Goal: Information Seeking & Learning: Check status

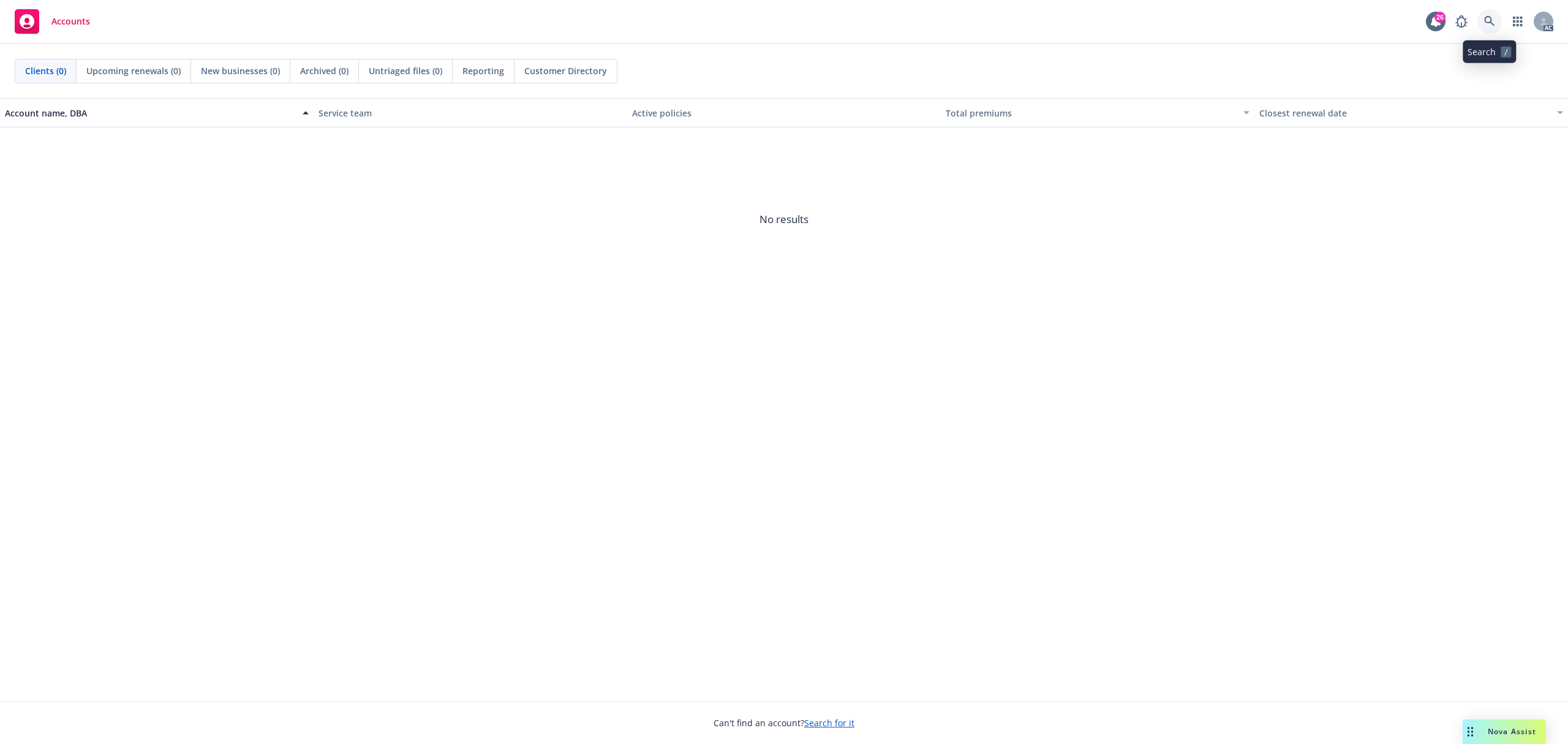
click at [1485, 23] on icon at bounding box center [1489, 21] width 11 height 11
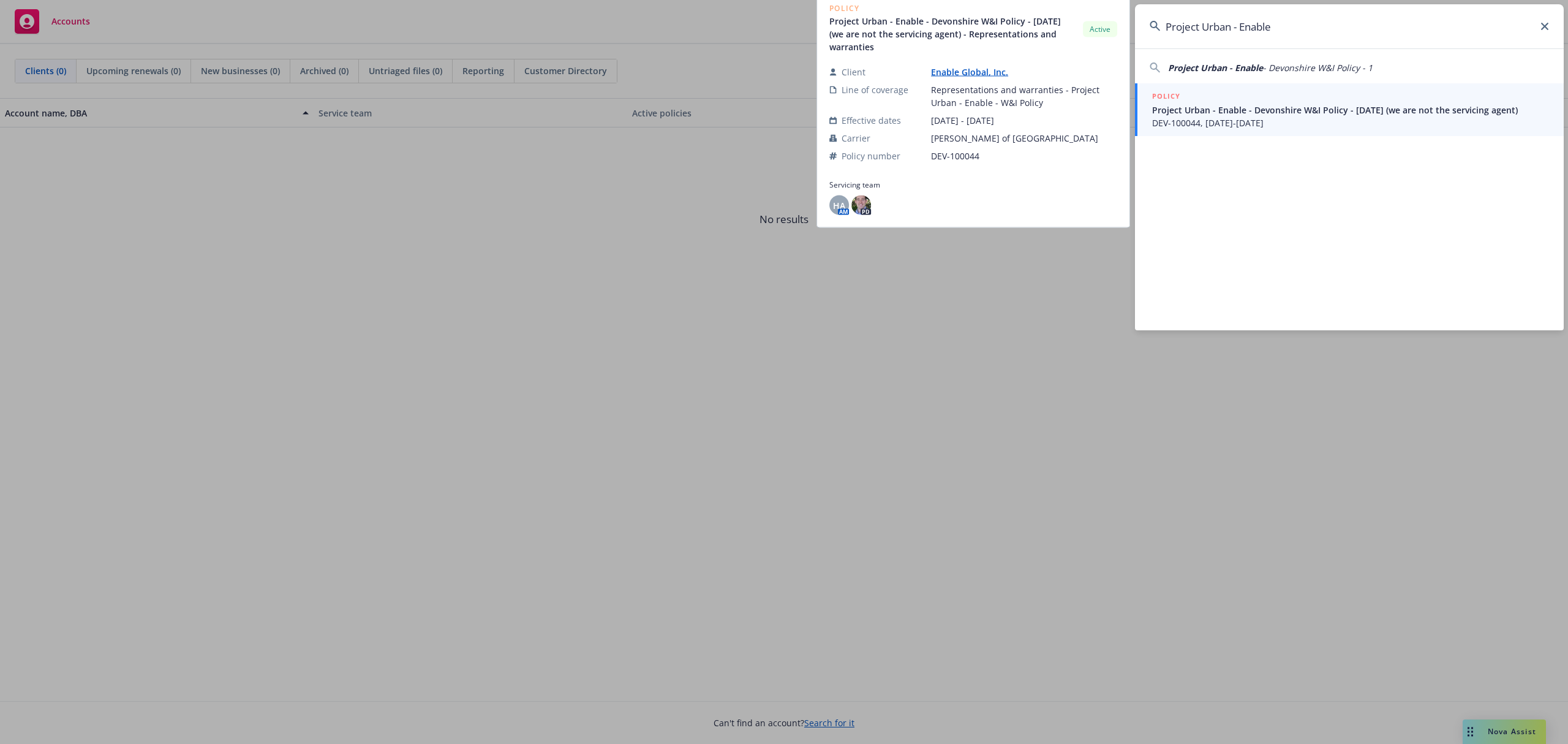
type input "Project Urban - Enable"
click at [1278, 121] on span "DEV-100044, [DATE]-[DATE]" at bounding box center [1351, 123] width 397 height 13
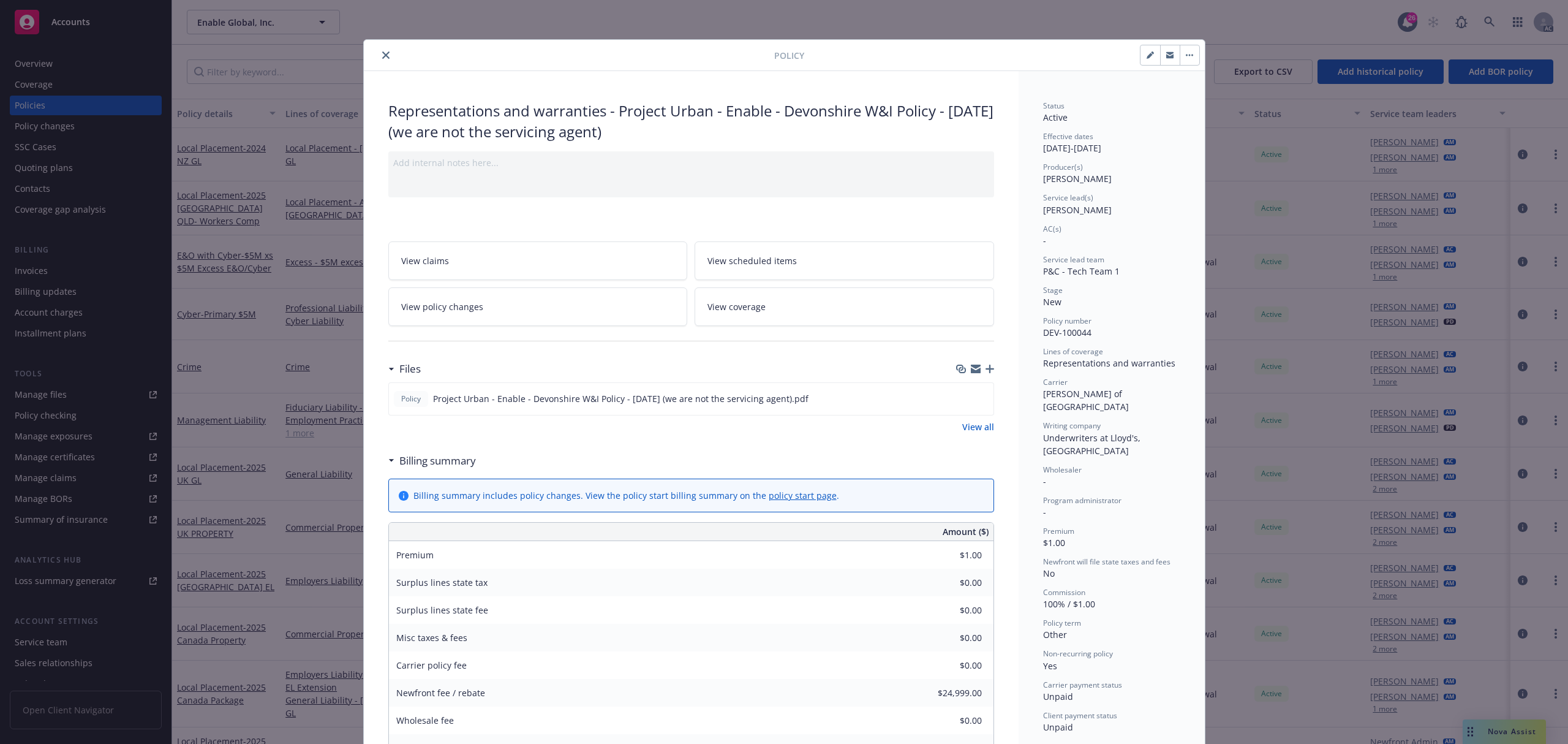
click at [382, 55] on icon "close" at bounding box center [385, 55] width 7 height 7
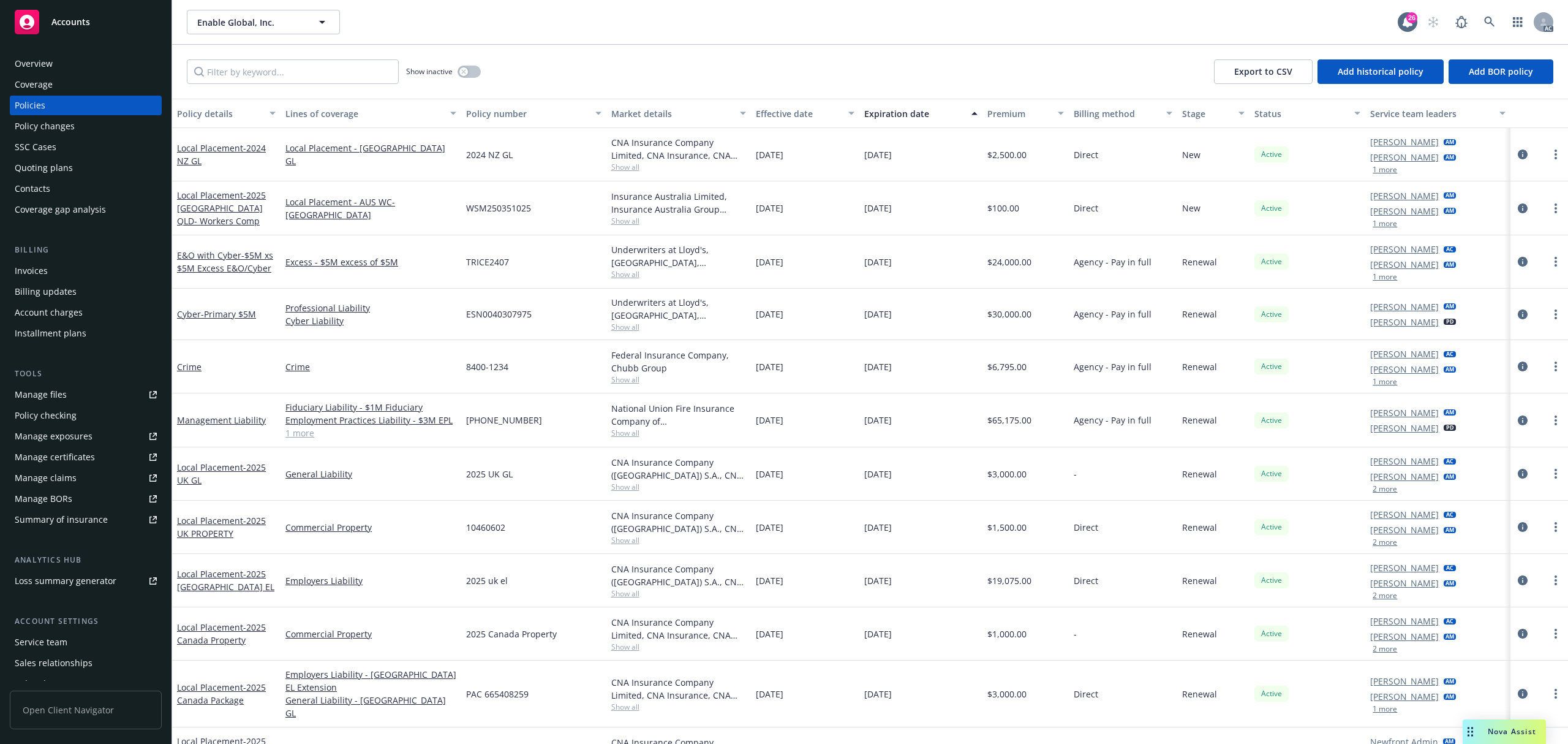
click at [62, 312] on div "Account charges" at bounding box center [49, 313] width 68 height 20
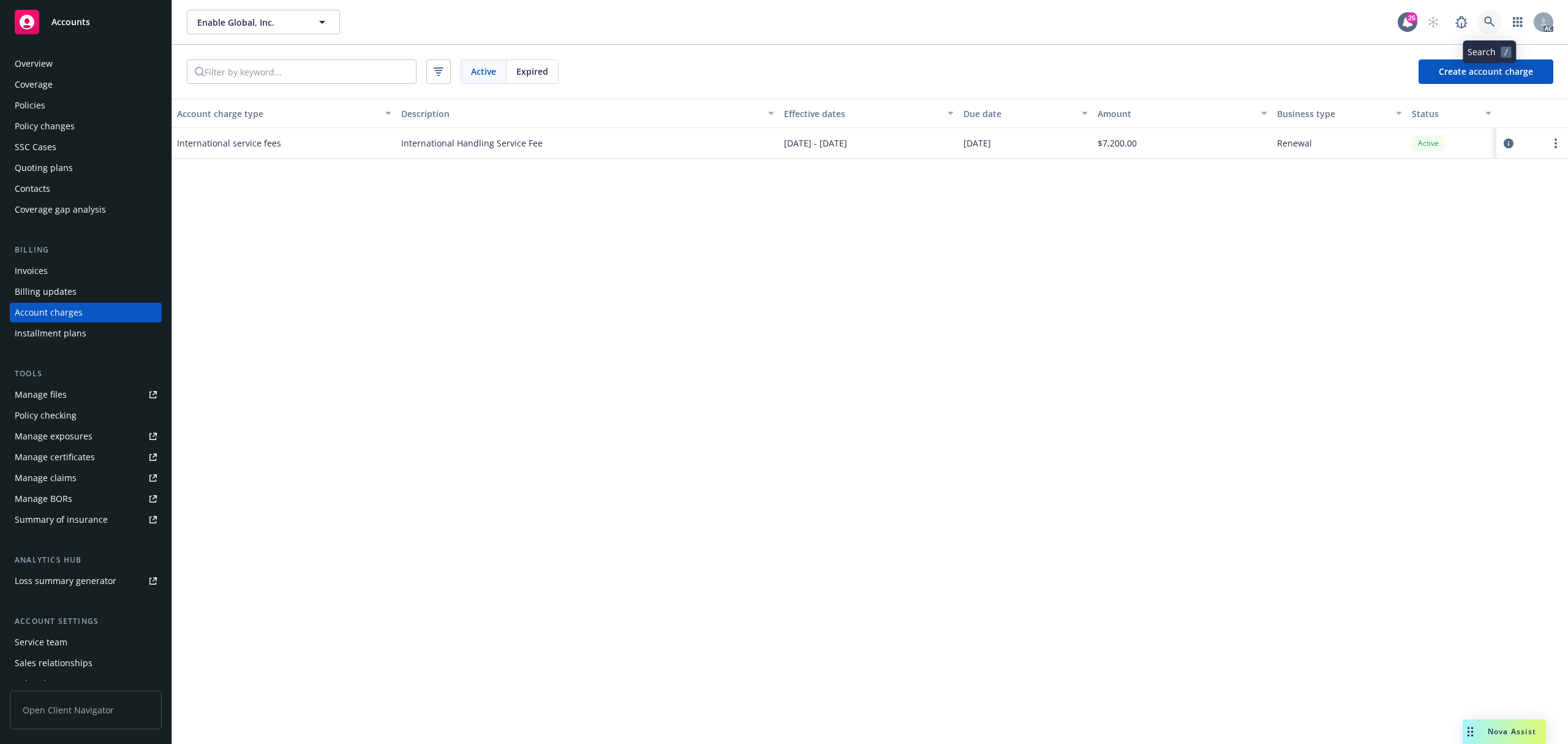
click at [1487, 18] on icon at bounding box center [1489, 22] width 11 height 11
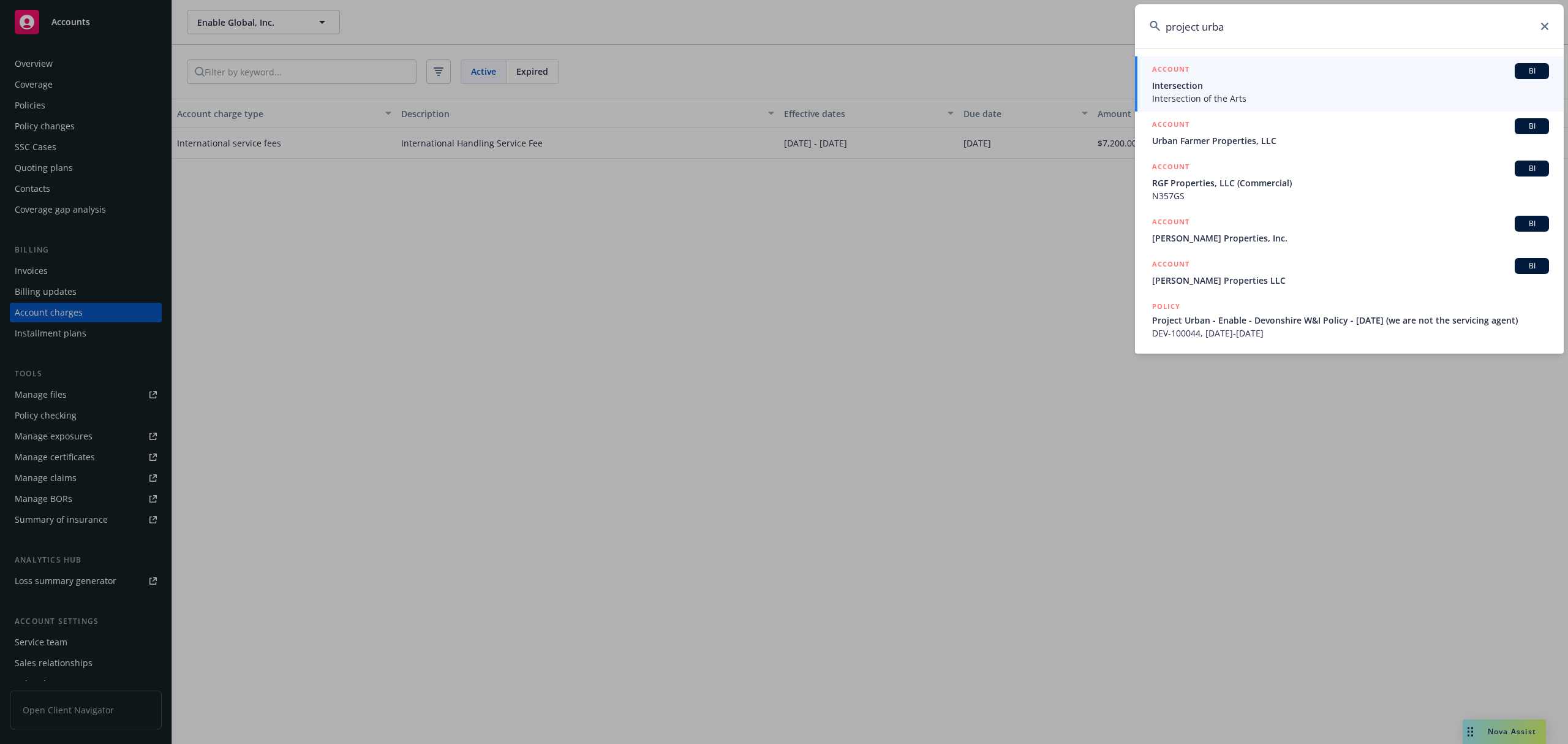
type input "project urban"
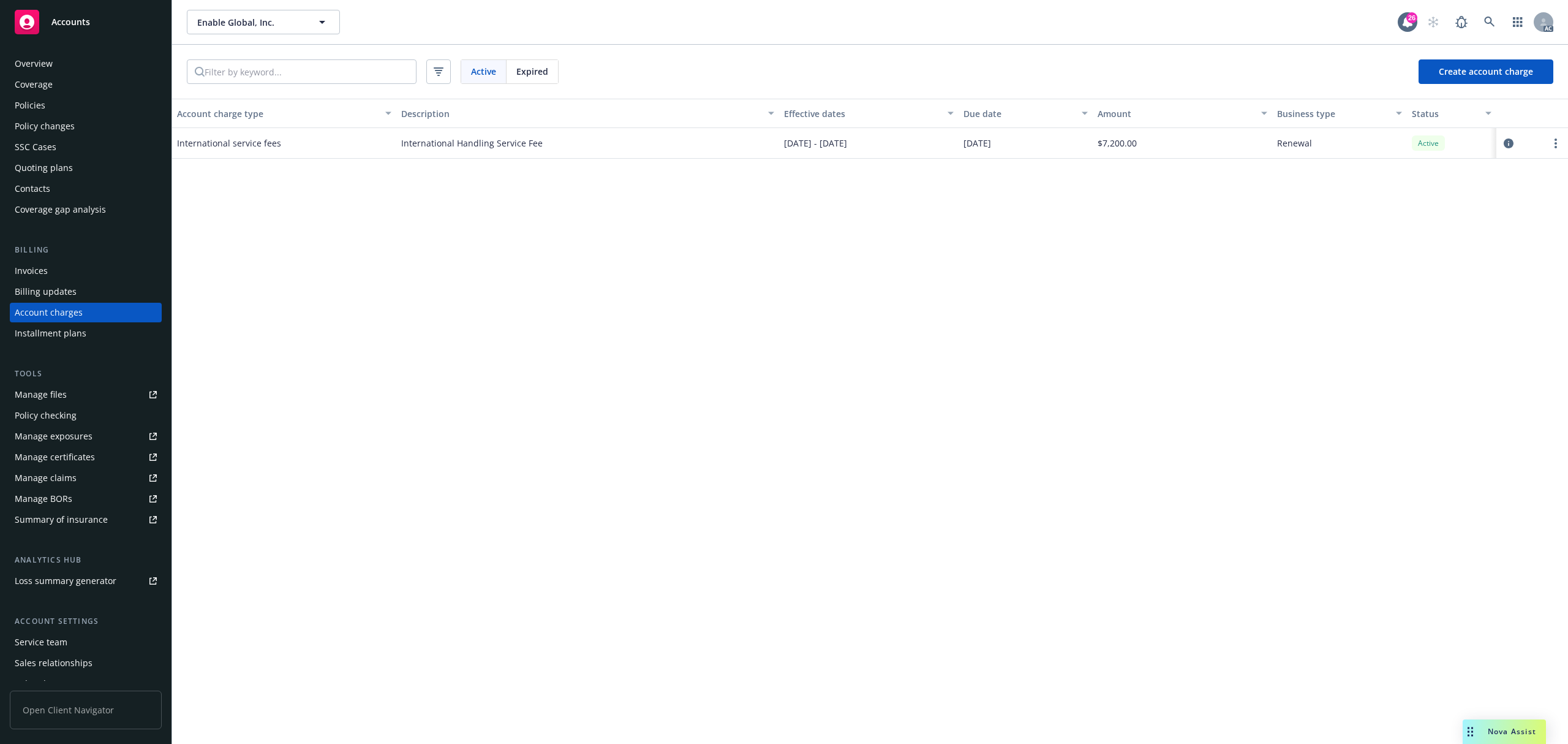
click at [534, 56] on div "Active Expired Create account charge" at bounding box center [870, 72] width 1396 height 54
click at [535, 59] on div "Active Expired Create account charge" at bounding box center [870, 72] width 1396 height 54
click at [543, 79] on div "Expired" at bounding box center [532, 71] width 51 height 23
click at [54, 265] on div "Invoices" at bounding box center [85, 271] width 142 height 20
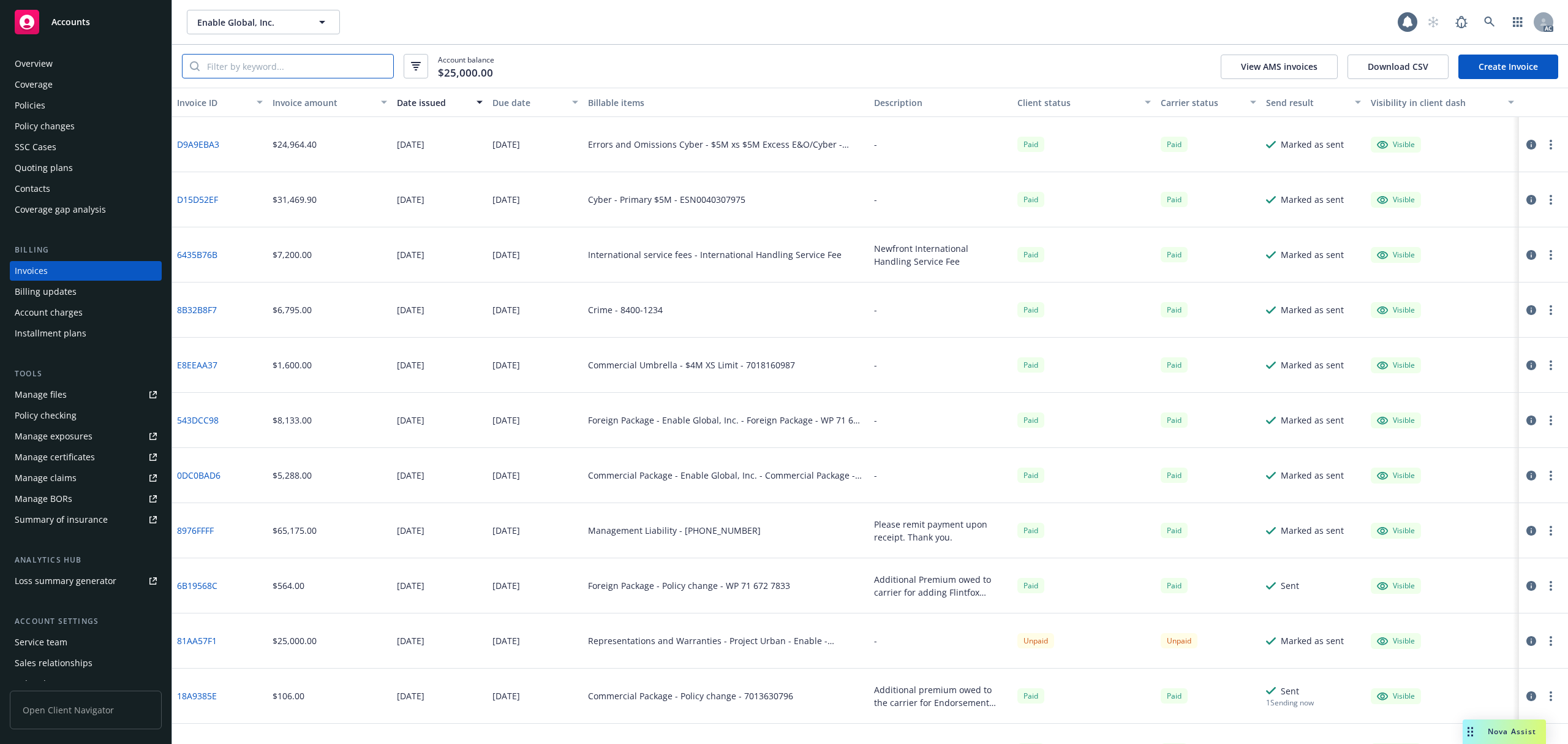
click at [310, 64] on input "search" at bounding box center [296, 66] width 194 height 23
click at [329, 59] on input "search" at bounding box center [296, 66] width 194 height 23
paste input "81AA57F1"
type input "81AA57F1"
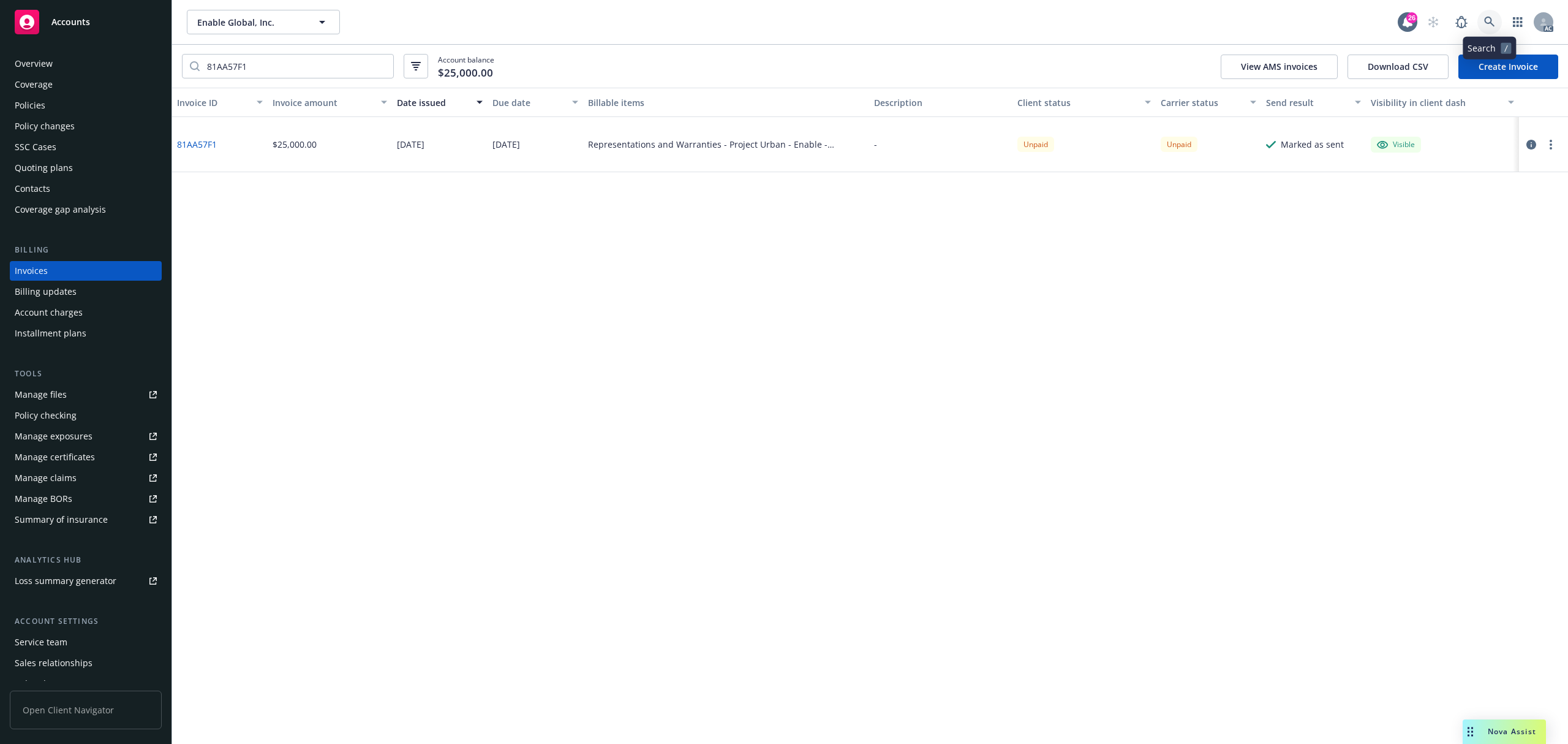
click at [1491, 20] on icon at bounding box center [1489, 22] width 11 height 11
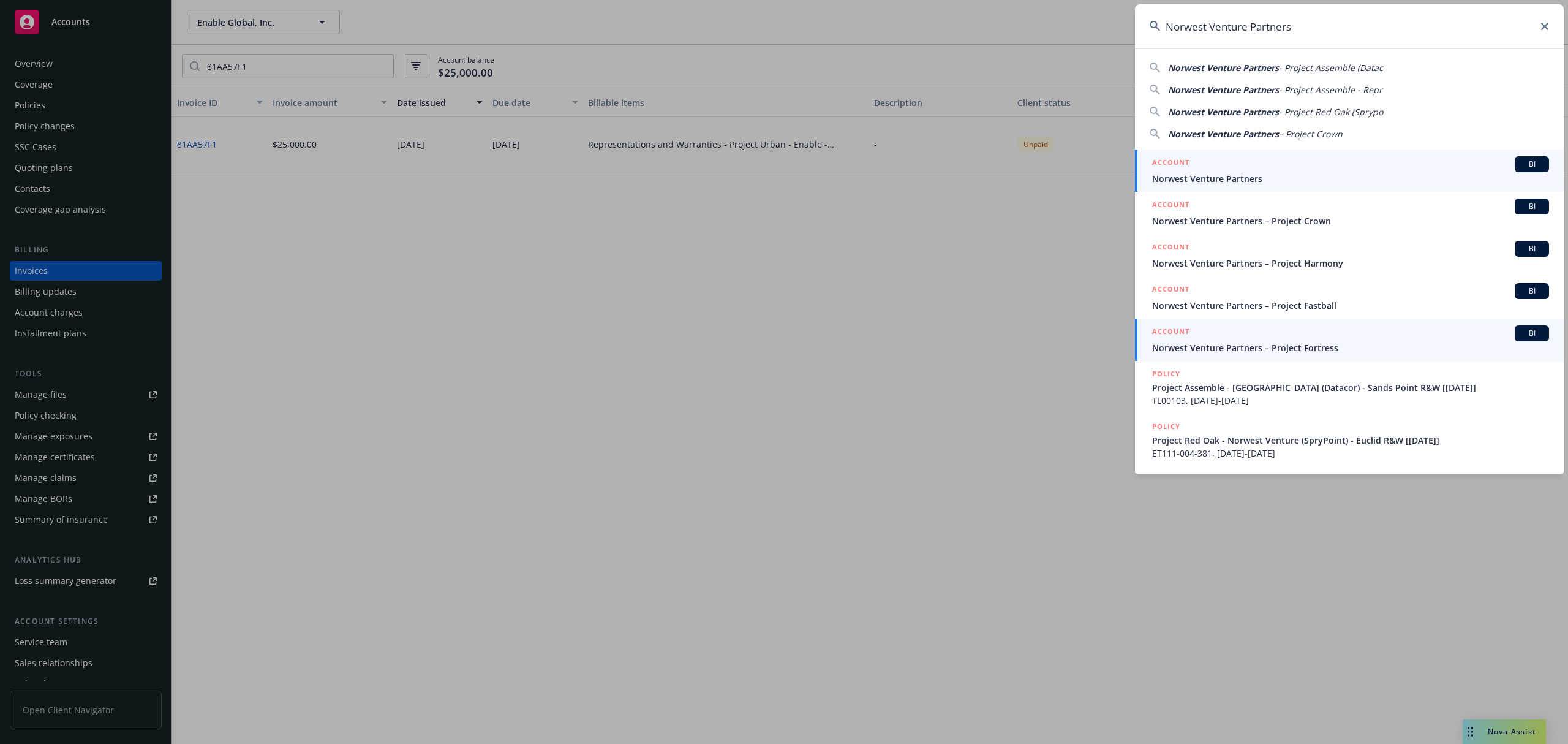
type input "Norwest Venture Partners"
click at [1374, 344] on span "Norwest Venture Partners – Project Fortress" at bounding box center [1351, 348] width 397 height 13
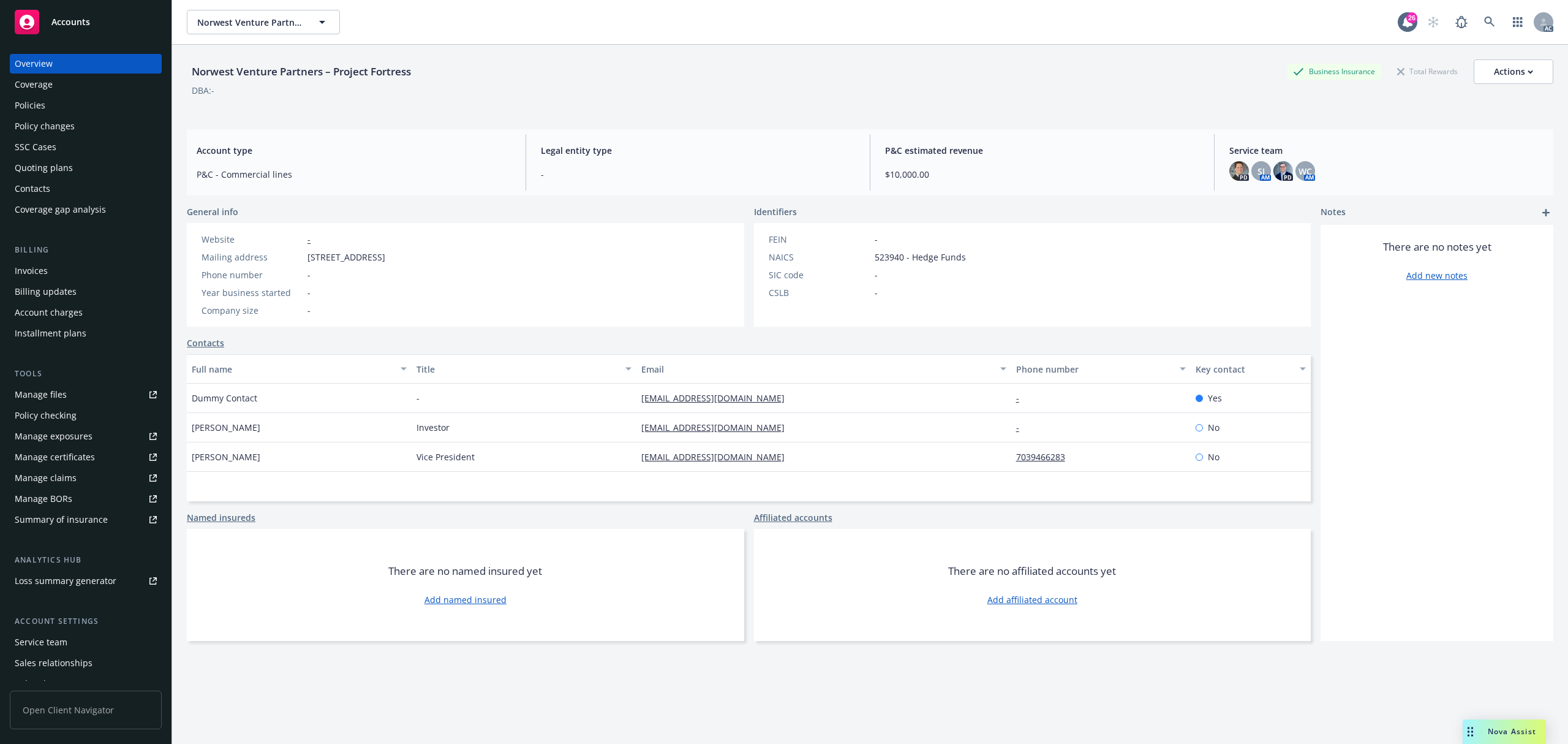
click at [45, 271] on div "Invoices" at bounding box center [31, 271] width 33 height 20
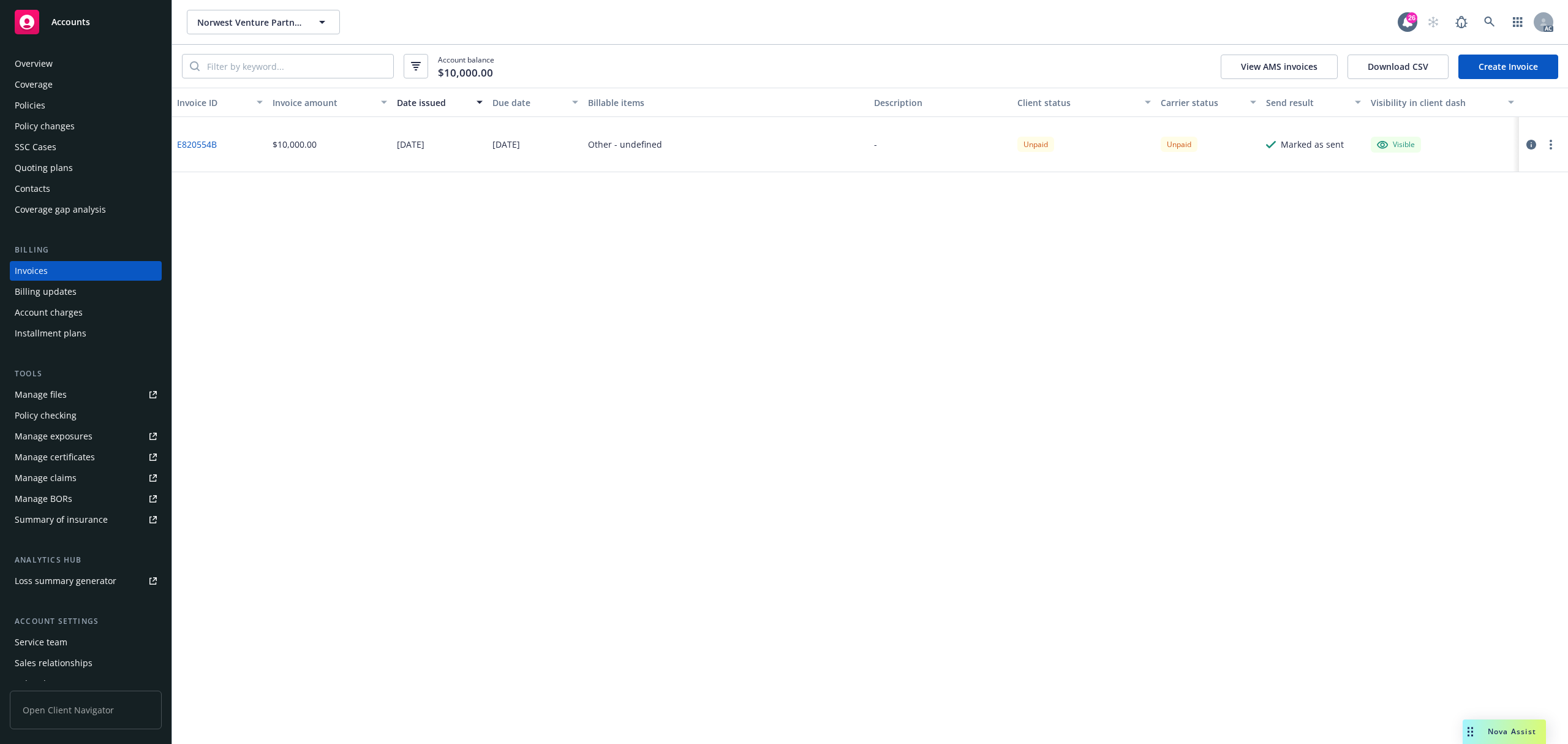
click at [427, 382] on div "Invoice ID Invoice amount Date issued Due date Billable items Description Clien…" at bounding box center [870, 416] width 1396 height 657
click at [1524, 142] on button "button" at bounding box center [1531, 144] width 14 height 14
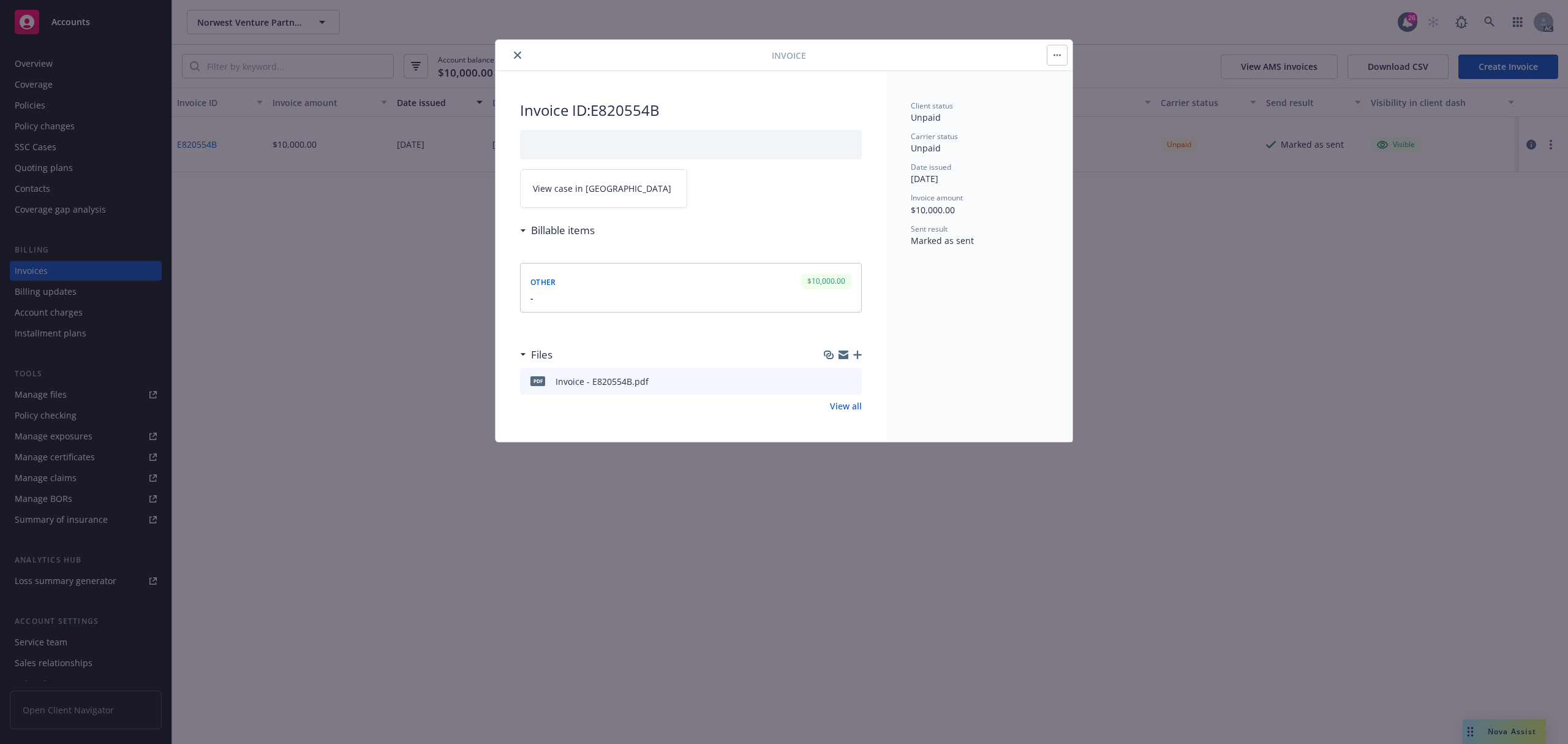
click at [520, 55] on icon "close" at bounding box center [517, 55] width 7 height 7
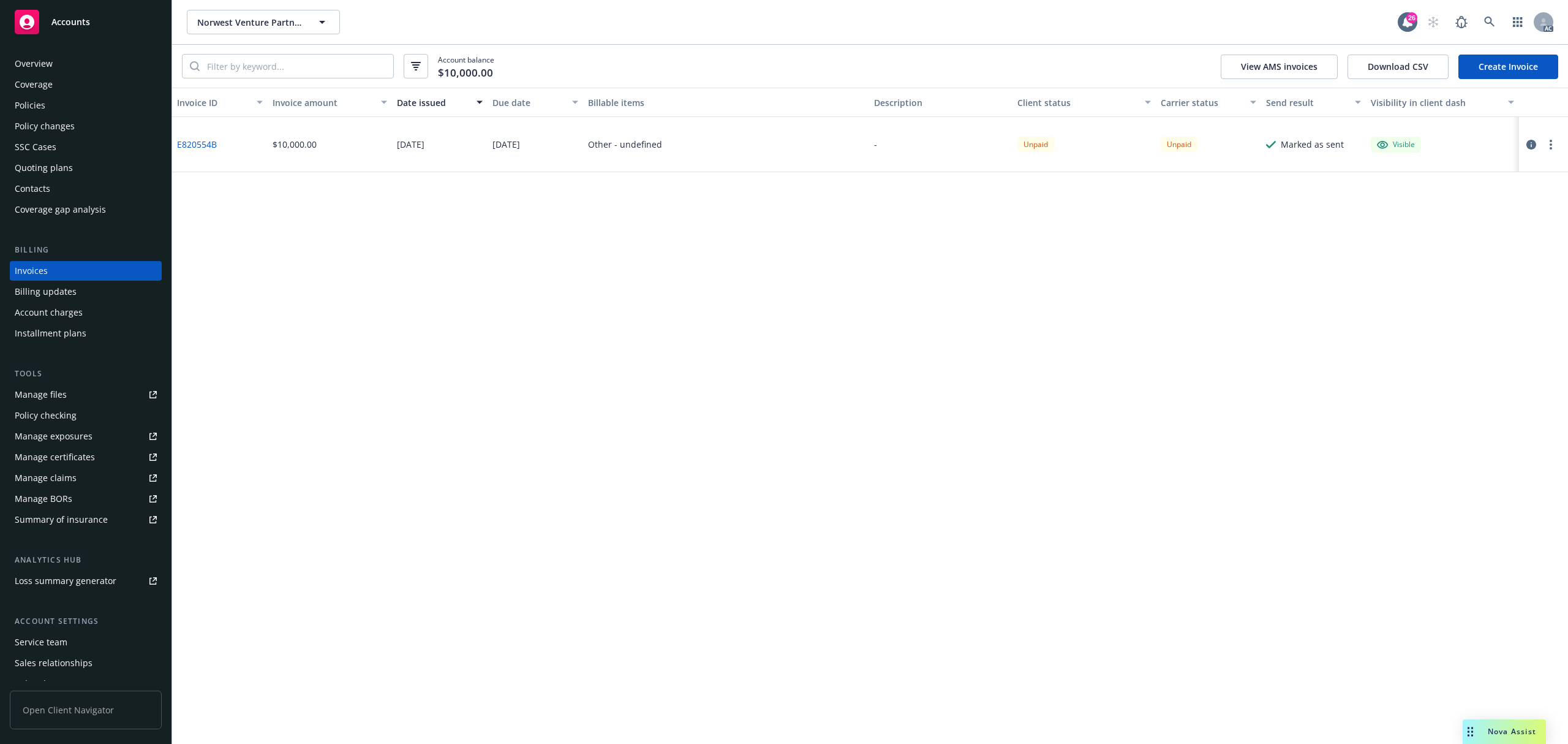
click at [79, 642] on div "Service team" at bounding box center [85, 642] width 142 height 20
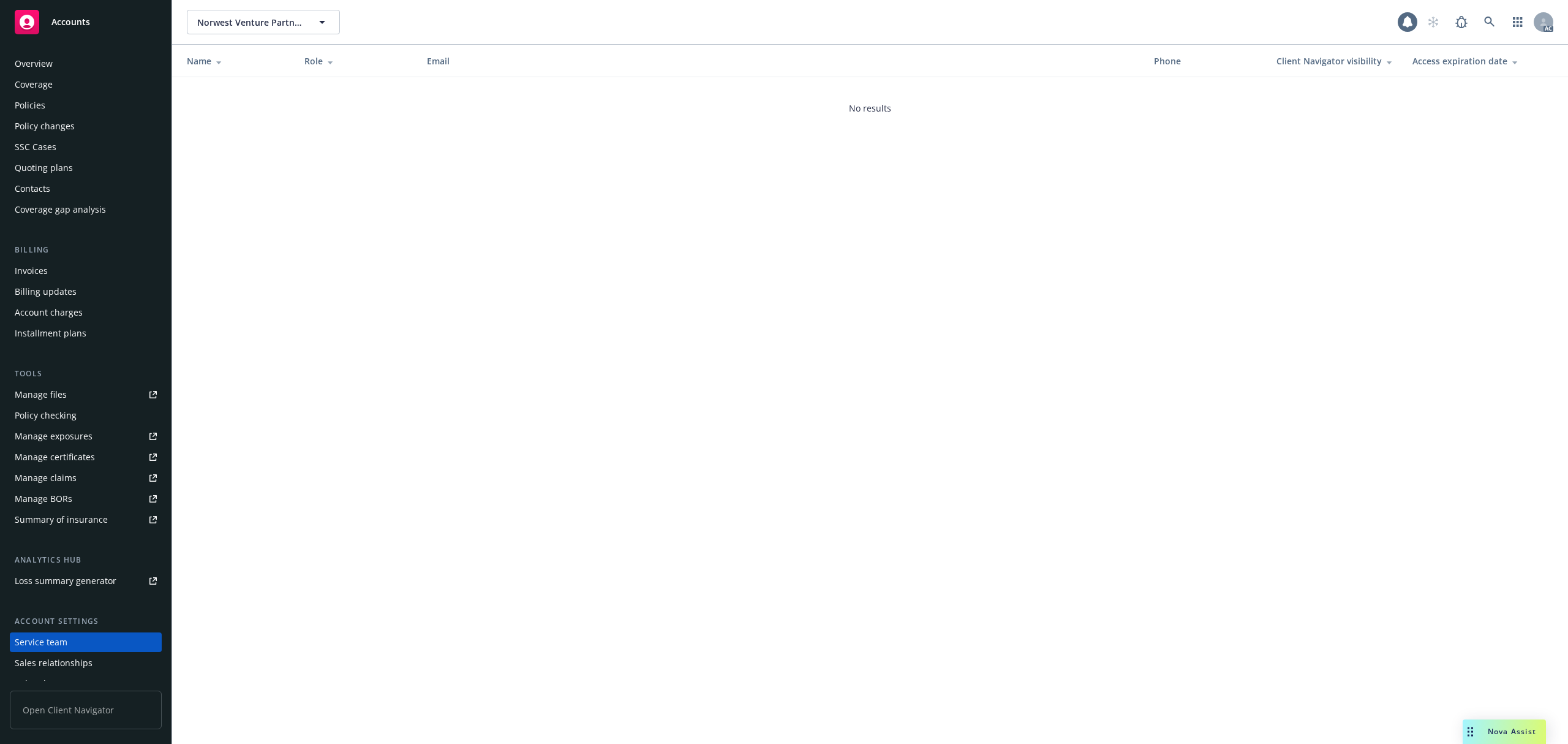
scroll to position [55, 0]
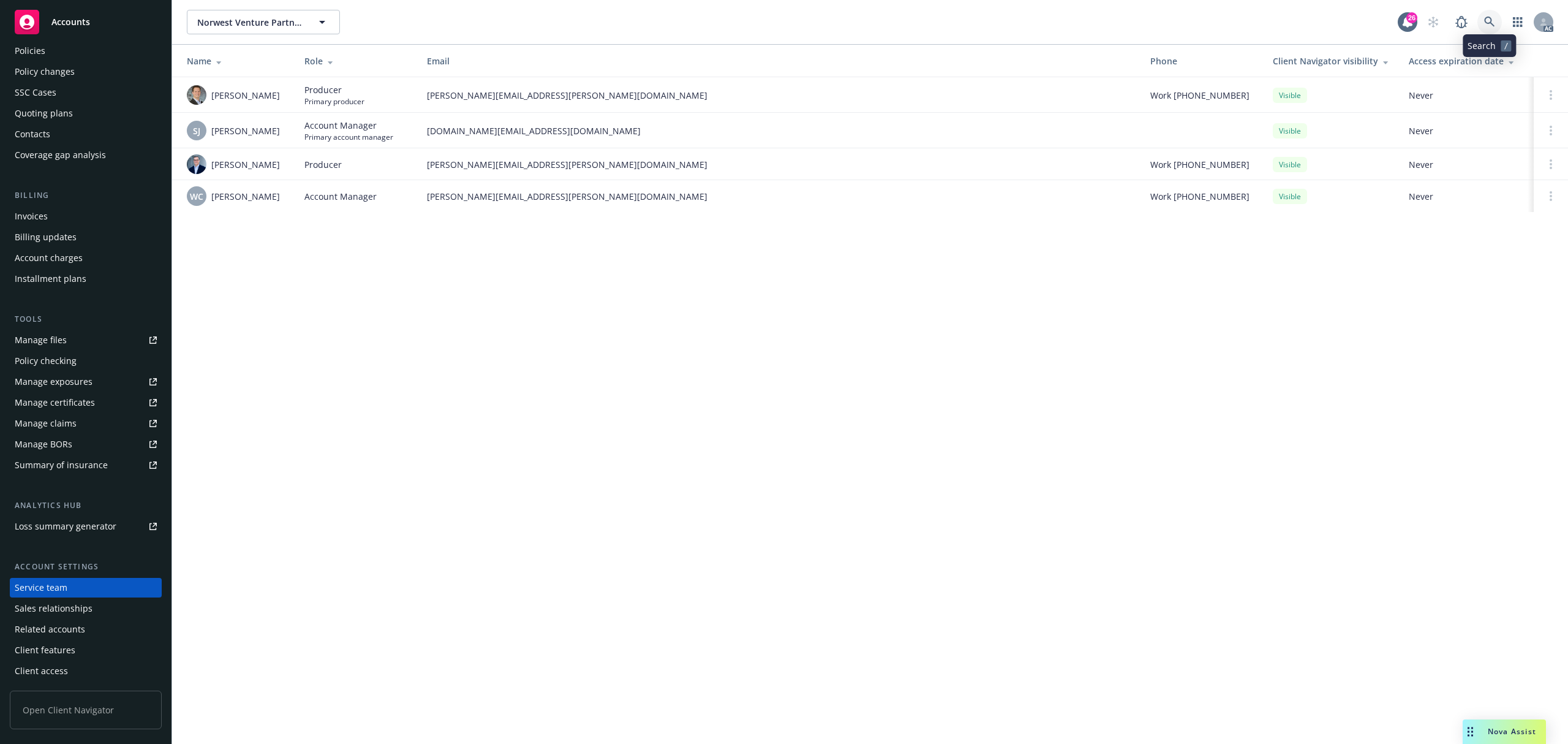
click at [1480, 21] on link at bounding box center [1489, 22] width 24 height 24
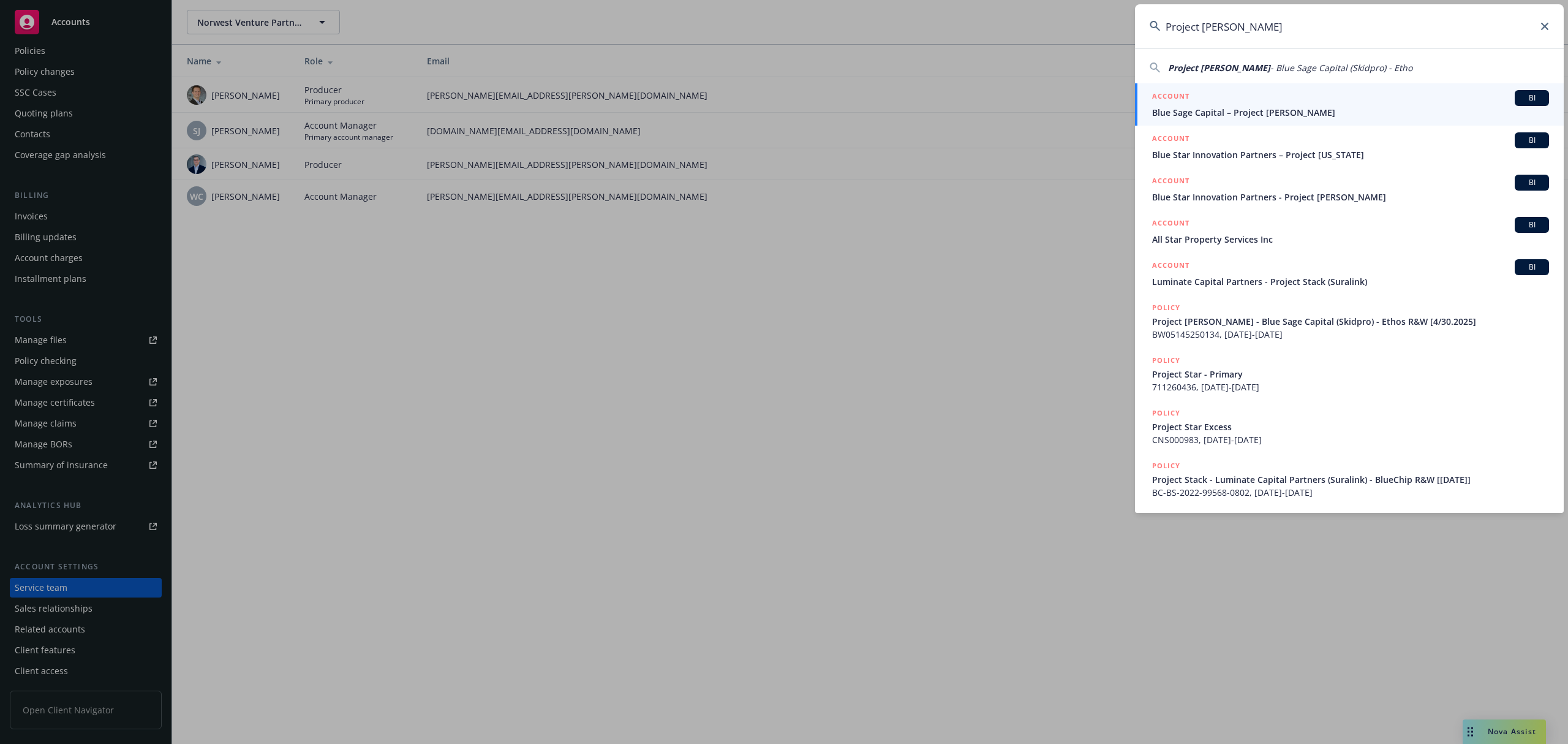
type input "Project [PERSON_NAME]"
click at [1306, 114] on span "Blue Sage Capital – Project [PERSON_NAME]" at bounding box center [1351, 112] width 397 height 13
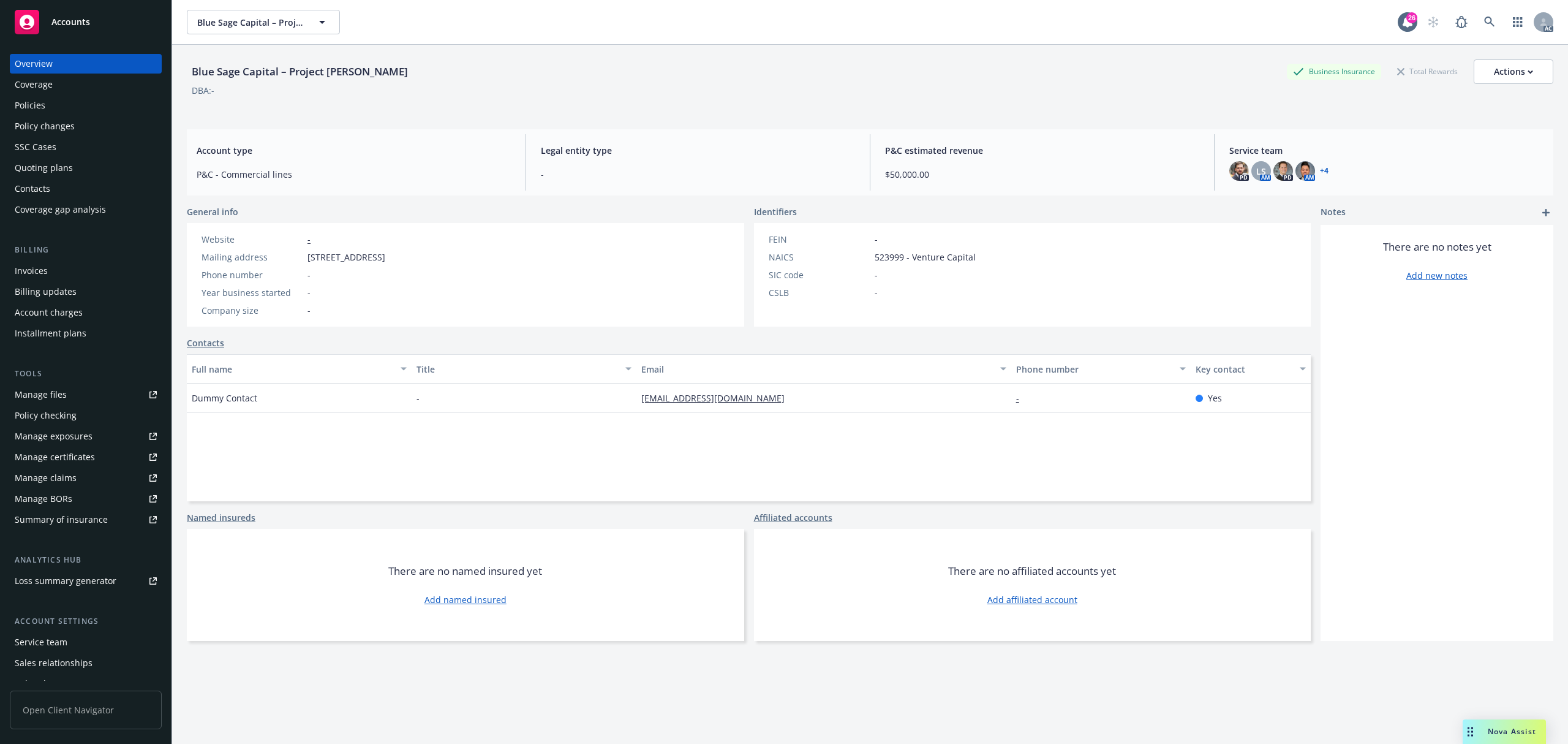
click at [65, 269] on div "Invoices" at bounding box center [85, 271] width 142 height 20
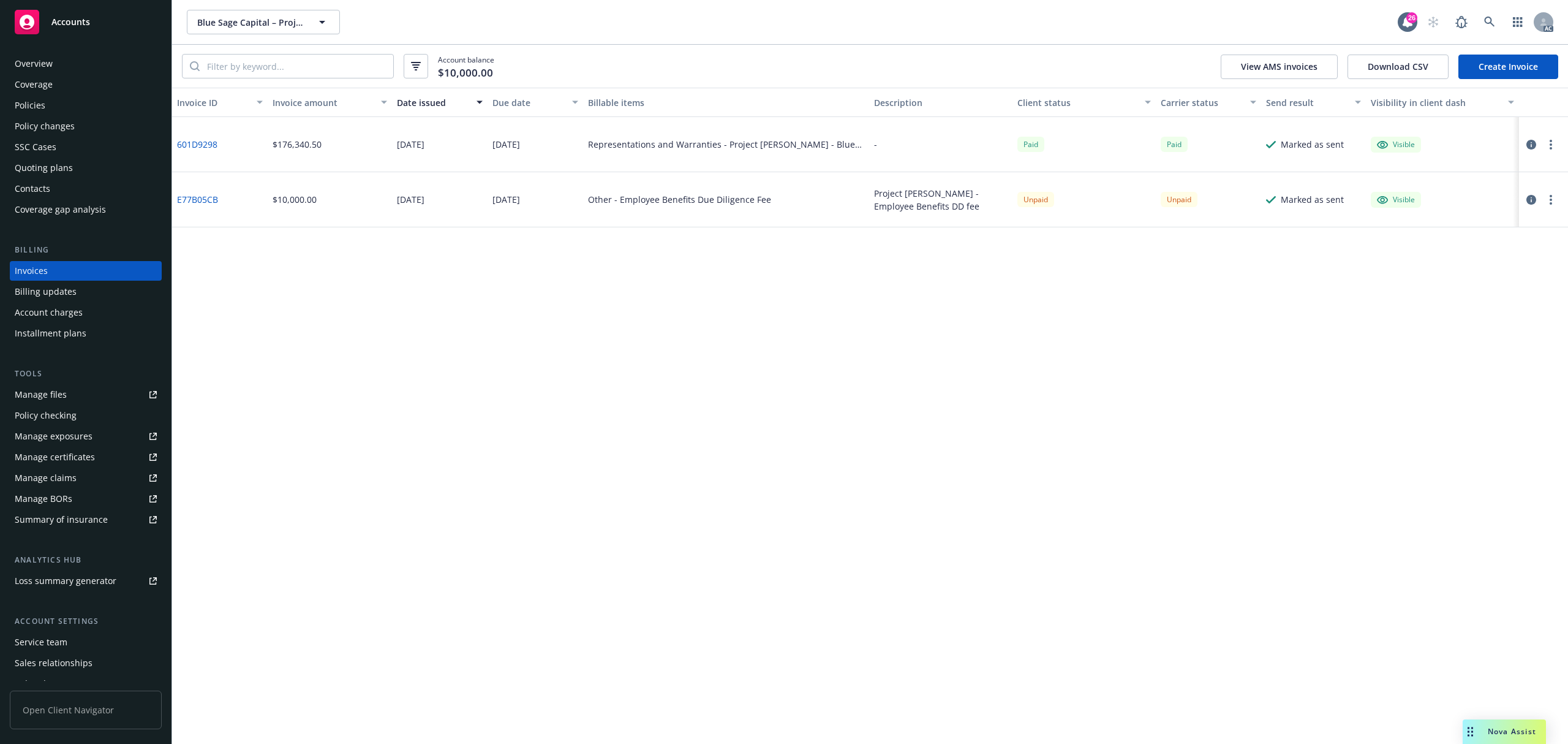
click at [66, 646] on div "Service team" at bounding box center [85, 642] width 142 height 20
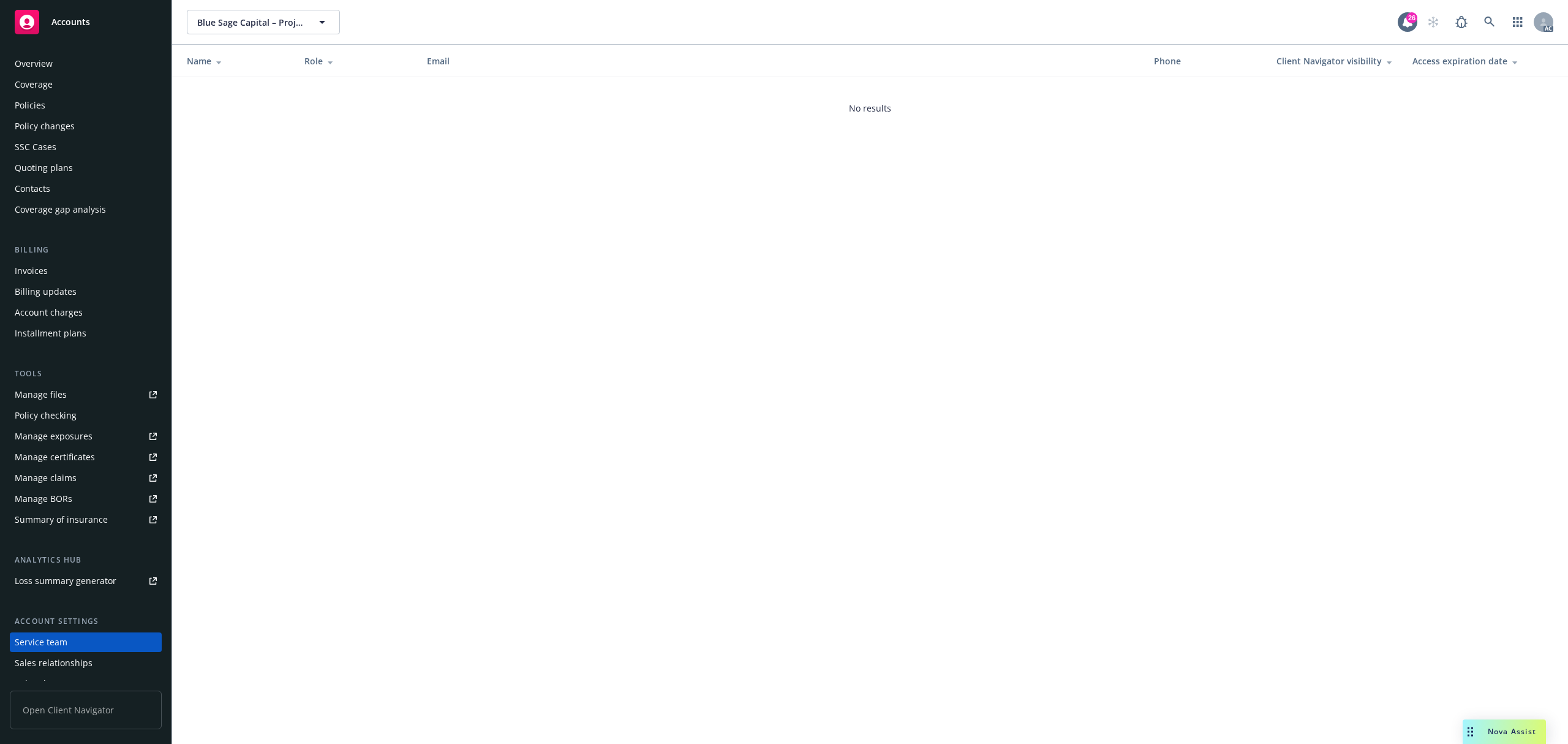
scroll to position [55, 0]
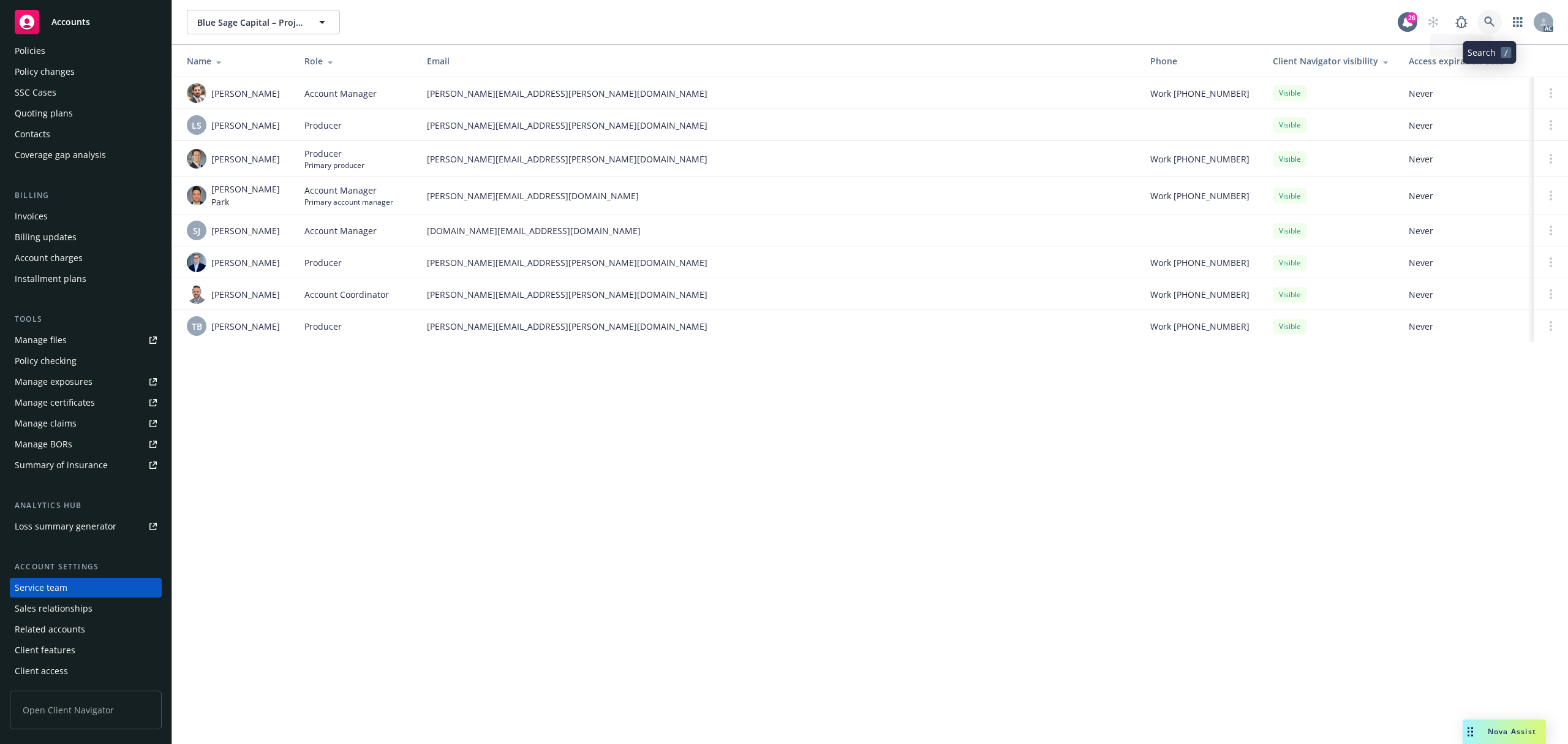
click at [1485, 21] on icon at bounding box center [1489, 22] width 11 height 11
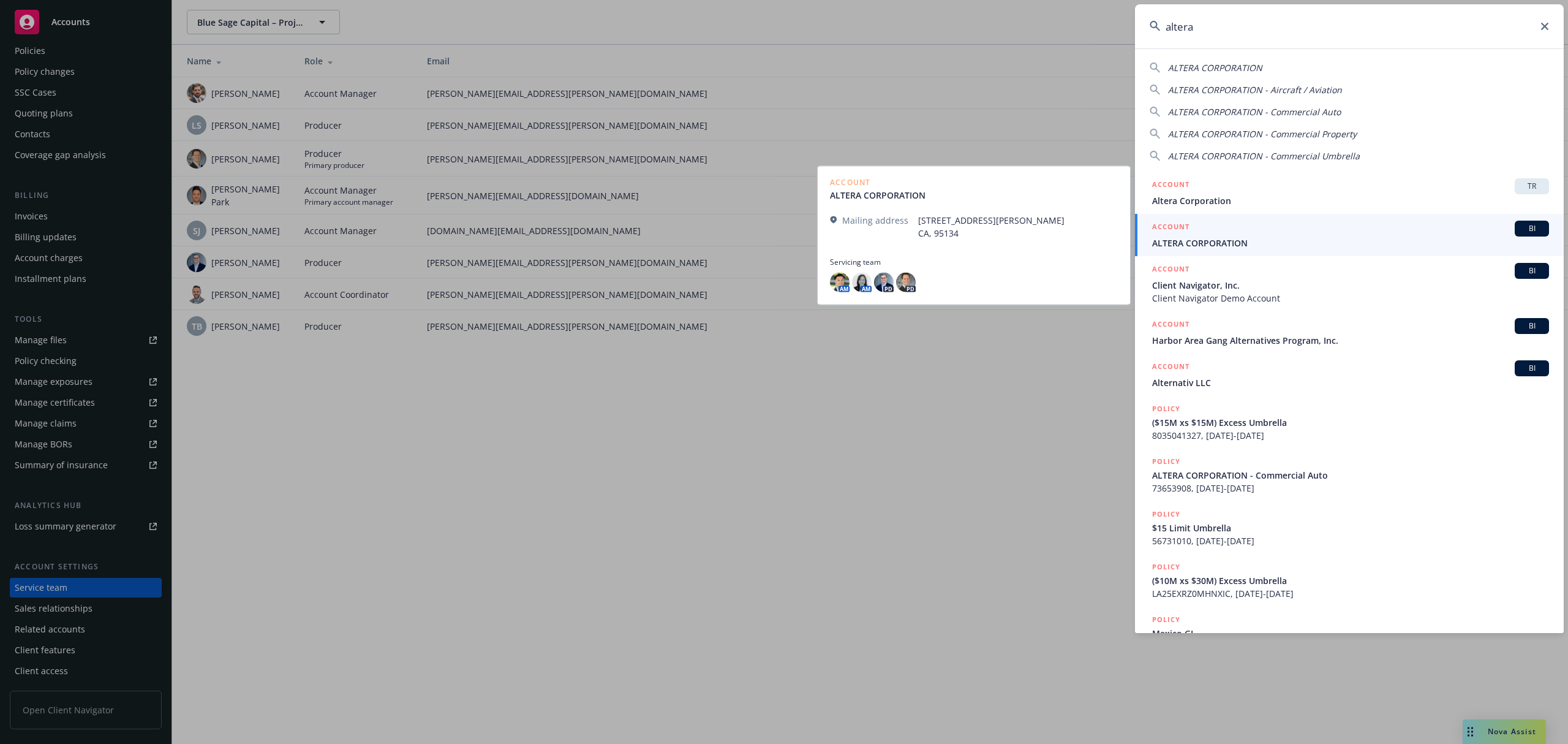
type input "altera"
click at [1291, 239] on span "ALTERA CORPORATION" at bounding box center [1351, 243] width 397 height 13
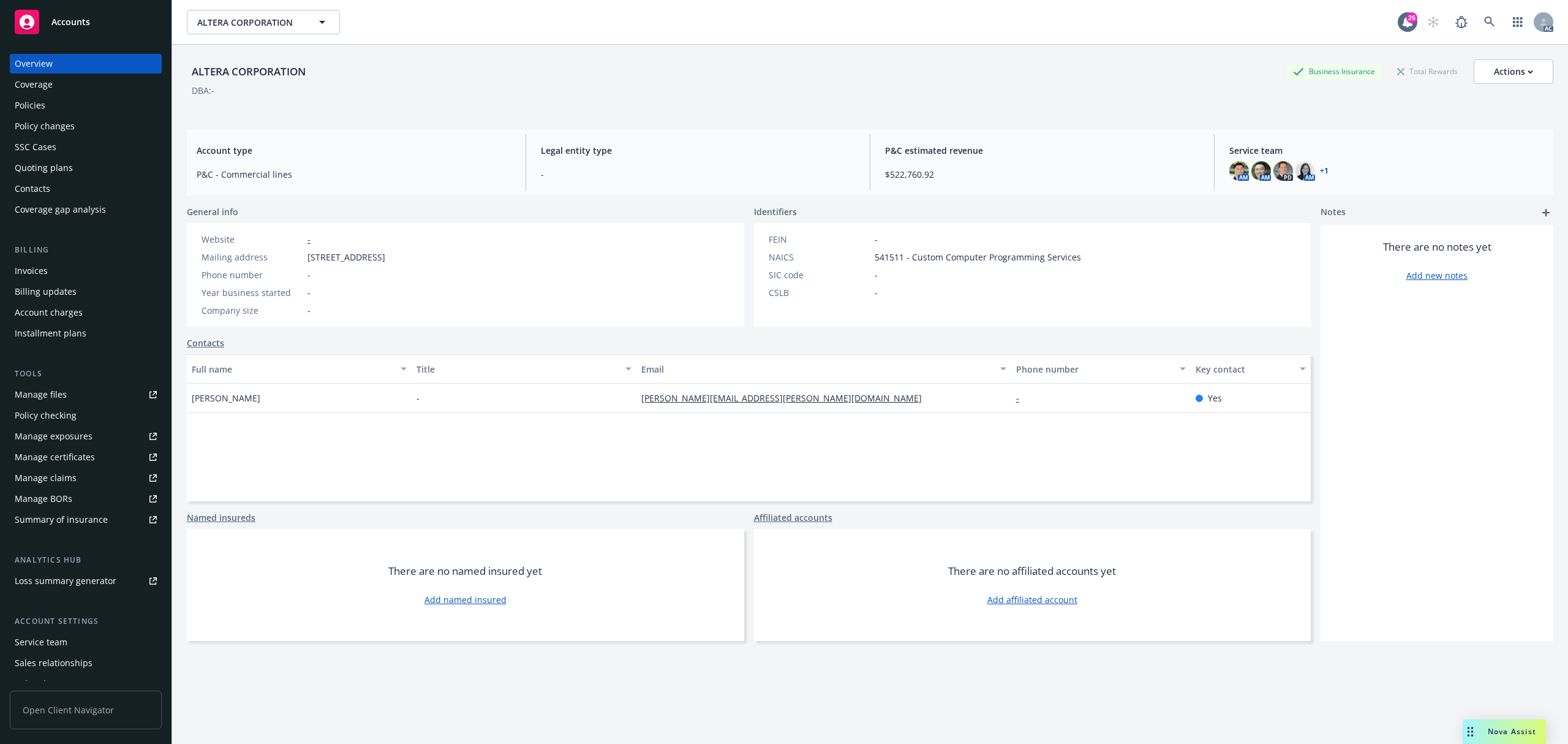
click at [43, 111] on div "Policies" at bounding box center [30, 106] width 31 height 20
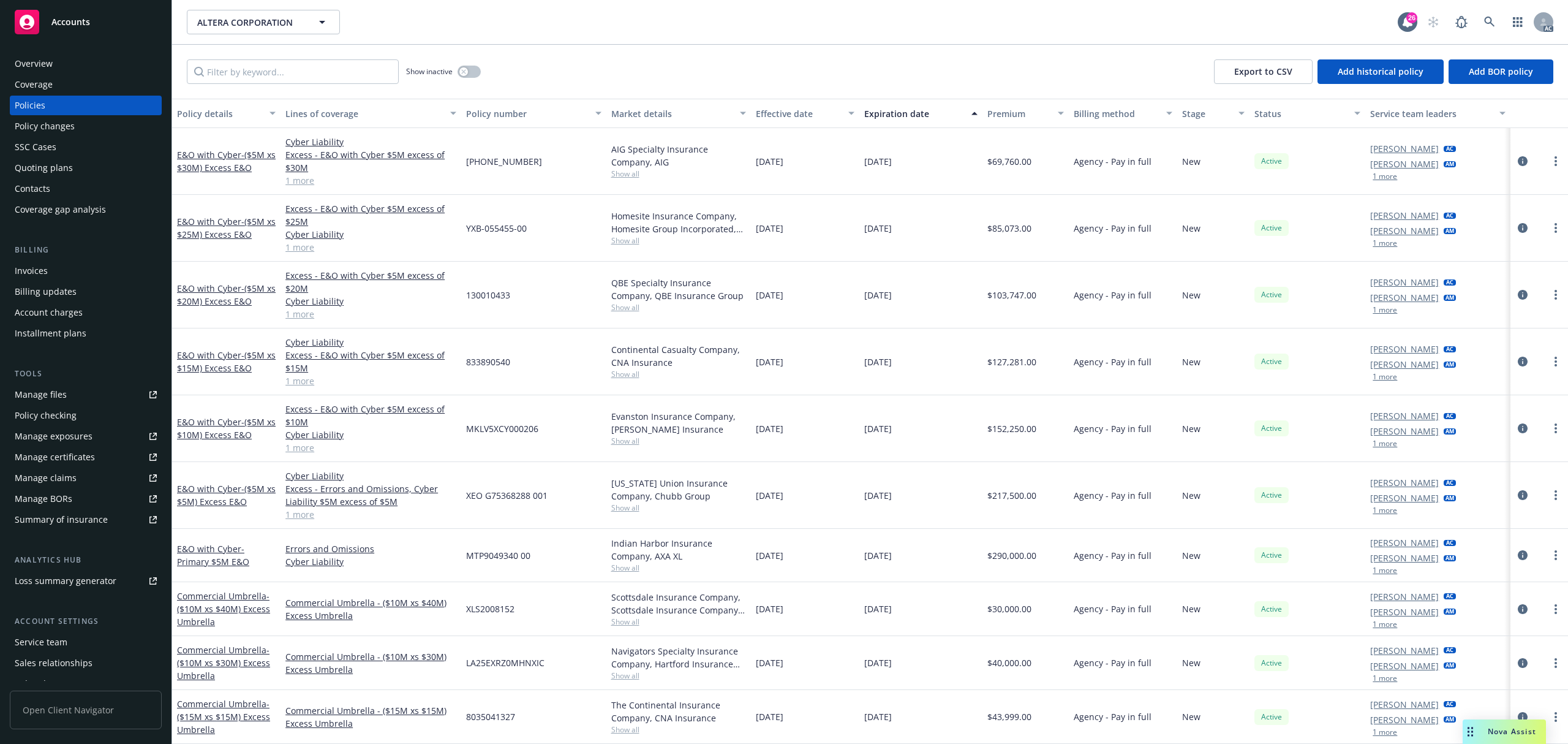
click at [1373, 179] on button "1 more" at bounding box center [1385, 176] width 24 height 7
click at [1380, 253] on div "[PERSON_NAME] [PERSON_NAME] Lock AM 1 more" at bounding box center [1437, 230] width 144 height 67
click at [1378, 250] on div "[PERSON_NAME] [PERSON_NAME] Lock AM 1 more" at bounding box center [1437, 230] width 144 height 67
click at [1373, 248] on button "1 more" at bounding box center [1385, 245] width 24 height 7
click at [1378, 314] on button "1 more" at bounding box center [1385, 313] width 24 height 7
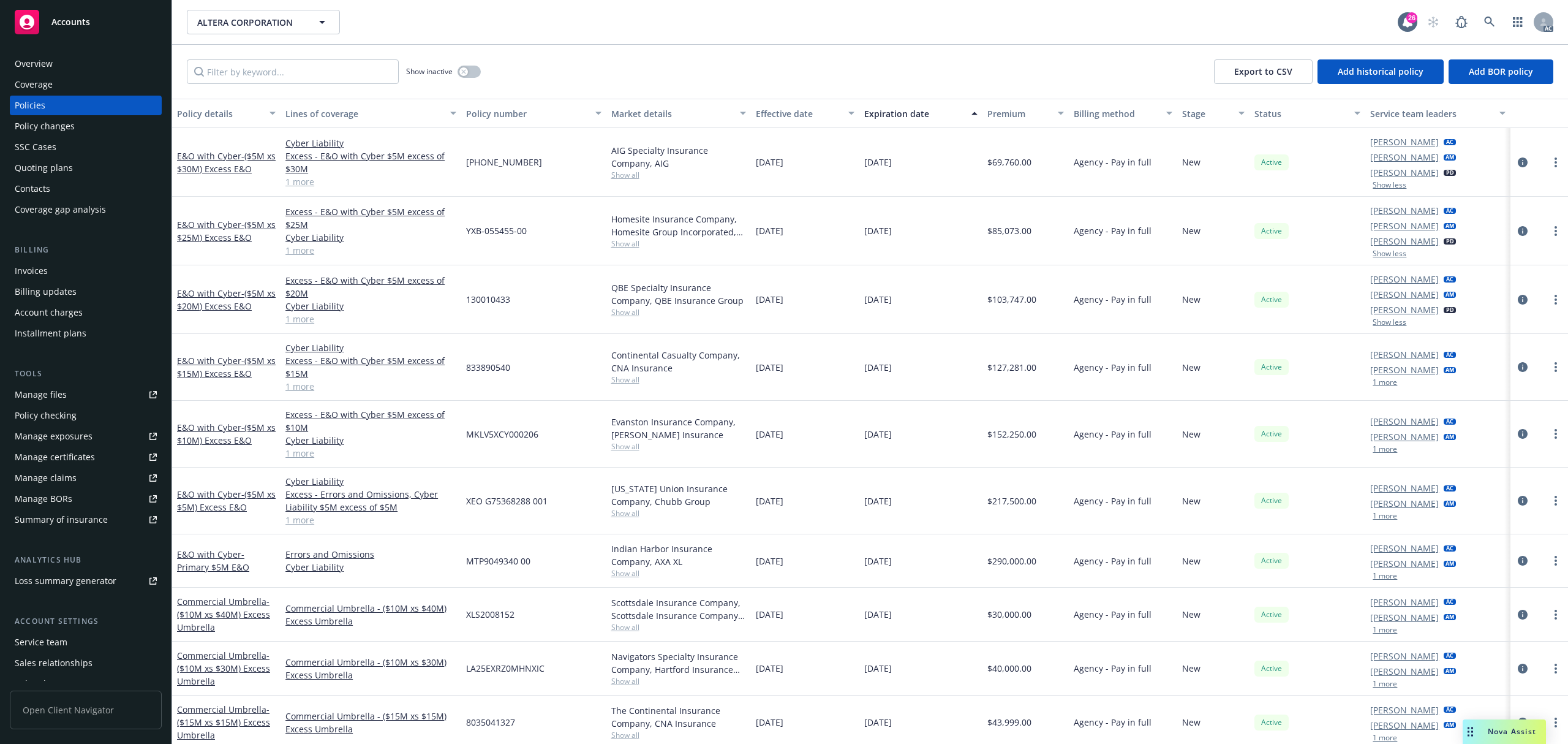
click at [1378, 386] on button "1 more" at bounding box center [1385, 382] width 24 height 7
click at [1374, 455] on button "1 more" at bounding box center [1385, 450] width 24 height 7
click at [1383, 522] on button "1 more" at bounding box center [1385, 519] width 24 height 7
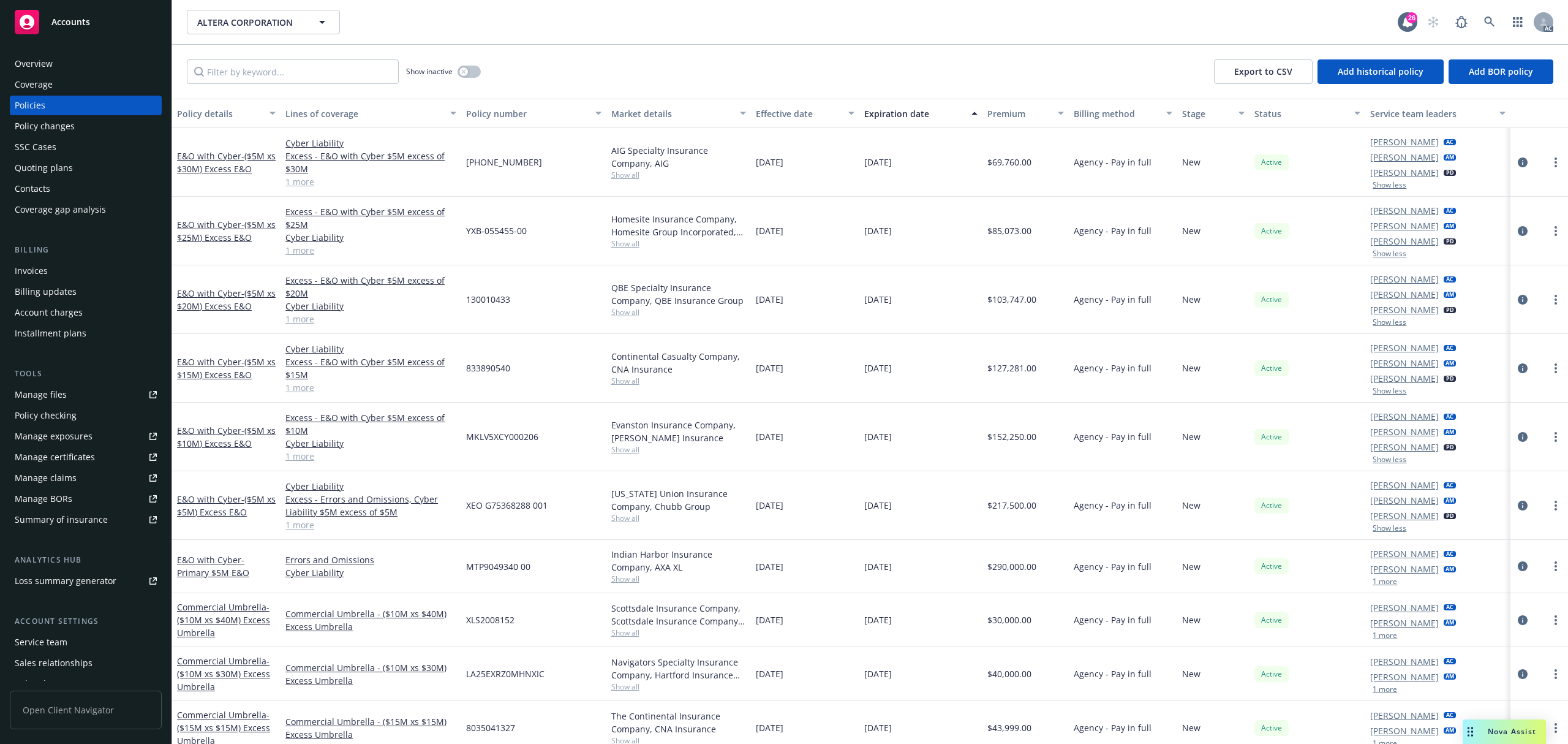
click at [52, 276] on div "Invoices" at bounding box center [85, 271] width 142 height 20
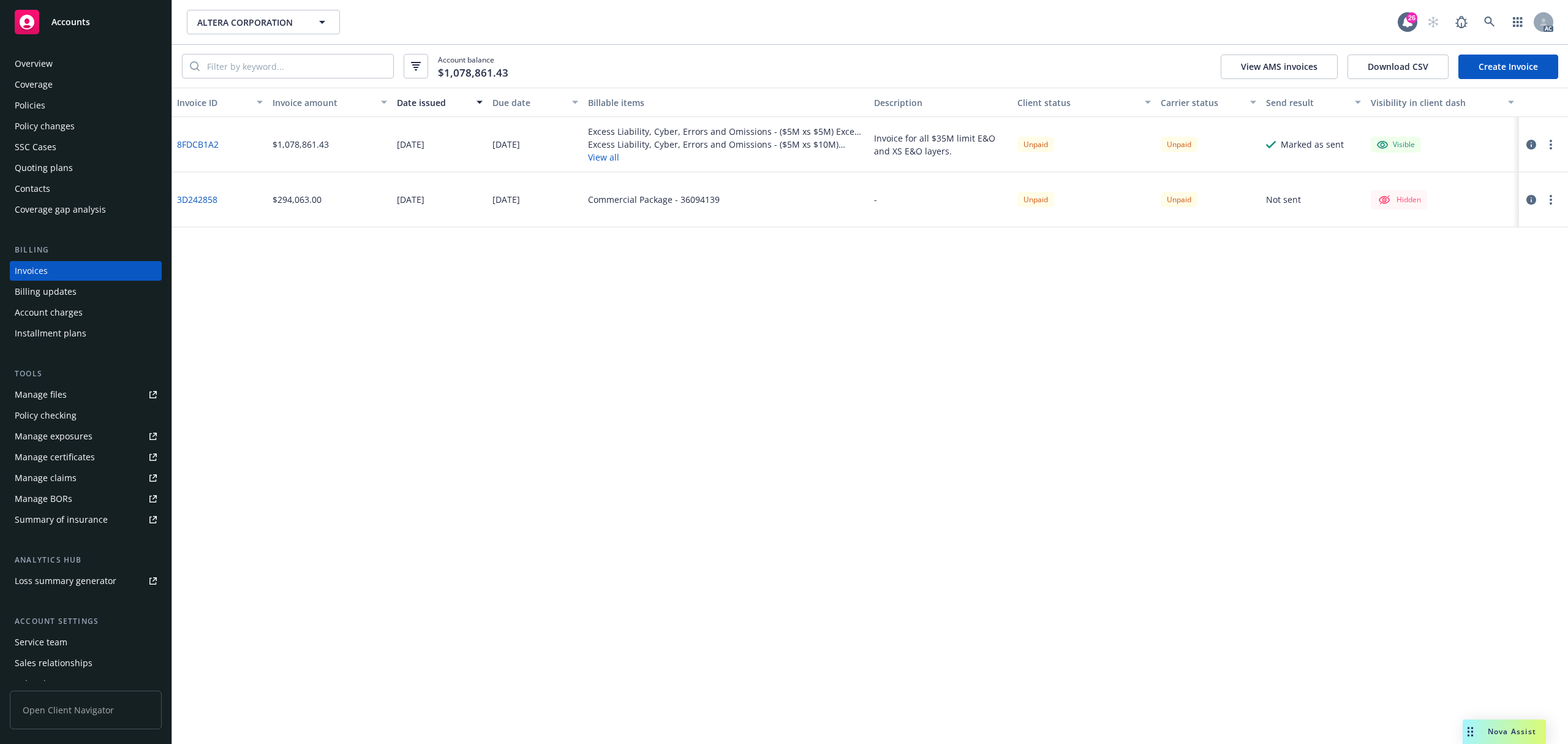
click at [620, 165] on div "Excess Liability, Cyber, Errors and Omissions - ($5M xs $5M) Excess E&O - XEO G…" at bounding box center [726, 144] width 287 height 55
click at [610, 162] on button "View all" at bounding box center [727, 158] width 277 height 13
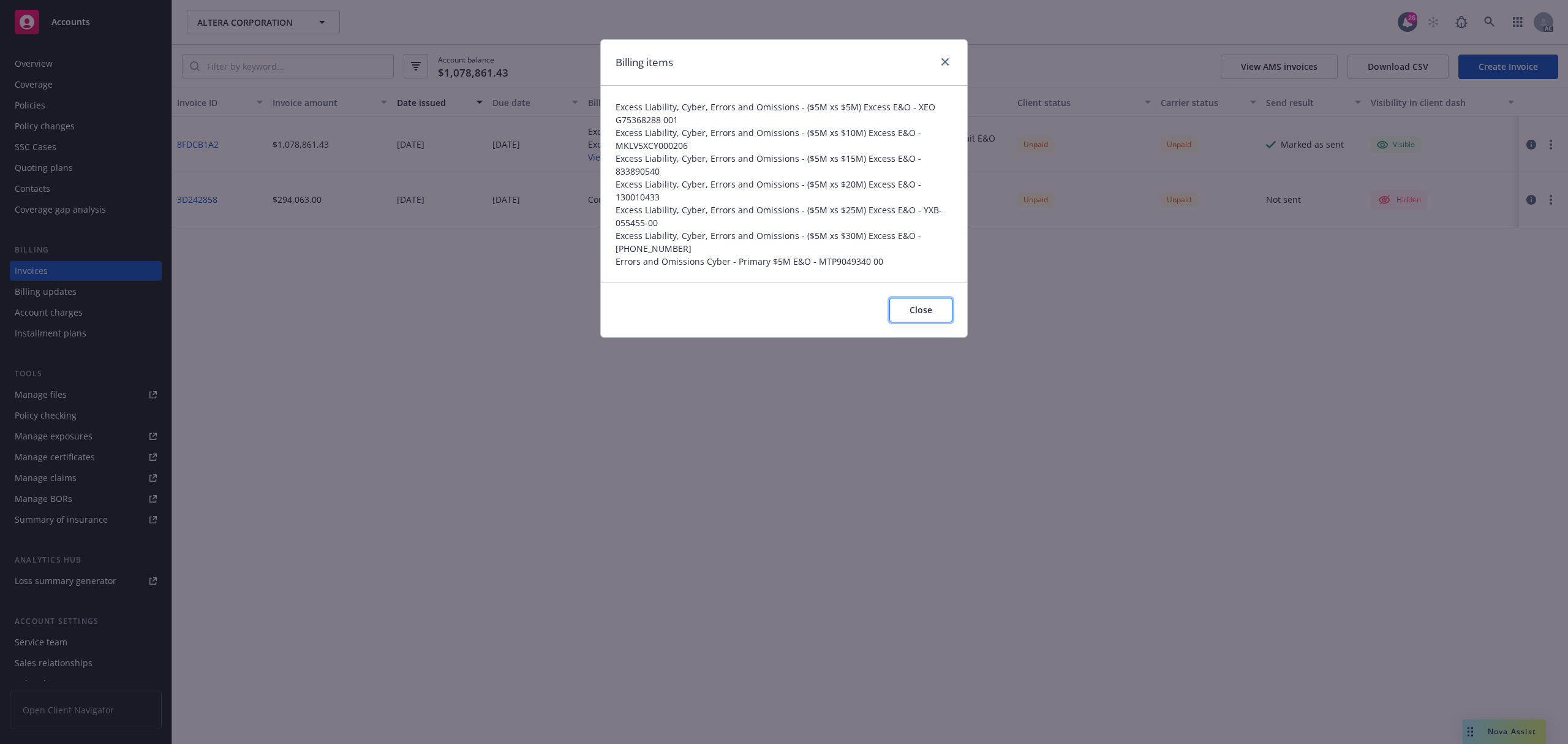
click at [925, 314] on span "Close" at bounding box center [921, 310] width 23 height 12
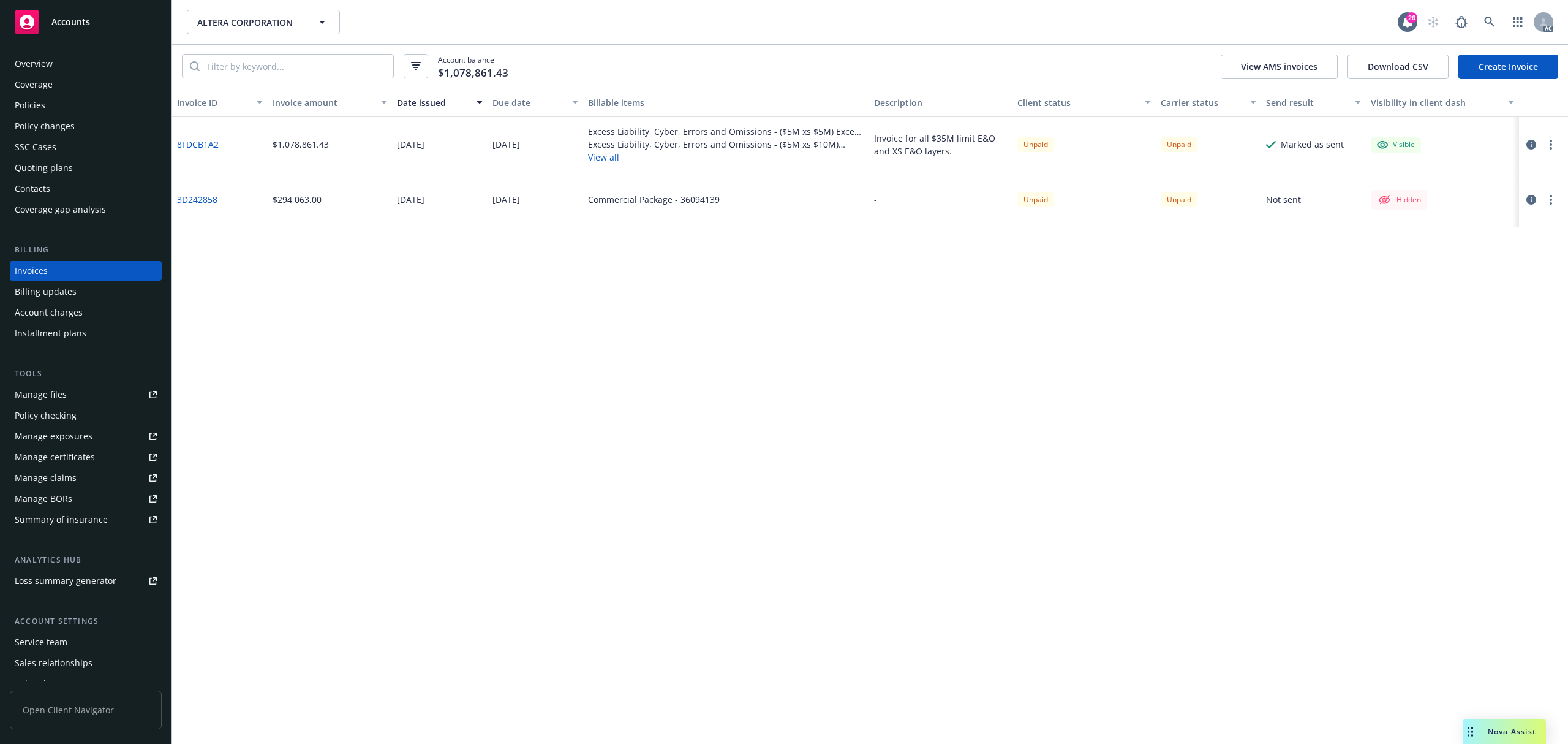
click at [59, 104] on div "Policies" at bounding box center [85, 106] width 142 height 20
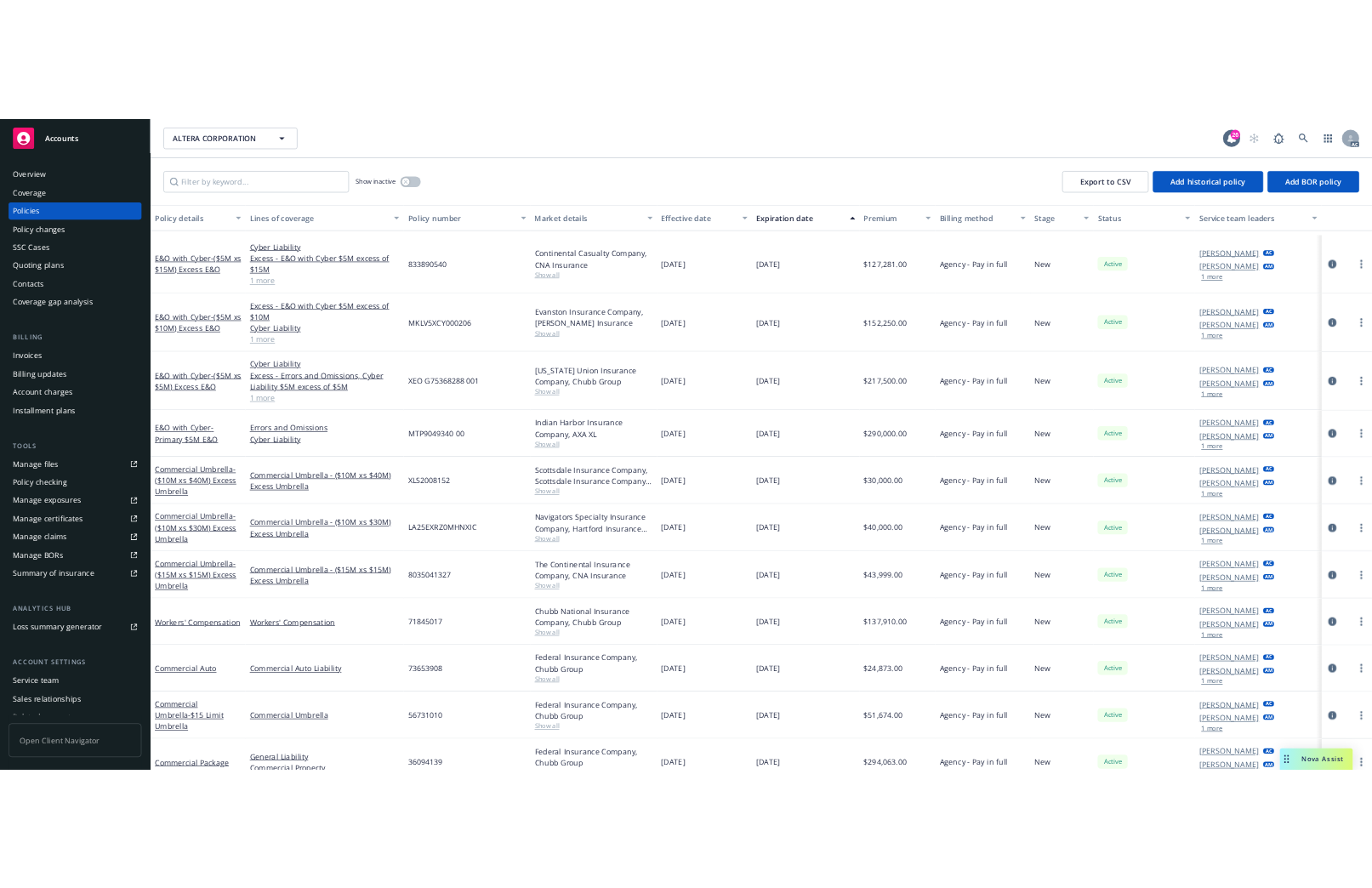
scroll to position [340, 0]
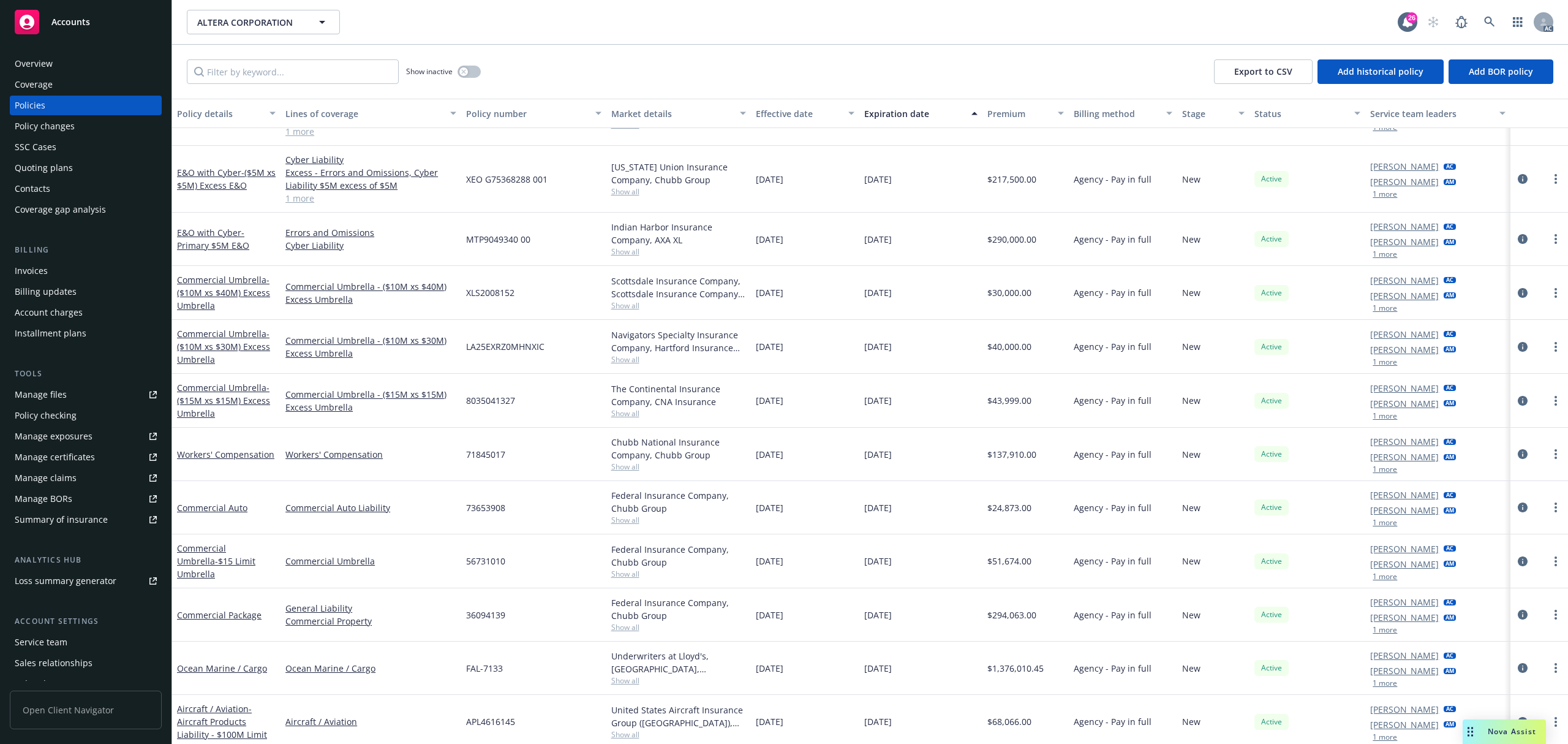
click at [1373, 471] on button "1 more" at bounding box center [1385, 469] width 24 height 7
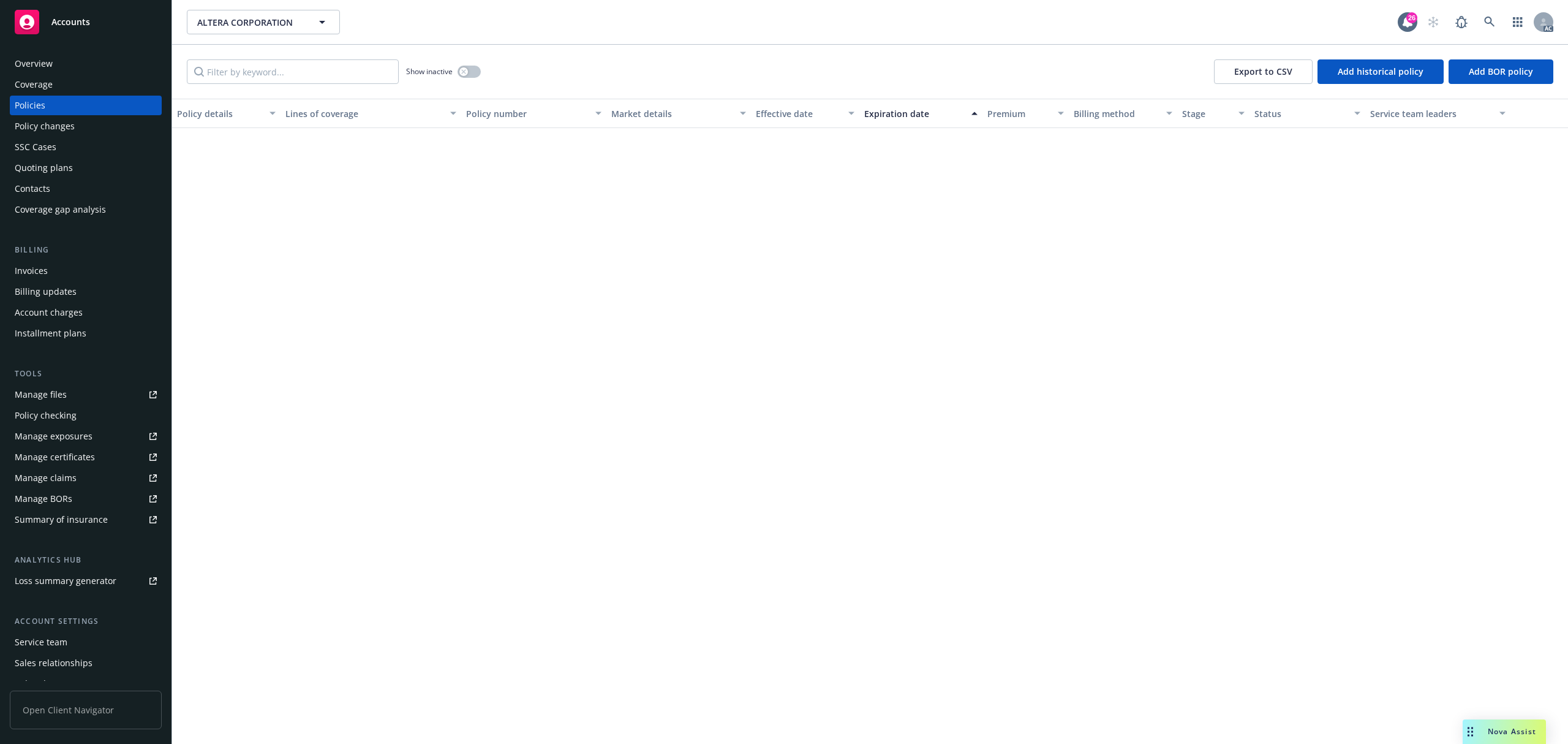
scroll to position [0, 0]
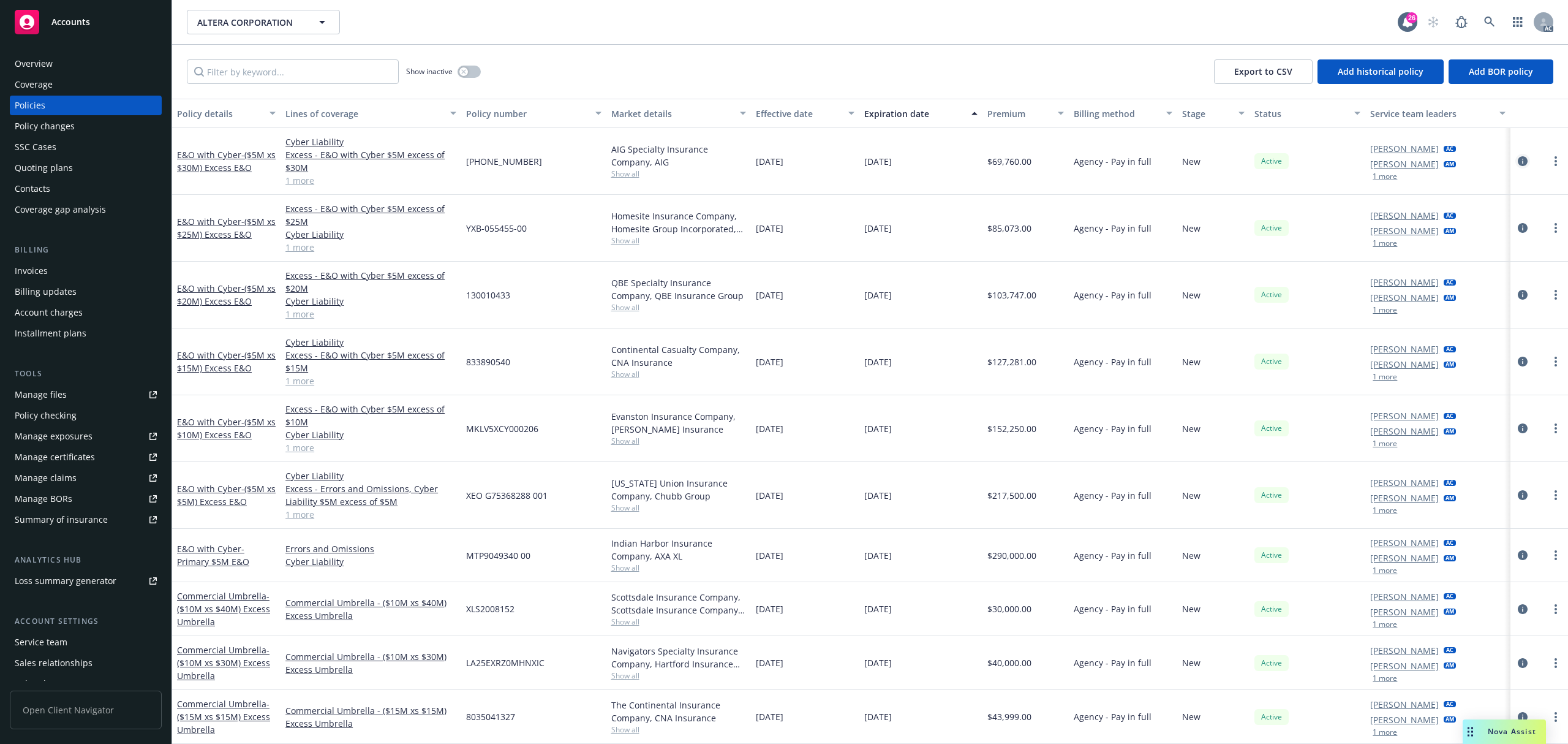
click at [1518, 160] on icon "circleInformation" at bounding box center [1523, 161] width 10 height 10
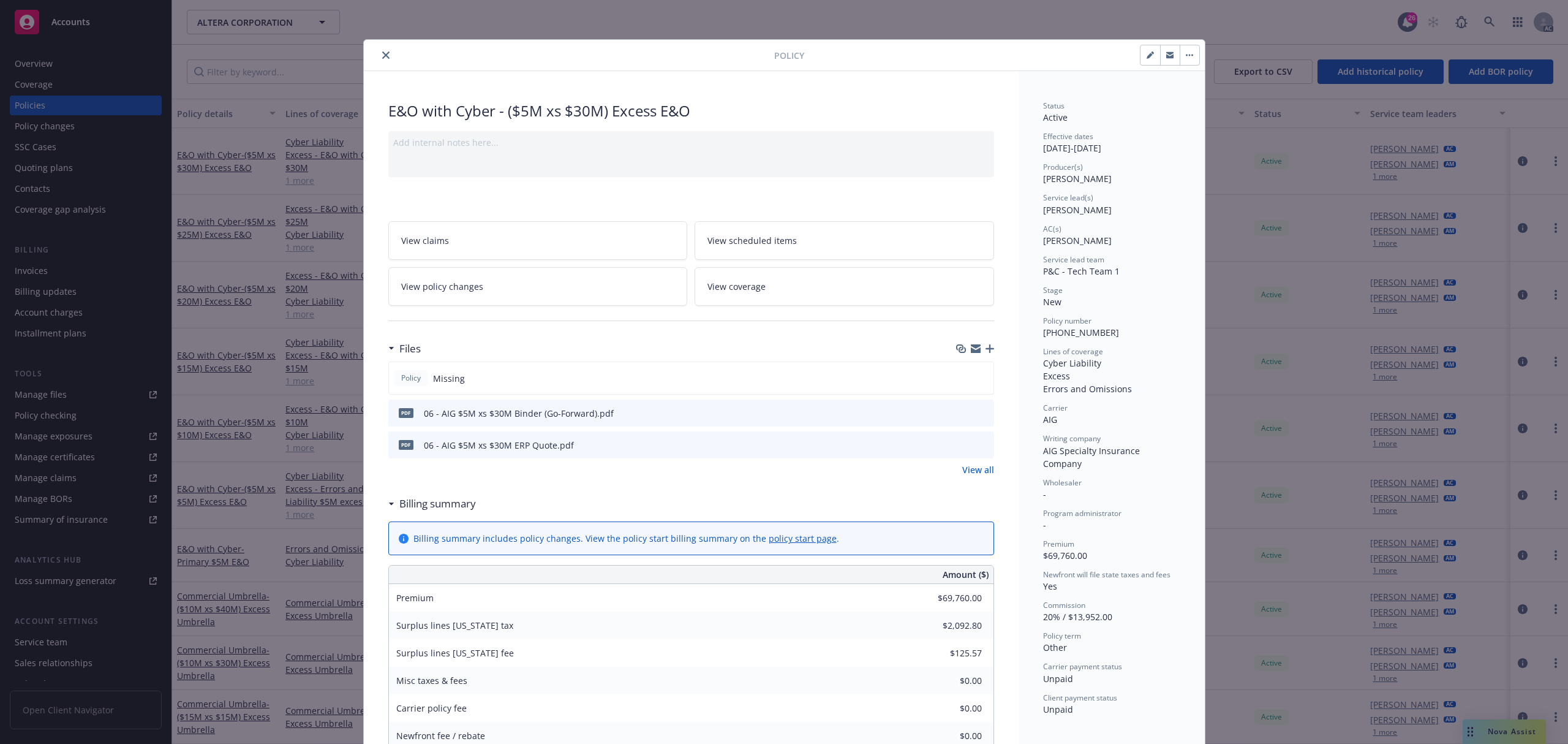
click at [379, 53] on button "close" at bounding box center [386, 55] width 14 height 14
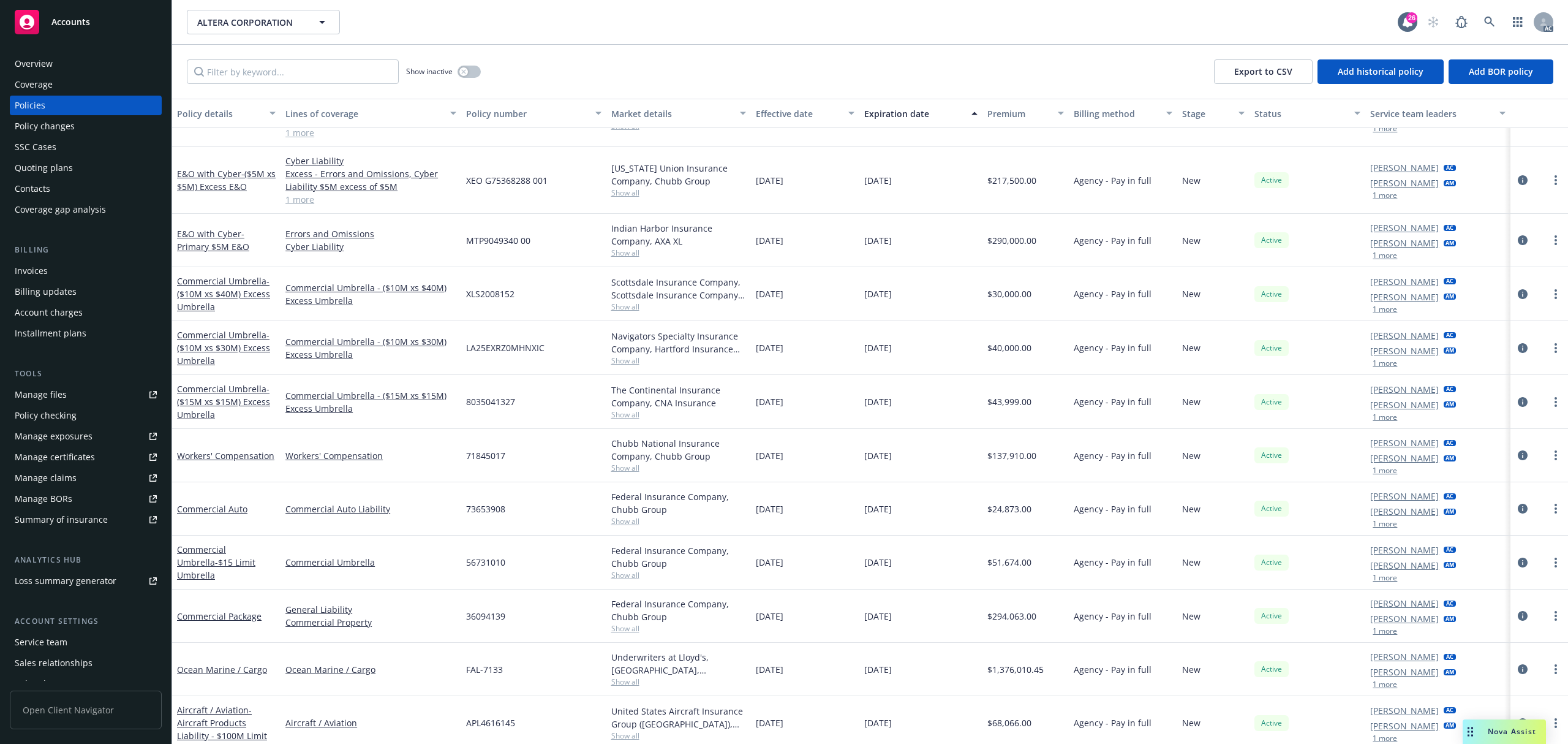
scroll to position [245, 0]
click at [611, 464] on span "Show all" at bounding box center [678, 467] width 135 height 11
click at [58, 271] on div "Invoices" at bounding box center [85, 271] width 142 height 20
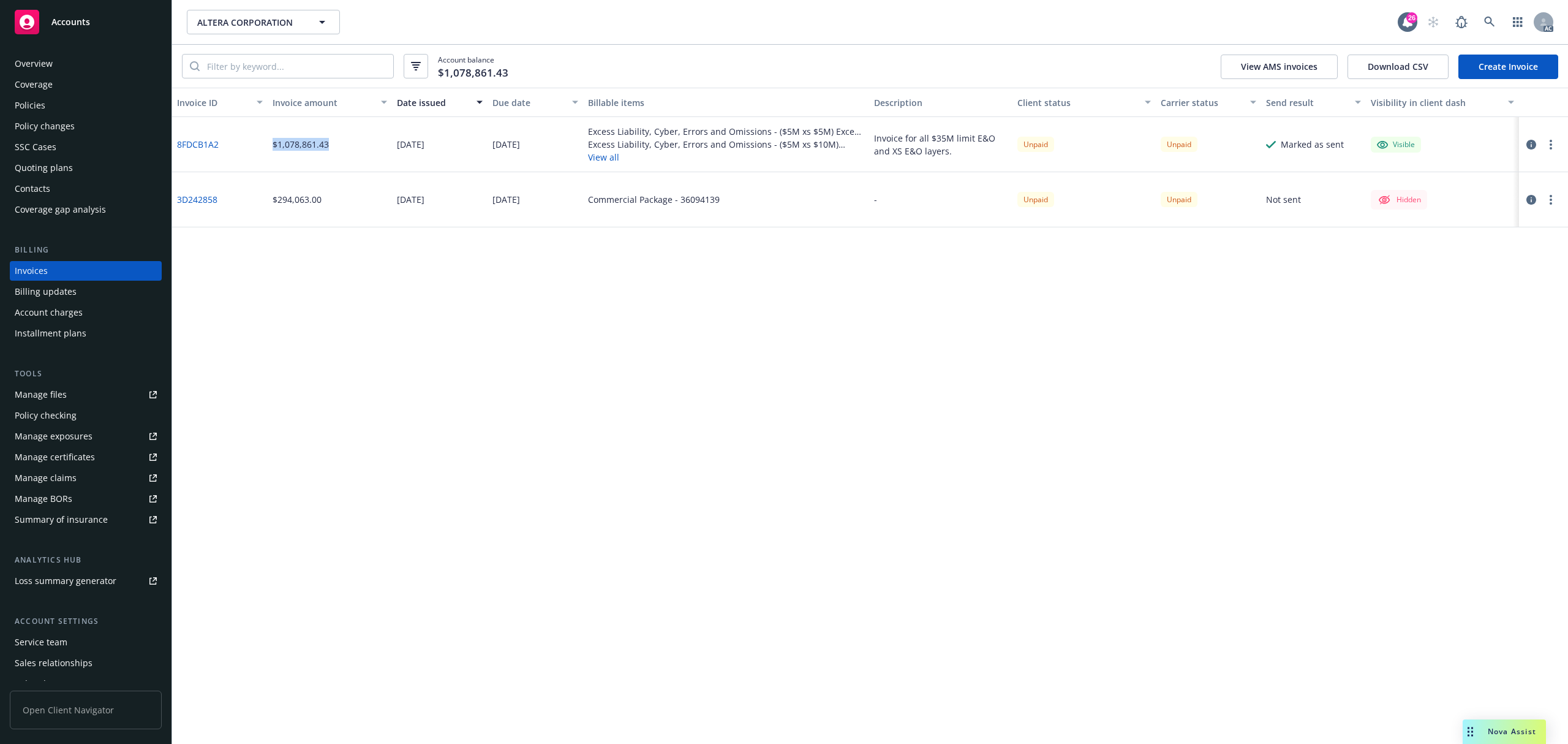
drag, startPoint x: 290, startPoint y: 146, endPoint x: 258, endPoint y: 145, distance: 32.0
click at [258, 145] on div "8FDCB1A2 $1,078,861.43 [DATE] [DATE] Excess Liability, Cyber, Errors and Omissi…" at bounding box center [870, 144] width 1396 height 55
click at [1485, 21] on icon at bounding box center [1489, 22] width 11 height 11
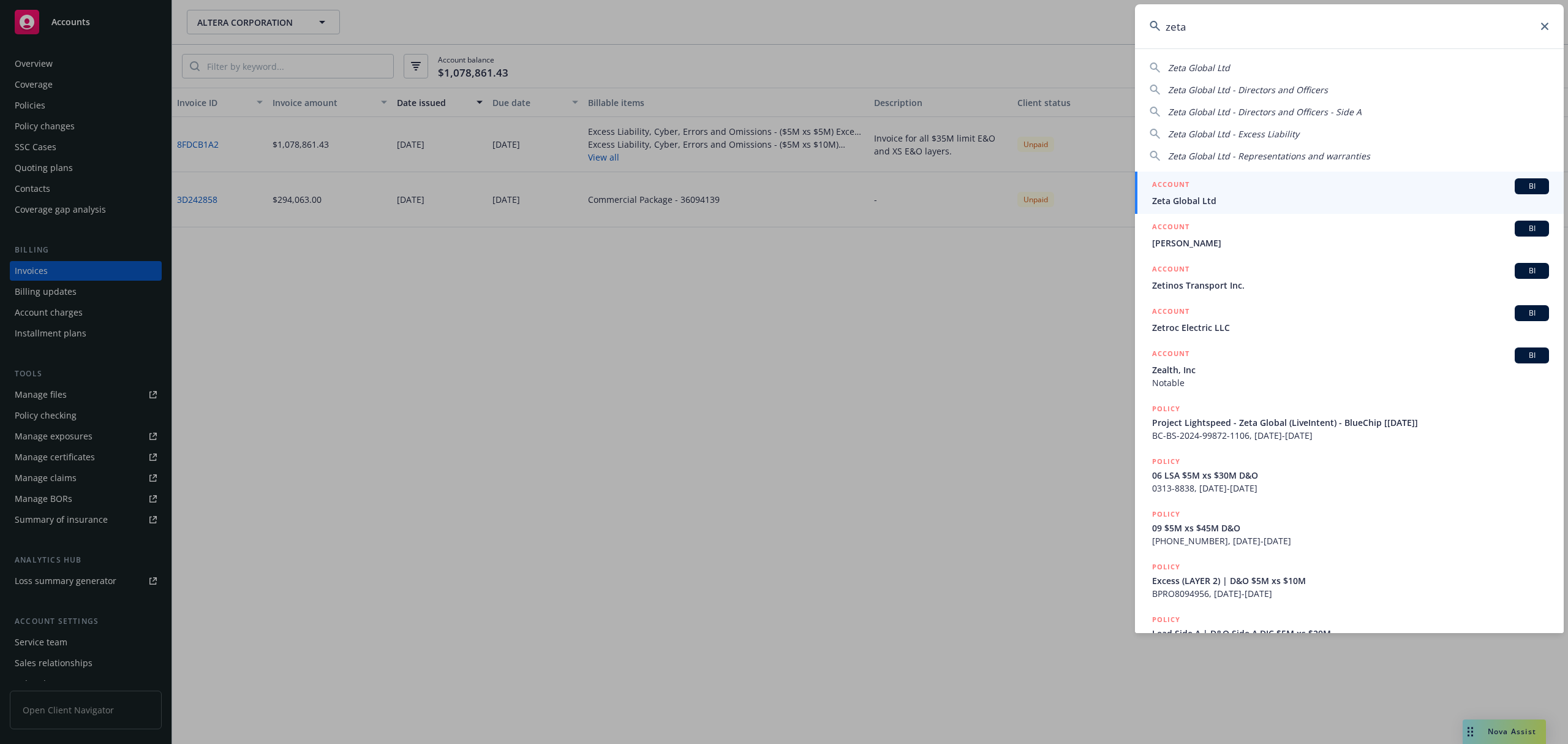
type input "zeta"
click at [1254, 187] on div "ACCOUNT BI" at bounding box center [1351, 186] width 397 height 16
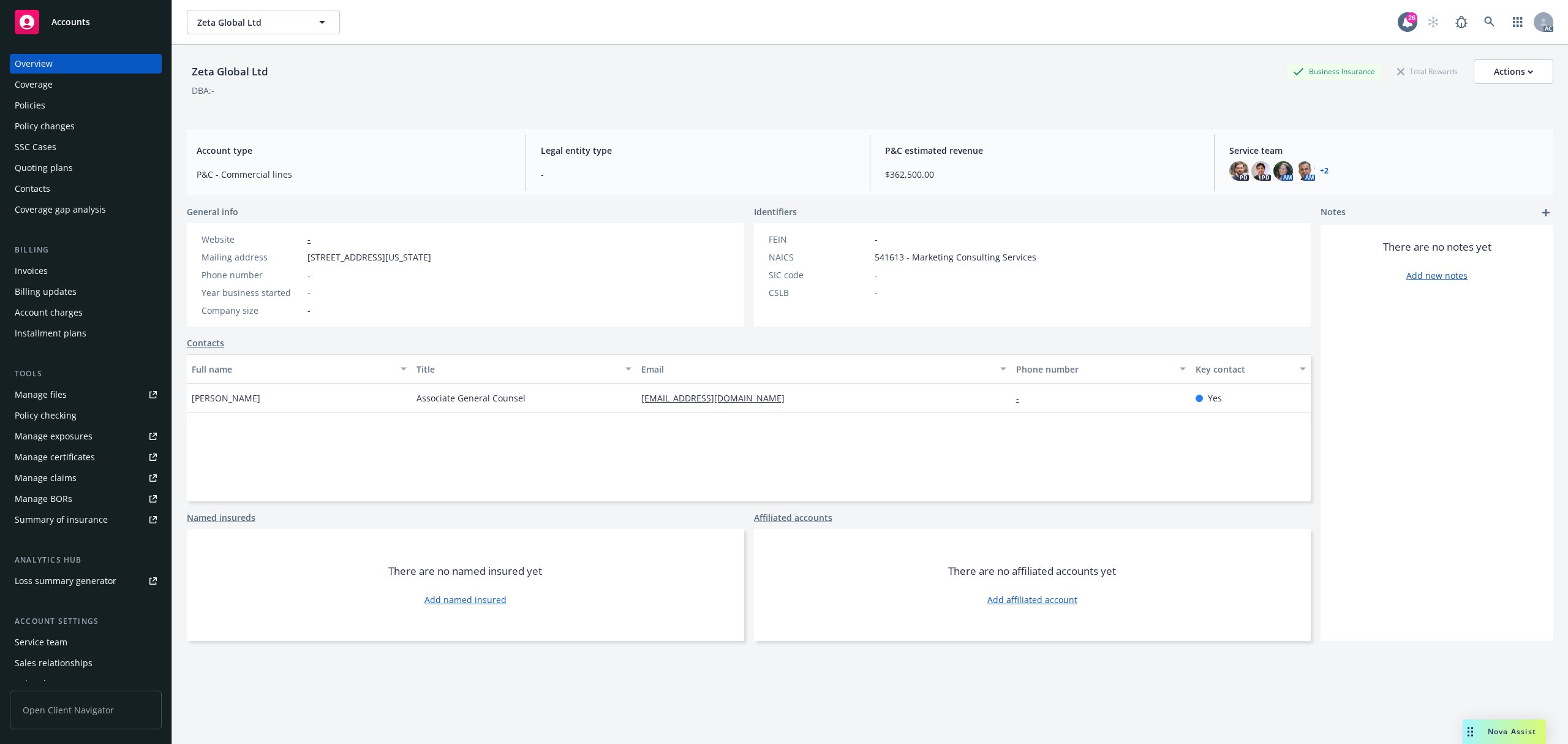
click at [24, 278] on div "Invoices" at bounding box center [31, 271] width 33 height 20
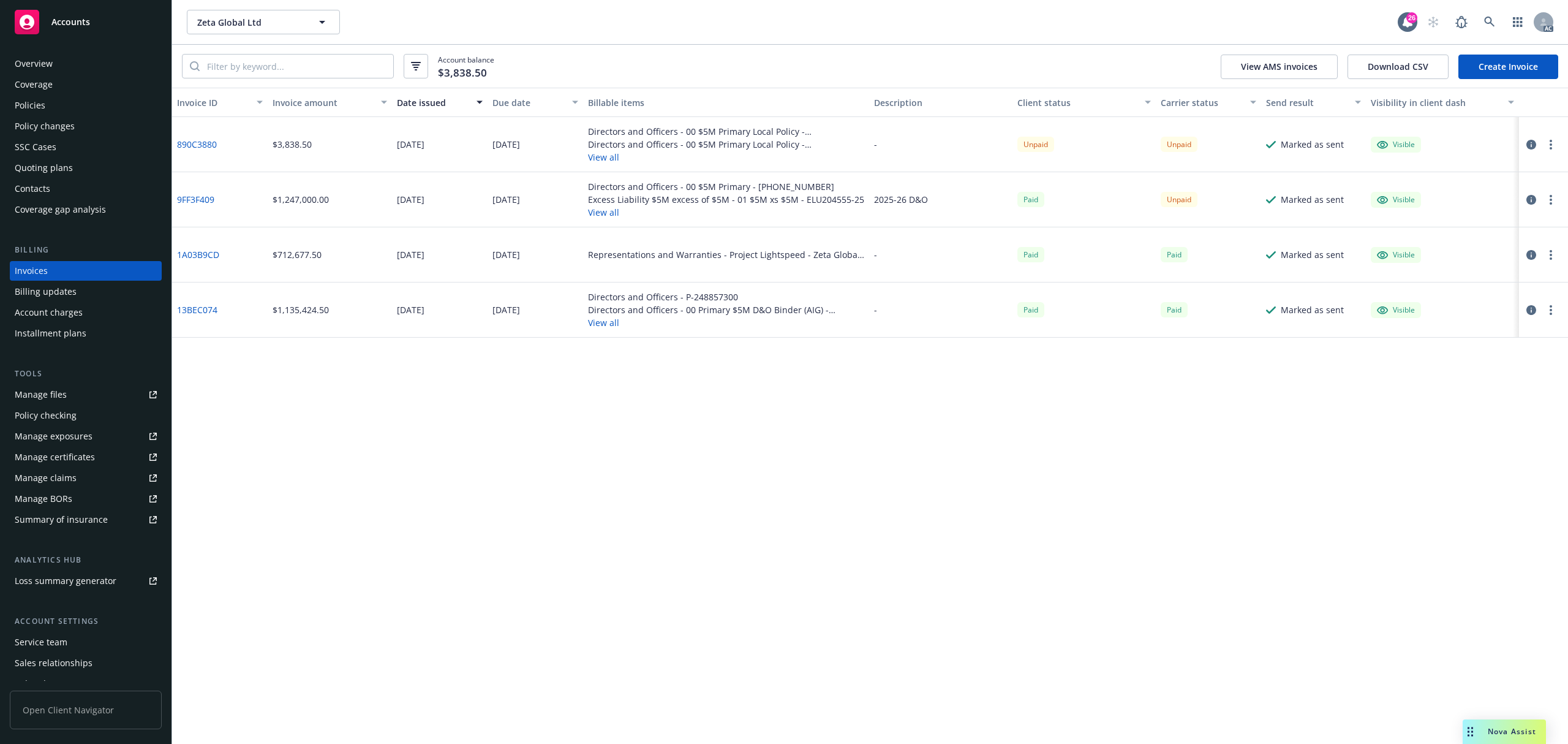
click at [42, 106] on div "Policies" at bounding box center [30, 106] width 31 height 20
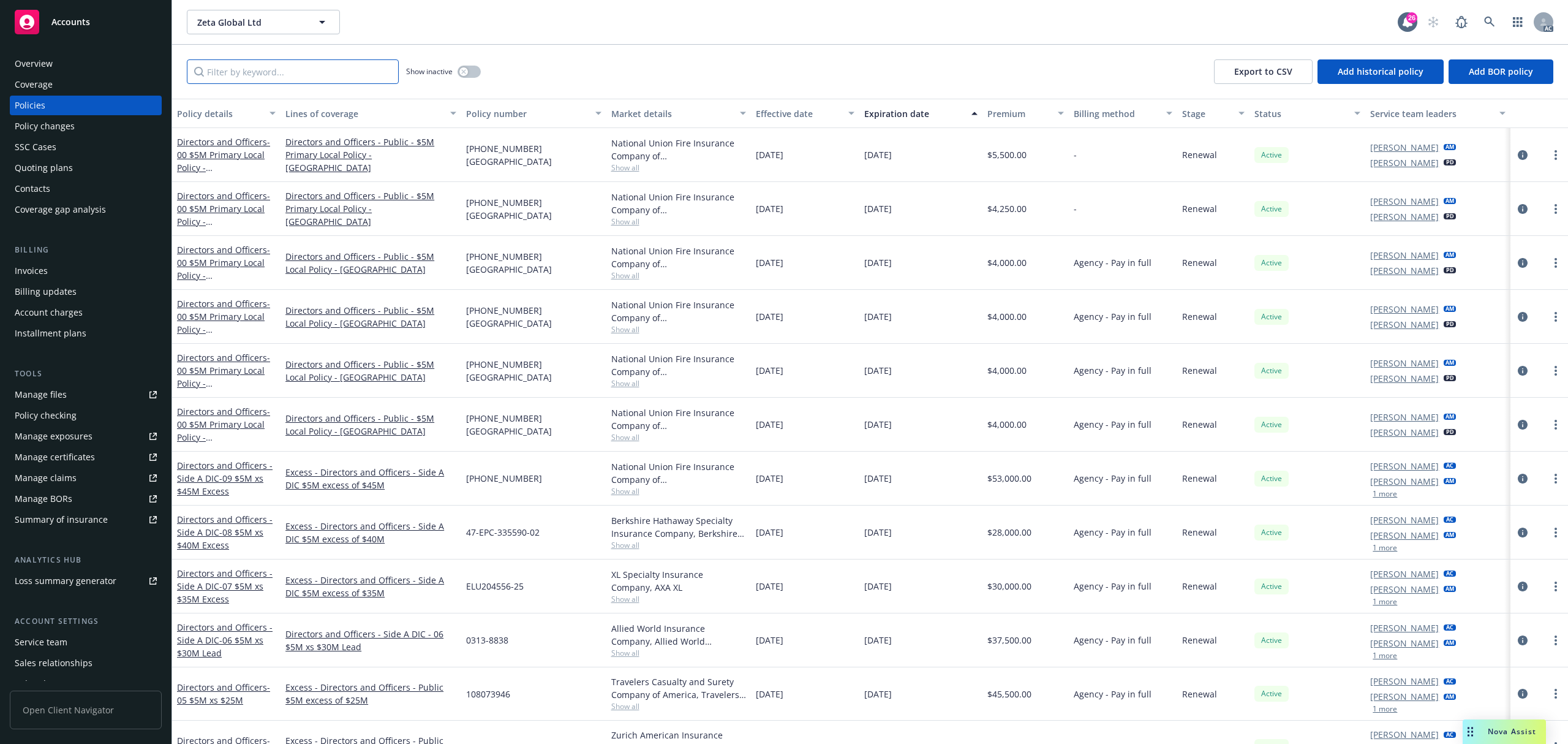
click at [273, 69] on input "Filter by keyword..." at bounding box center [293, 72] width 212 height 24
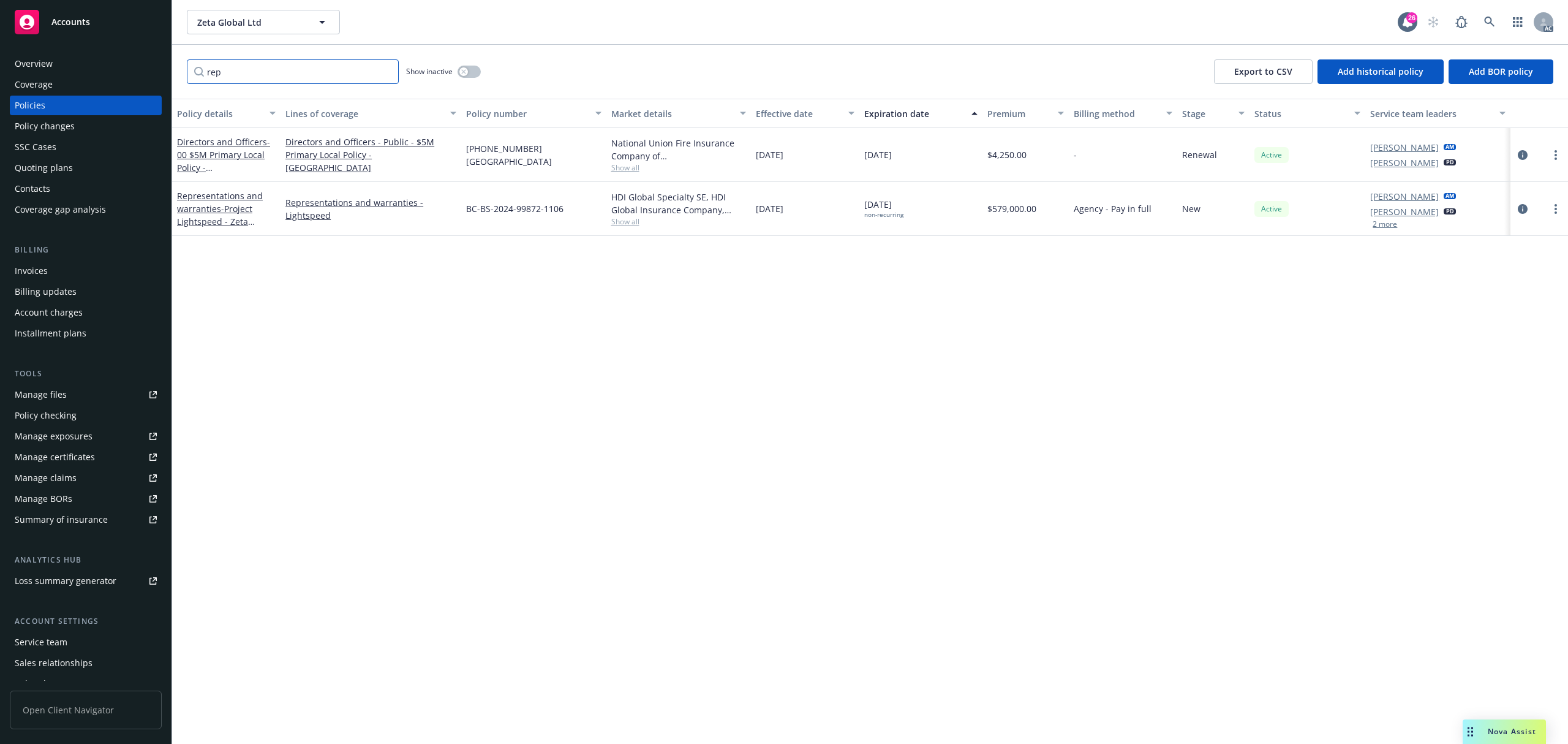
type input "rep"
click at [1490, 20] on icon at bounding box center [1489, 22] width 11 height 11
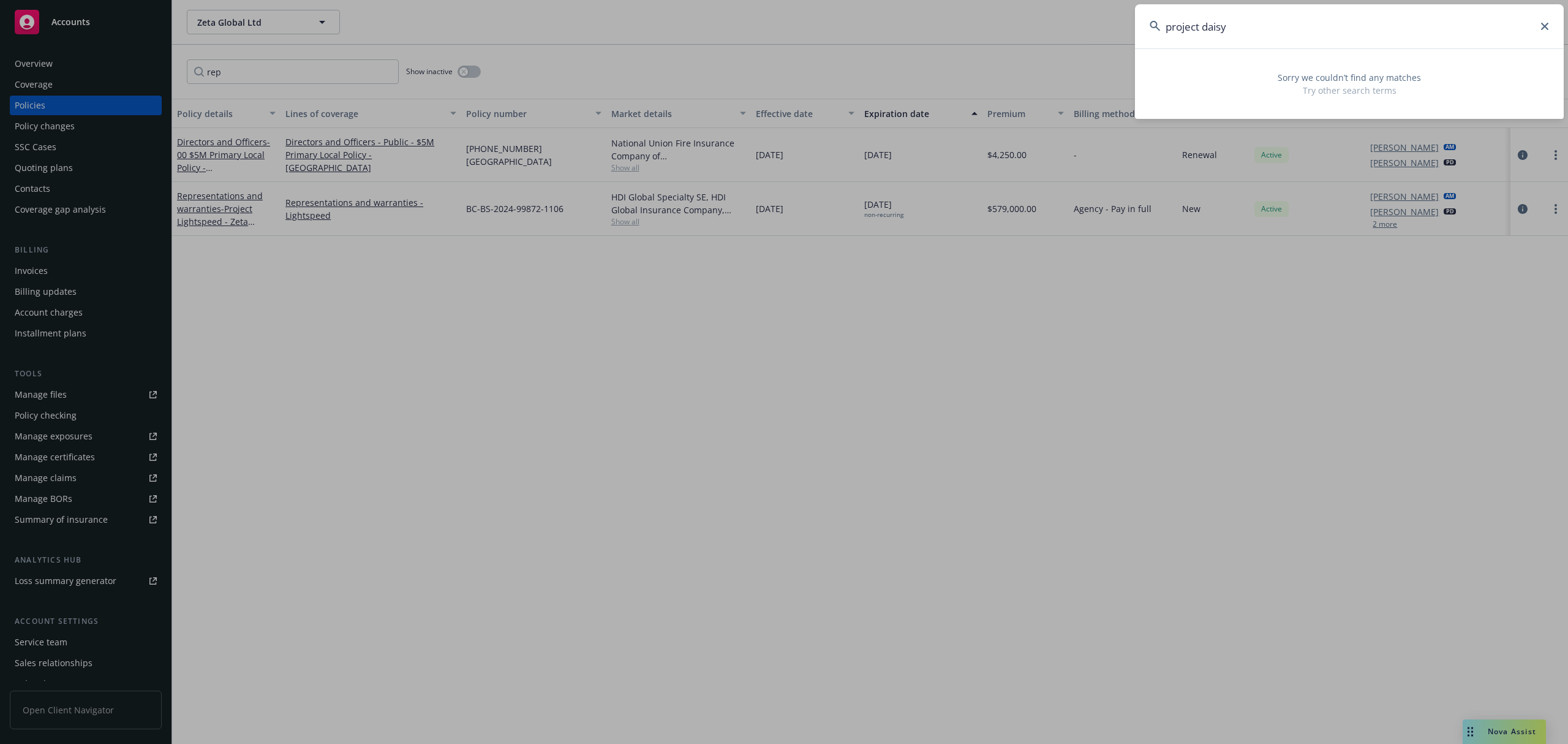
click at [1377, 28] on input "project daisy" at bounding box center [1349, 26] width 429 height 44
click at [1221, 32] on input "project daisy" at bounding box center [1349, 26] width 429 height 44
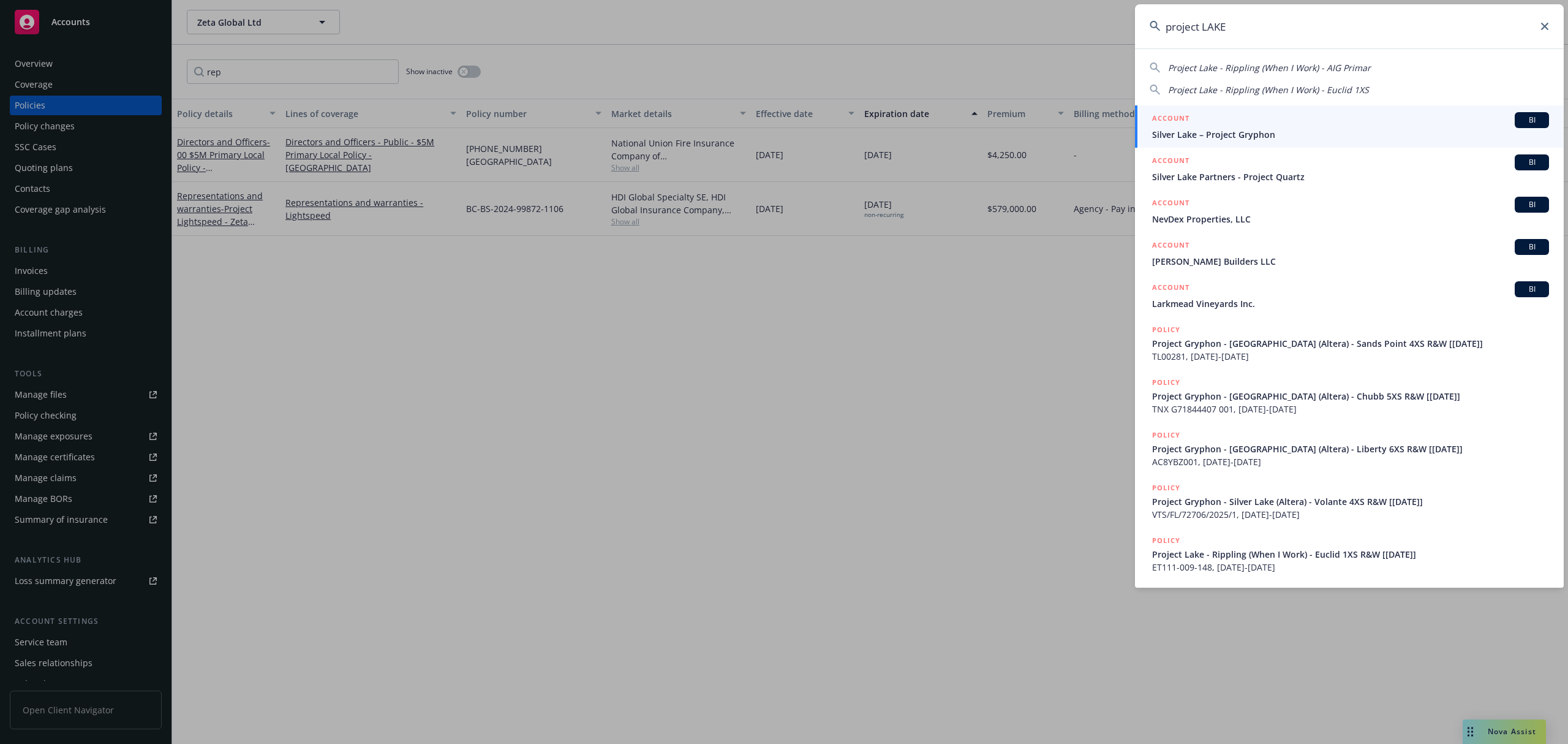
click at [1235, 35] on input "project LAKE" at bounding box center [1349, 26] width 429 height 44
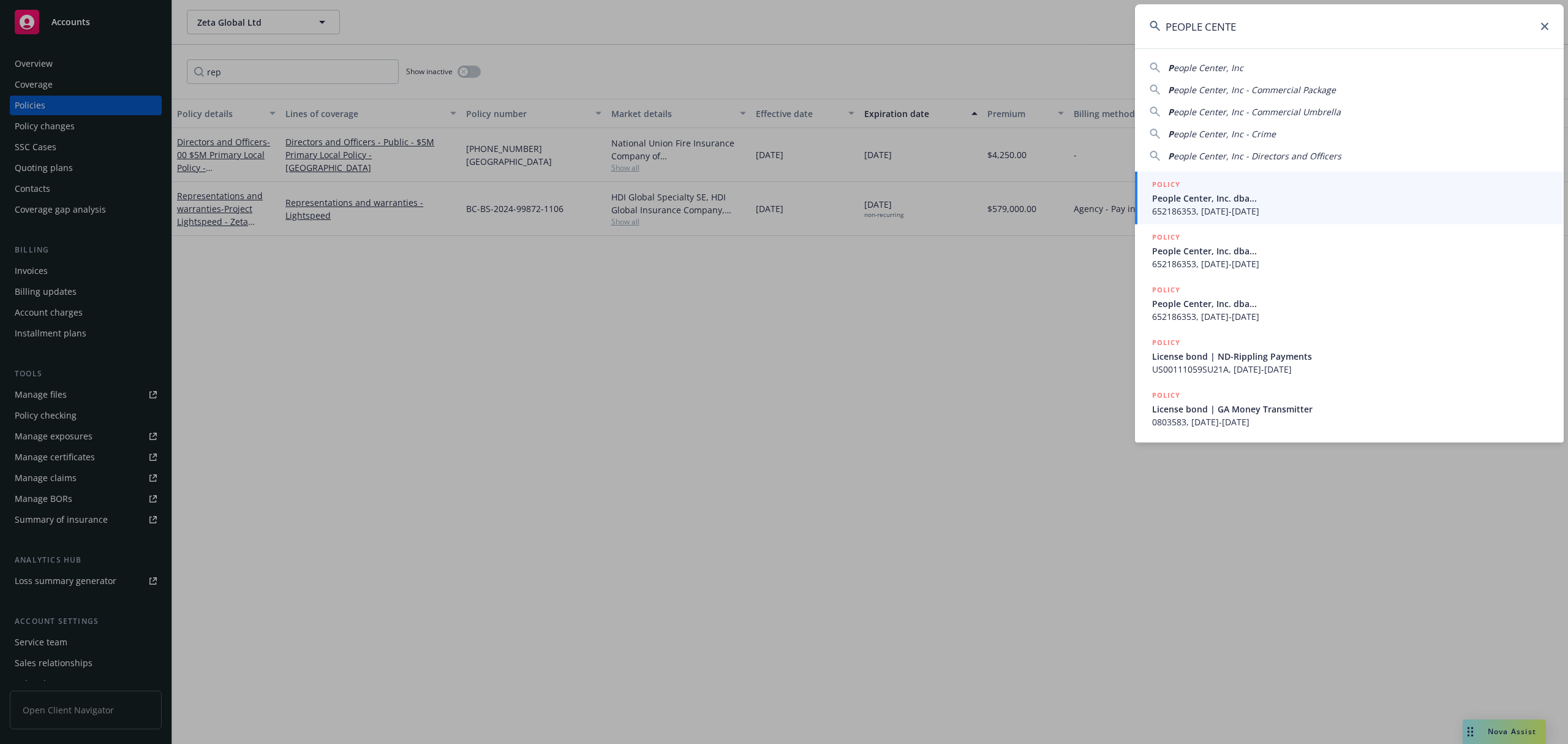
type input "PEOPLE CENTER"
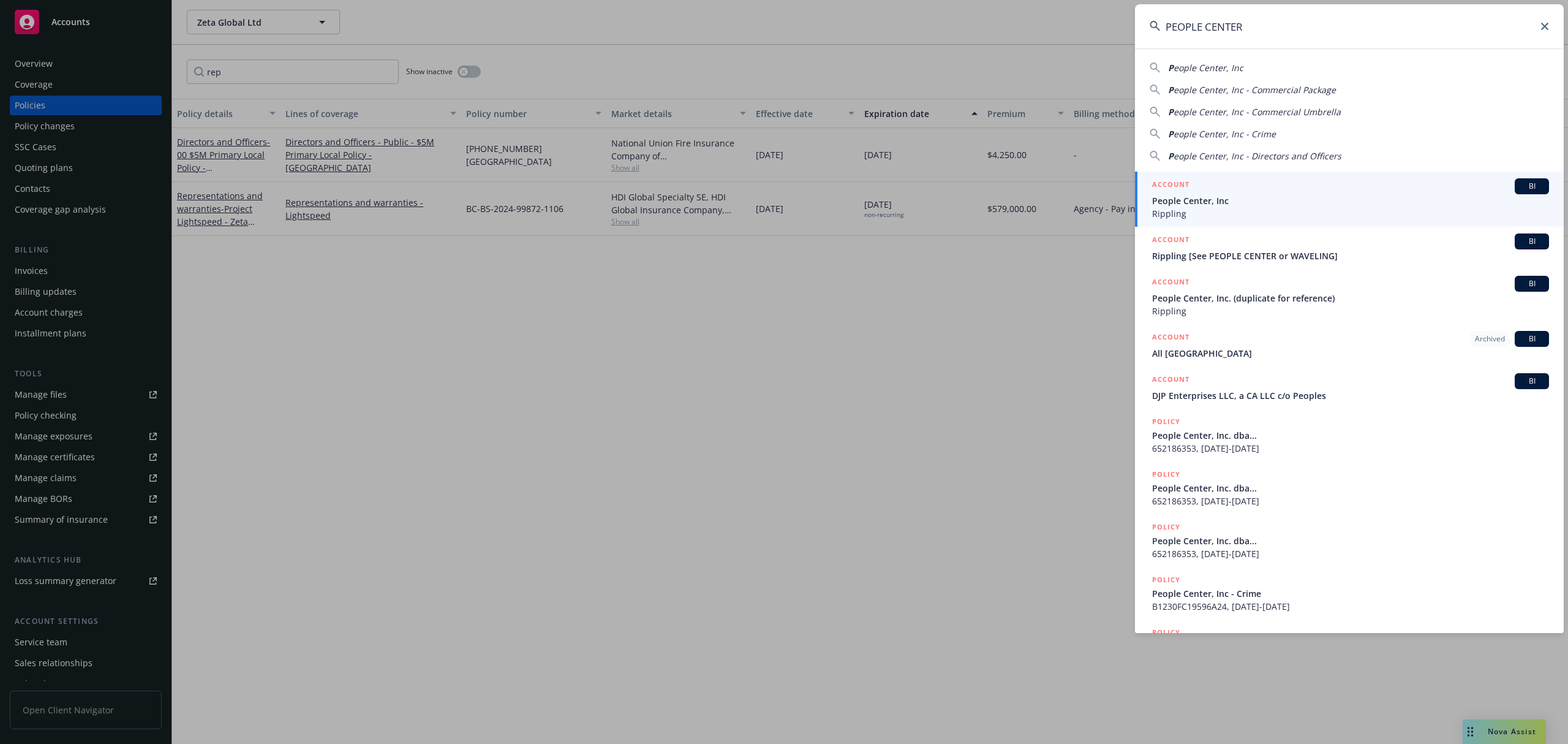
click at [1254, 195] on span "People Center, Inc" at bounding box center [1351, 201] width 397 height 13
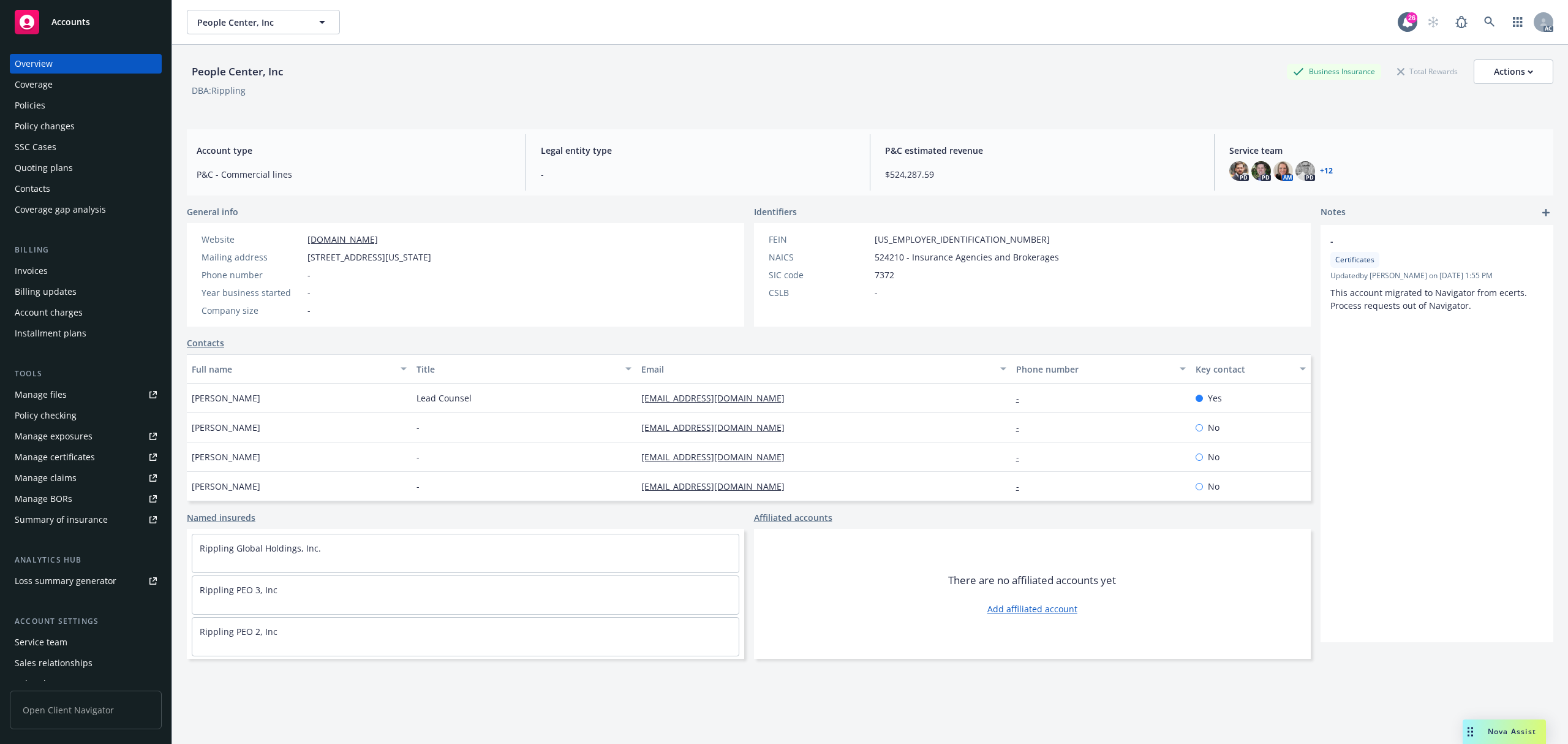
click at [55, 102] on div "Policies" at bounding box center [85, 106] width 142 height 20
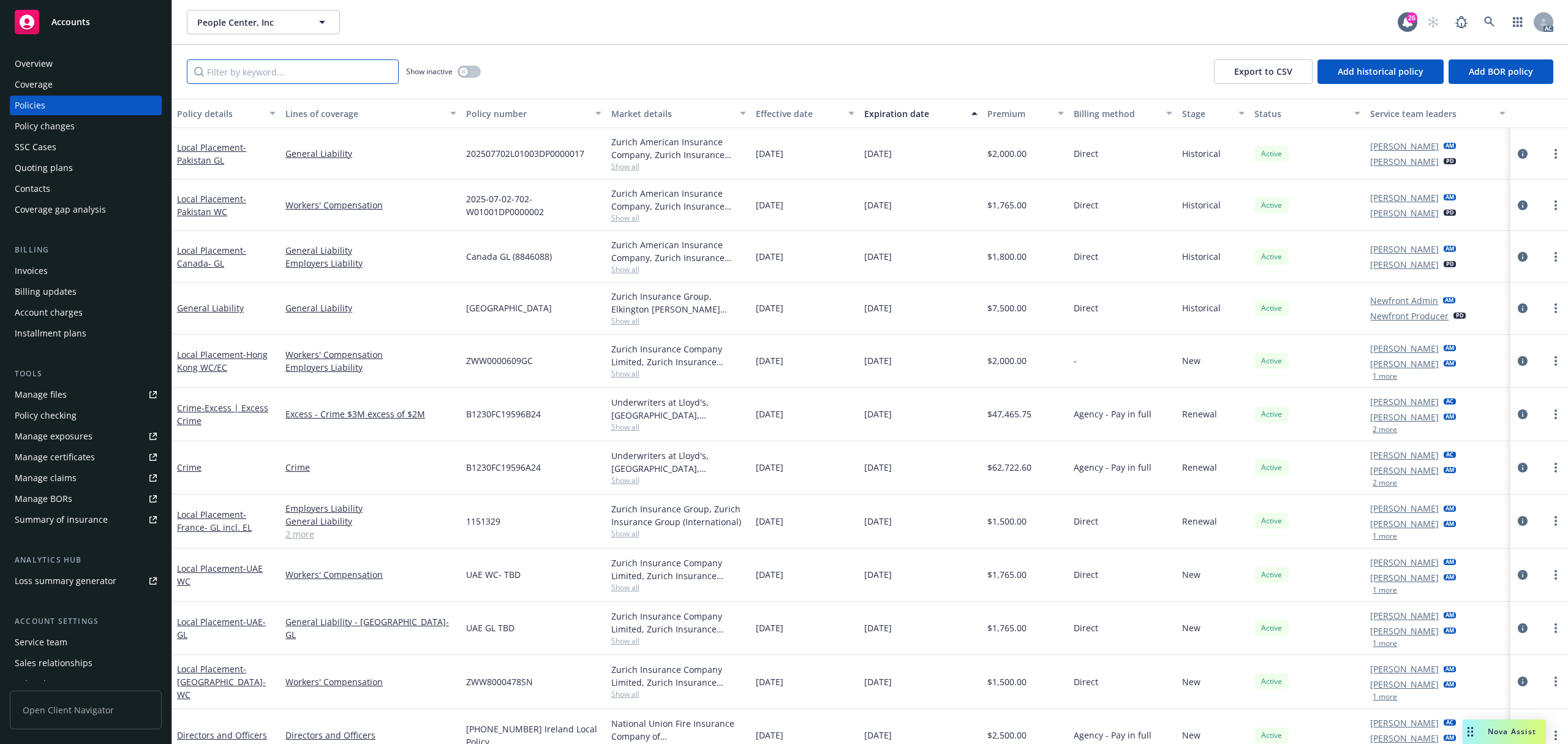
click at [369, 71] on input "Filter by keyword..." at bounding box center [293, 72] width 212 height 24
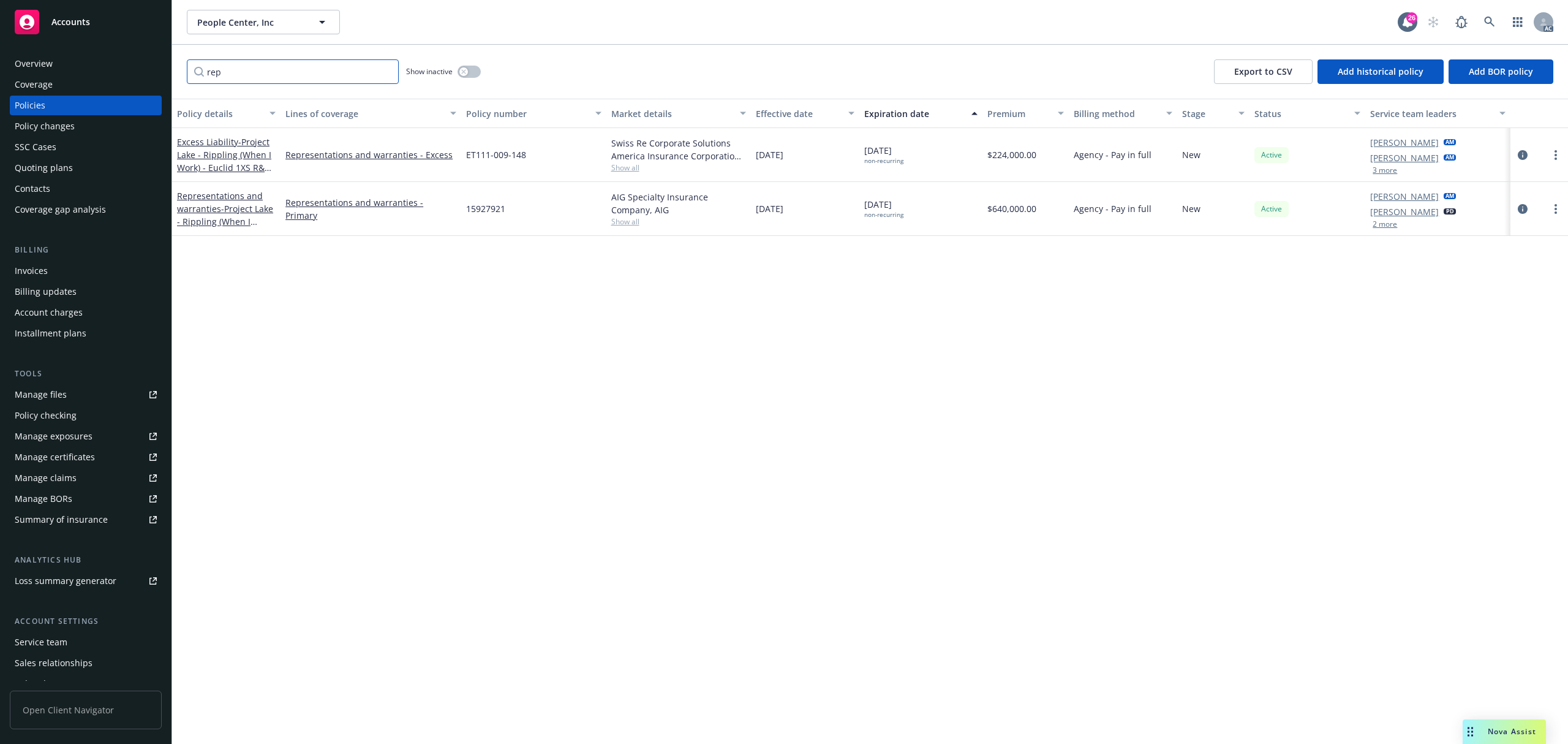
type input "rep"
click at [625, 169] on span "Show all" at bounding box center [678, 167] width 135 height 11
click at [1378, 168] on button "3 more" at bounding box center [1385, 170] width 24 height 7
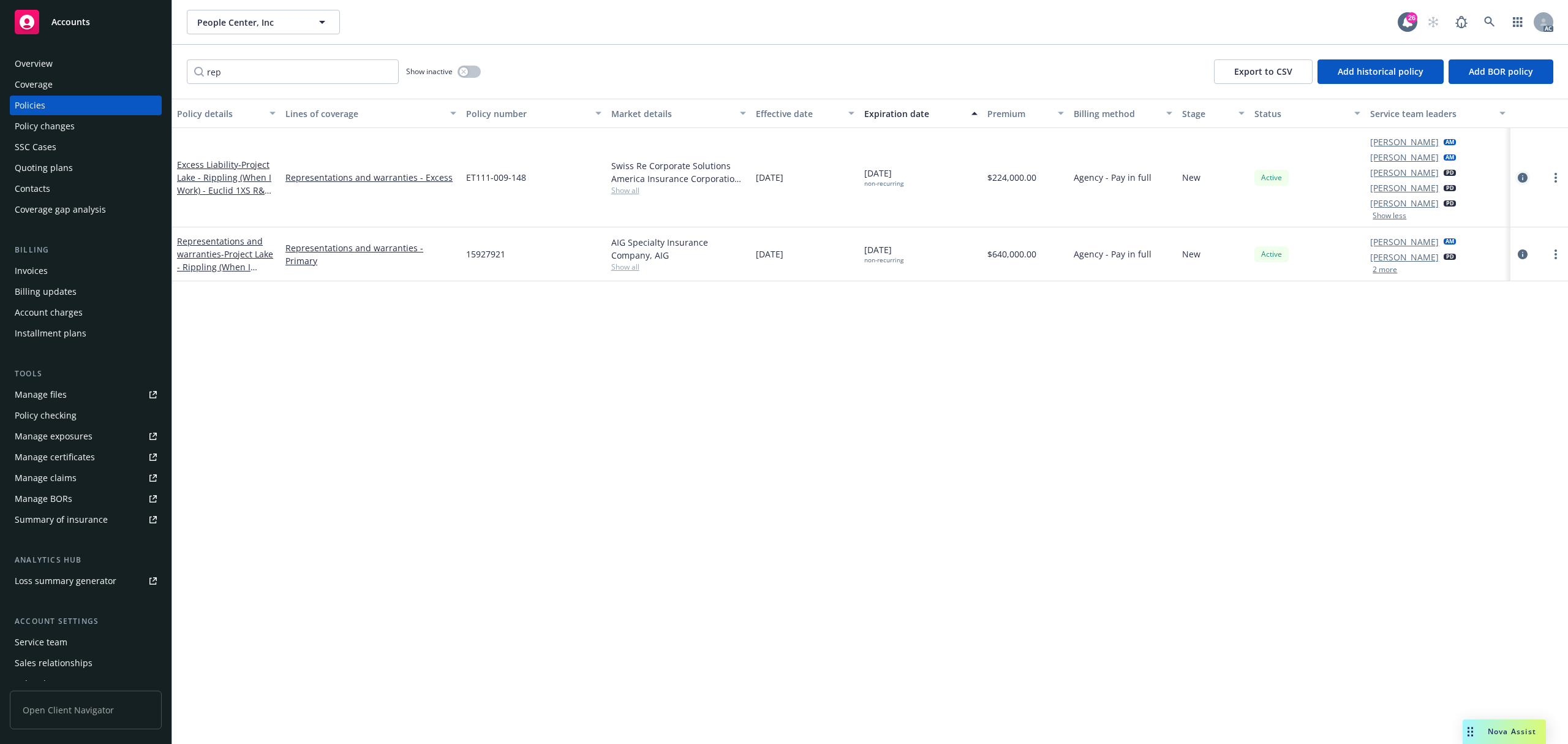
click at [1520, 177] on icon "circleInformation" at bounding box center [1523, 177] width 10 height 10
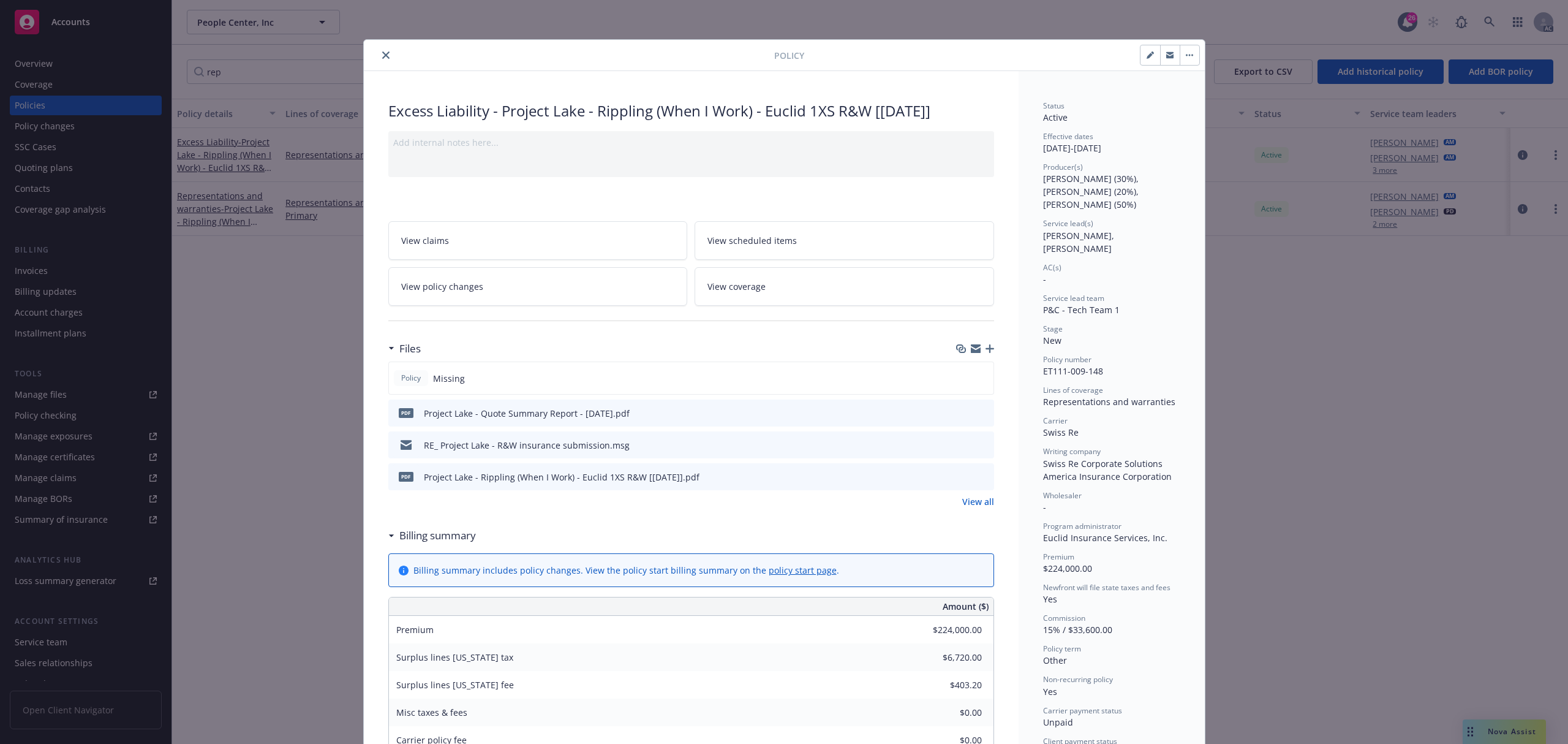
click at [385, 58] on button "close" at bounding box center [386, 55] width 14 height 14
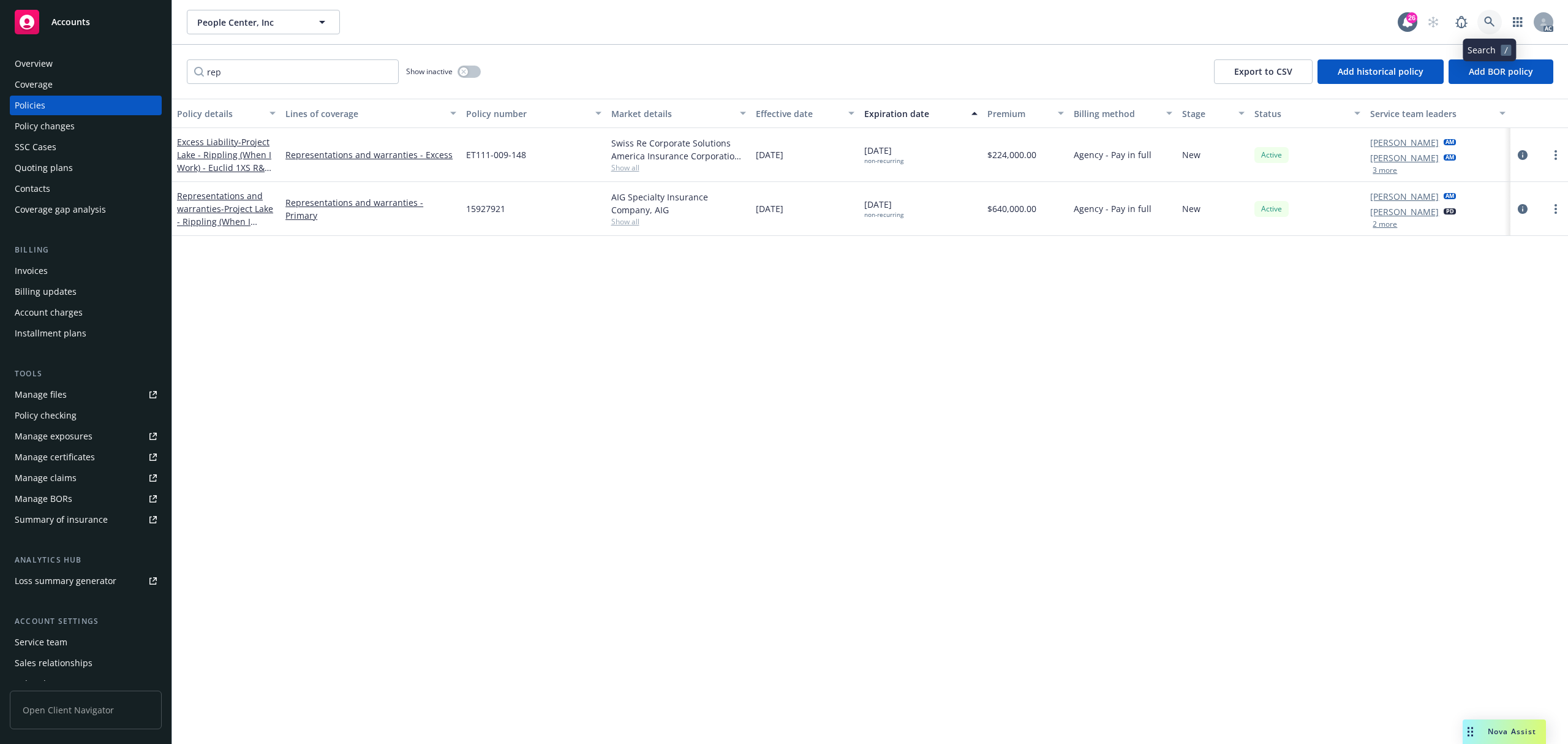
click at [1481, 14] on link at bounding box center [1489, 22] width 24 height 24
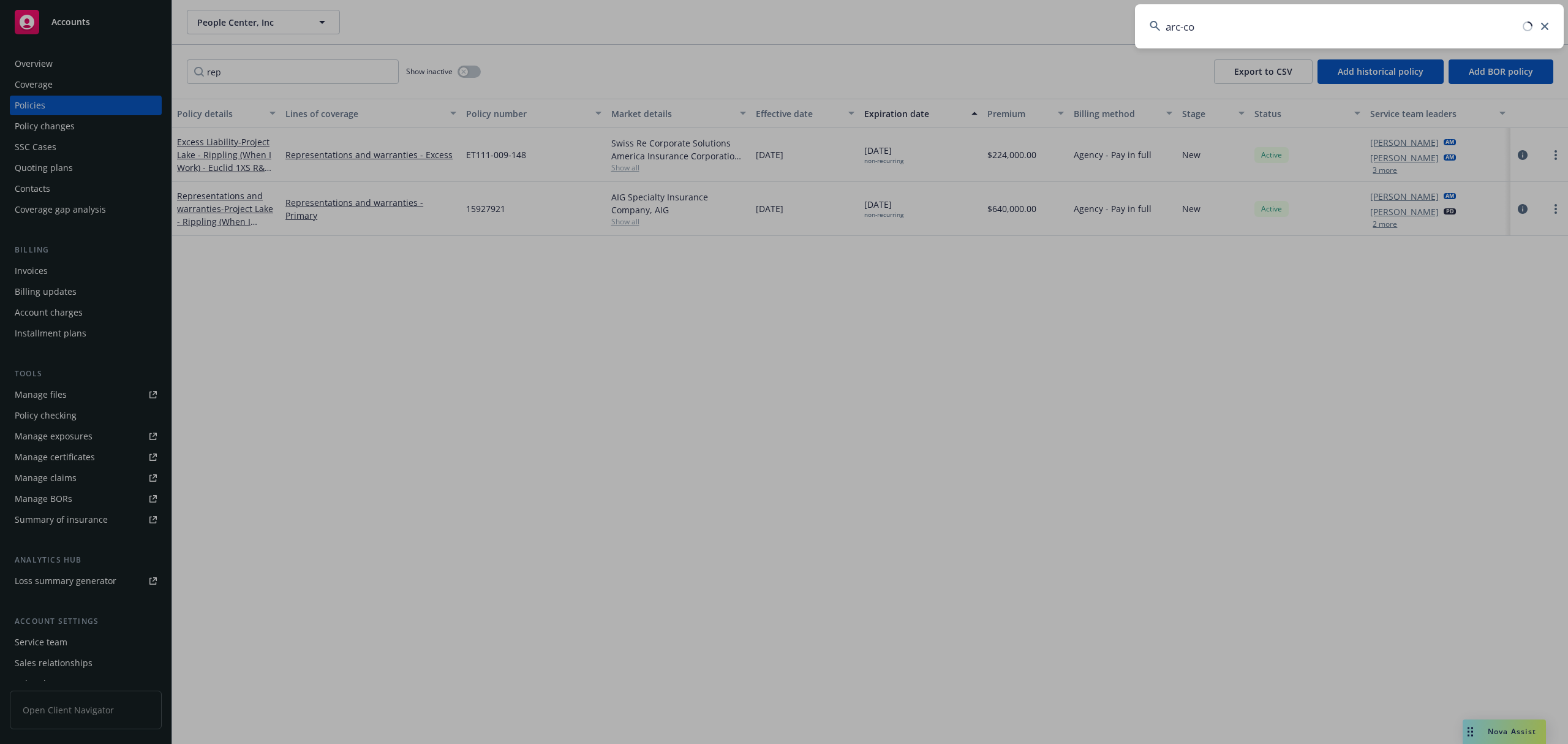
type input "arc-com"
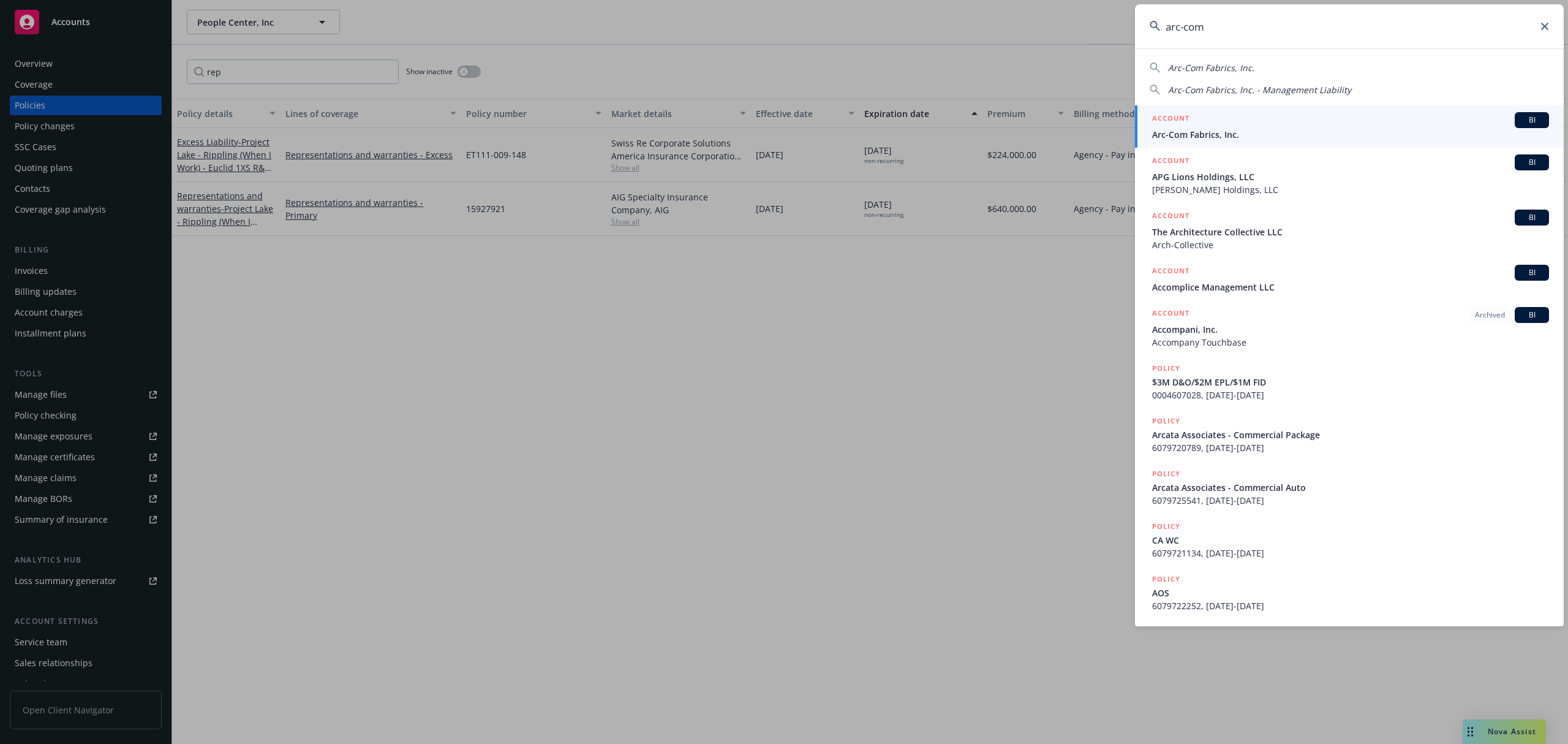
click at [1351, 123] on div "ACCOUNT BI" at bounding box center [1351, 120] width 397 height 16
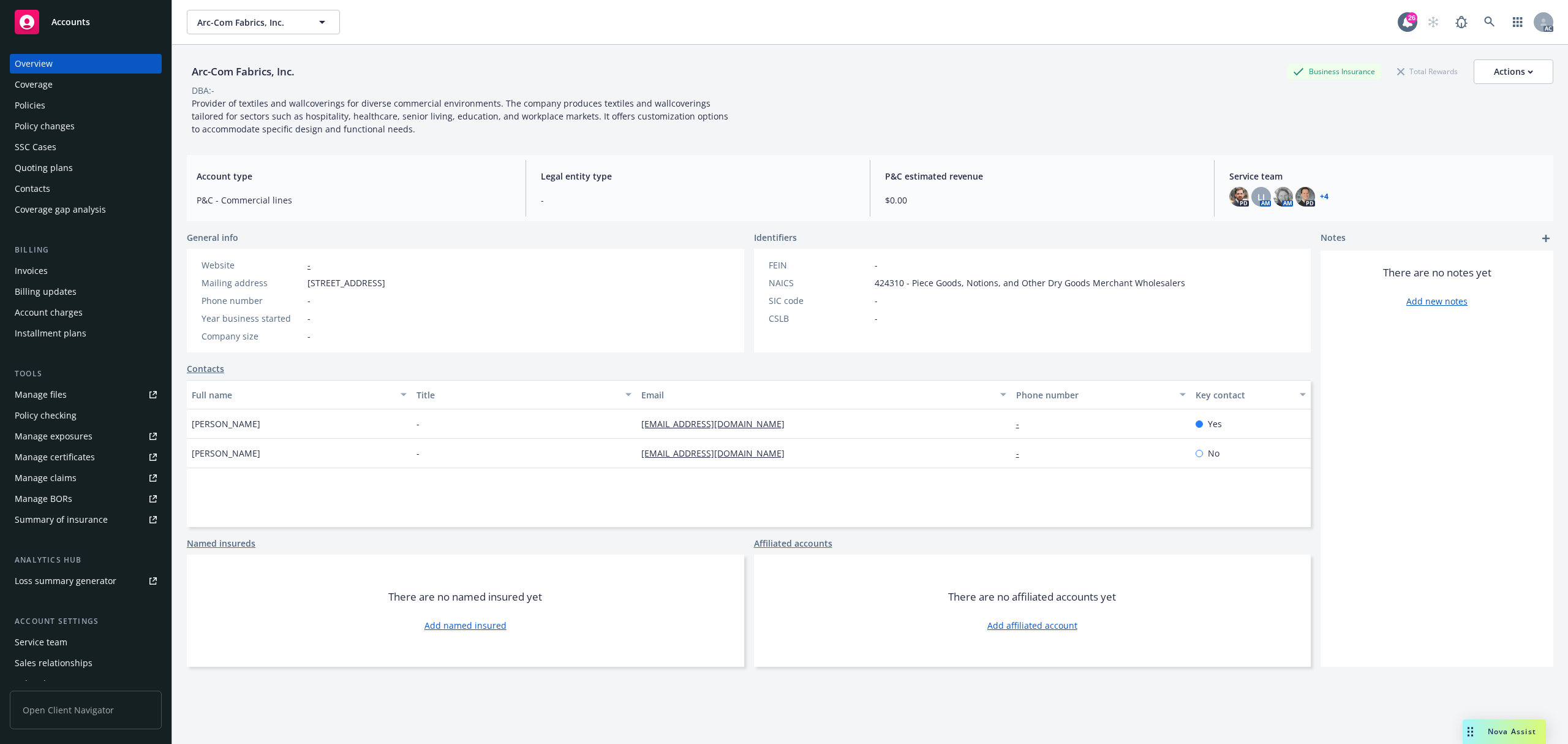
click at [58, 106] on div "Policies" at bounding box center [85, 106] width 142 height 20
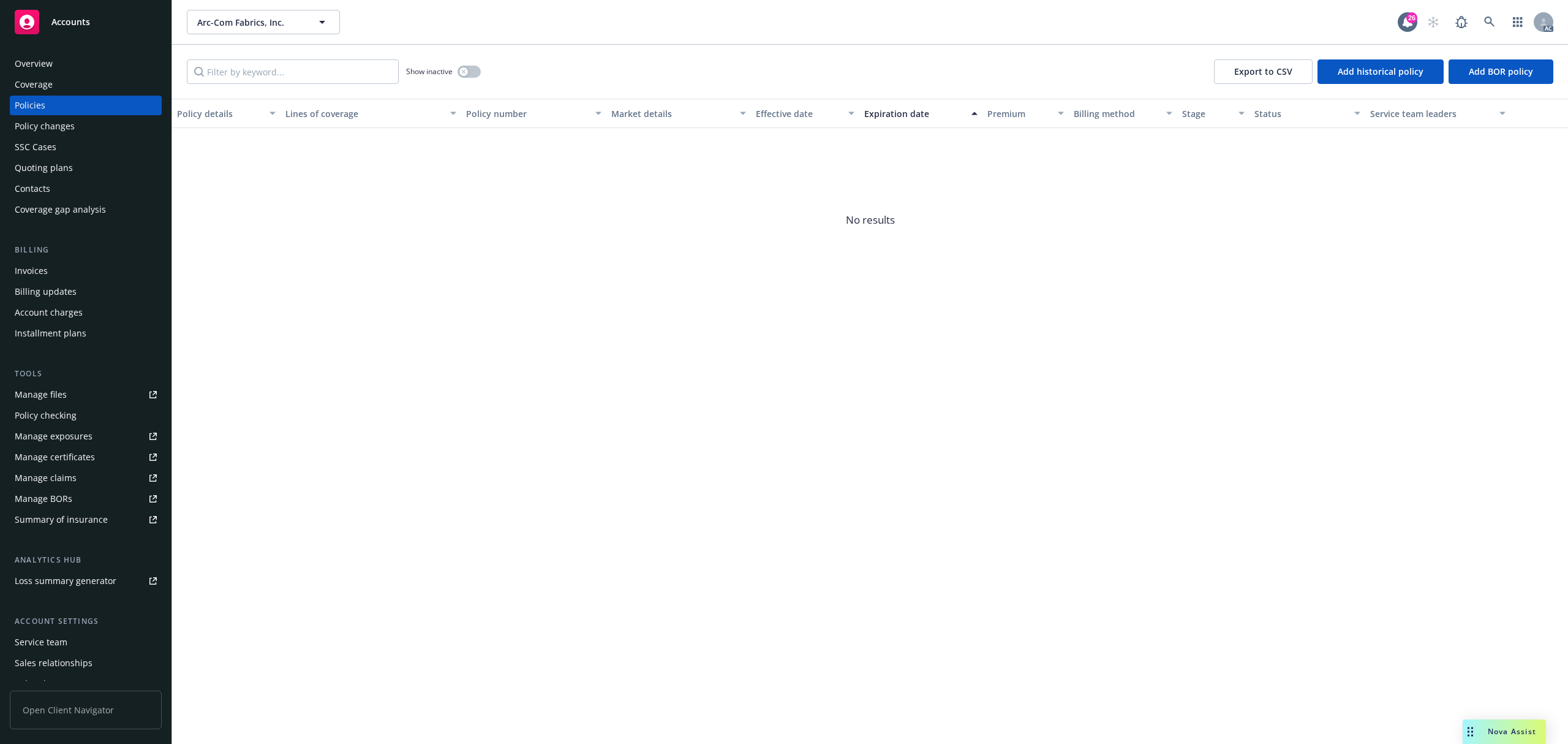
click at [42, 271] on div "Invoices" at bounding box center [31, 271] width 33 height 20
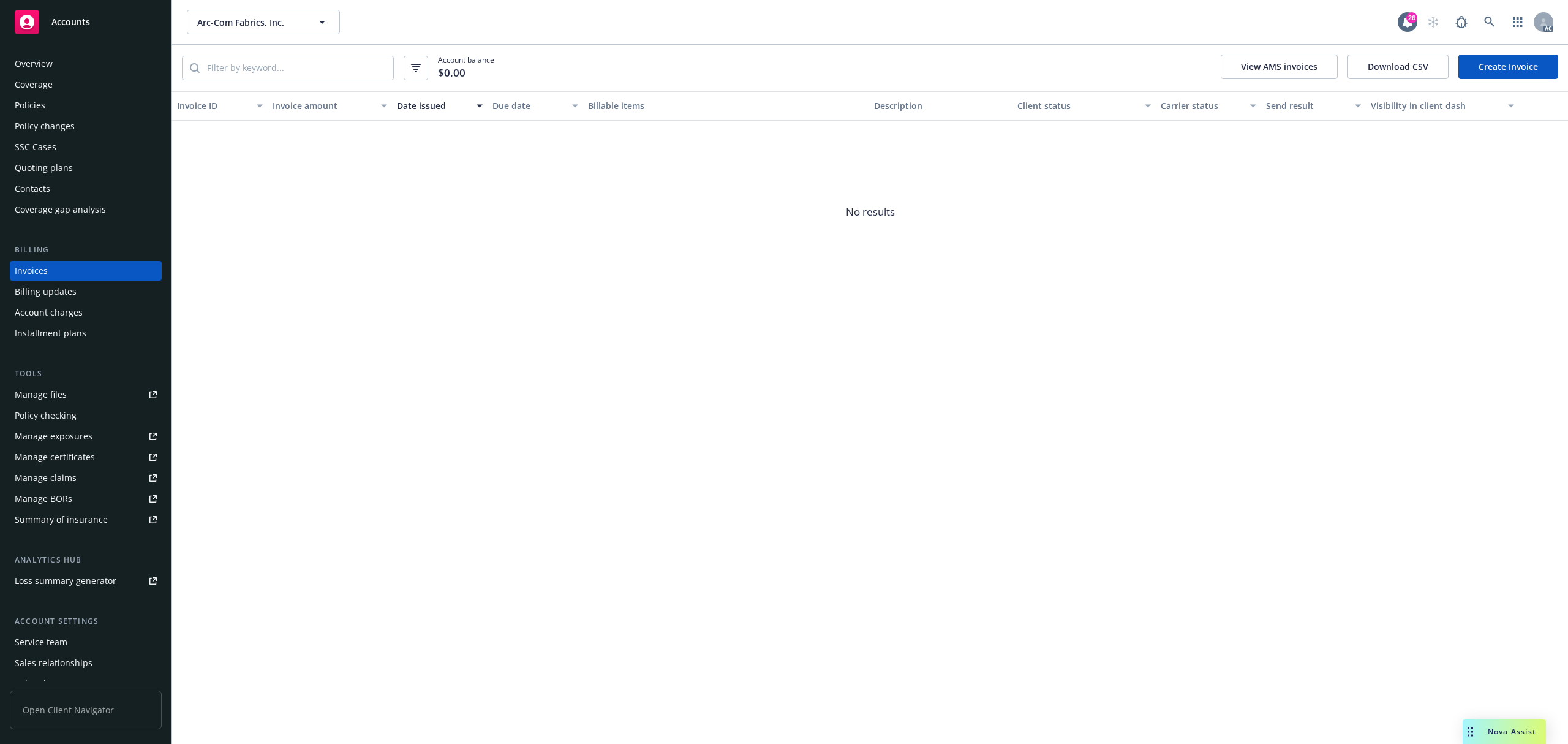
click at [62, 108] on div "Policies" at bounding box center [85, 106] width 142 height 20
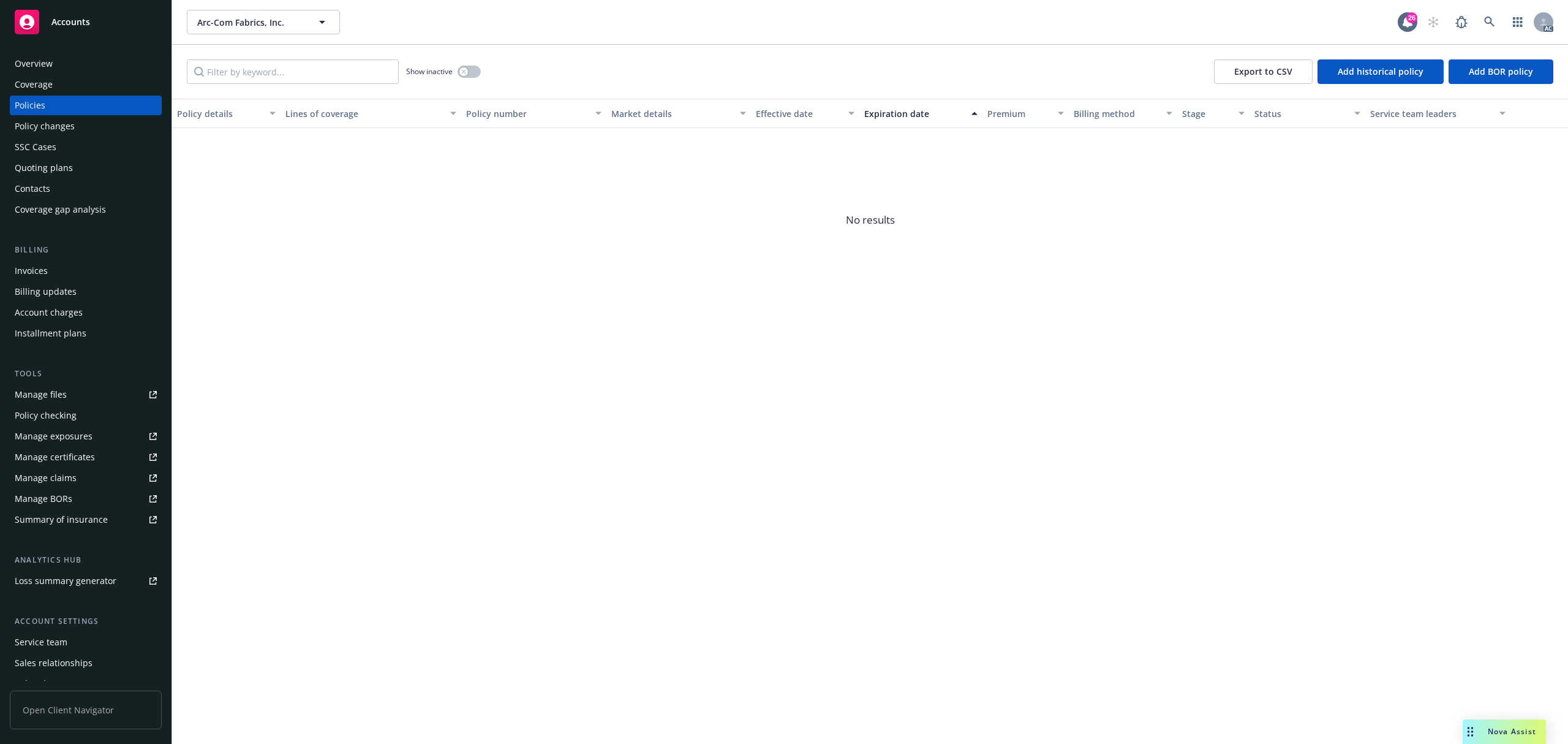
click at [69, 309] on div "Account charges" at bounding box center [49, 313] width 68 height 20
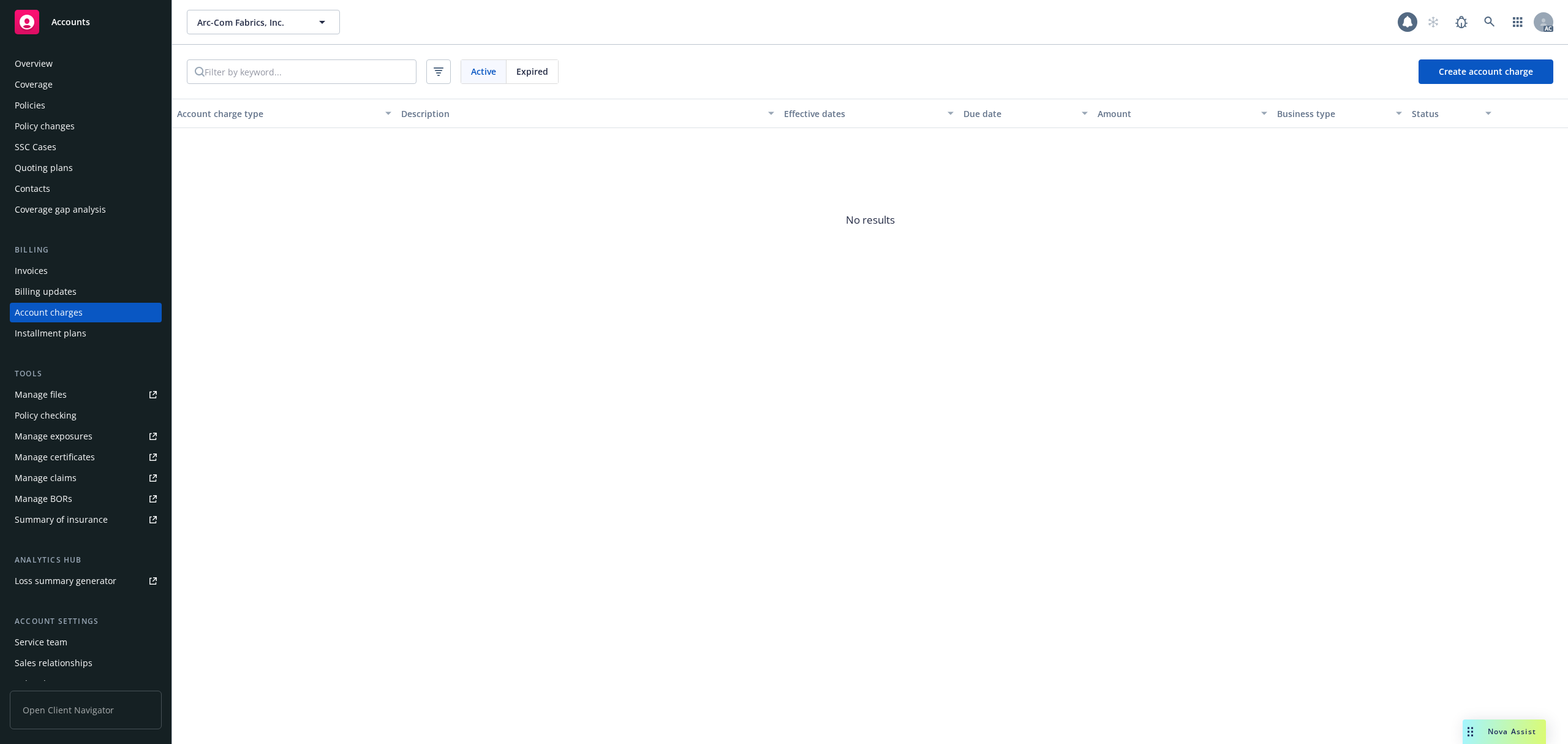
click at [523, 74] on span "Expired" at bounding box center [532, 72] width 32 height 13
click at [1491, 21] on icon at bounding box center [1489, 22] width 11 height 11
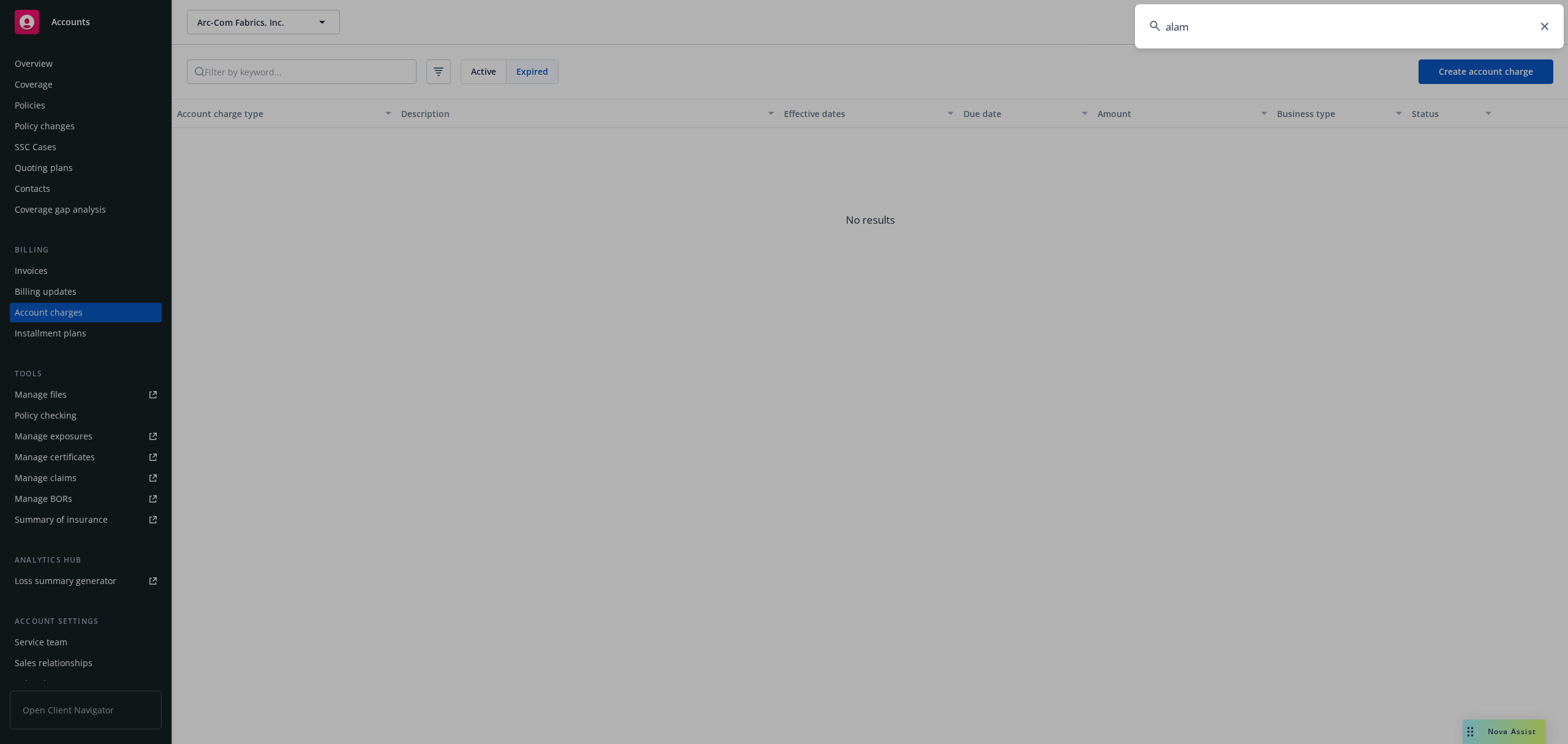
type input "alamo"
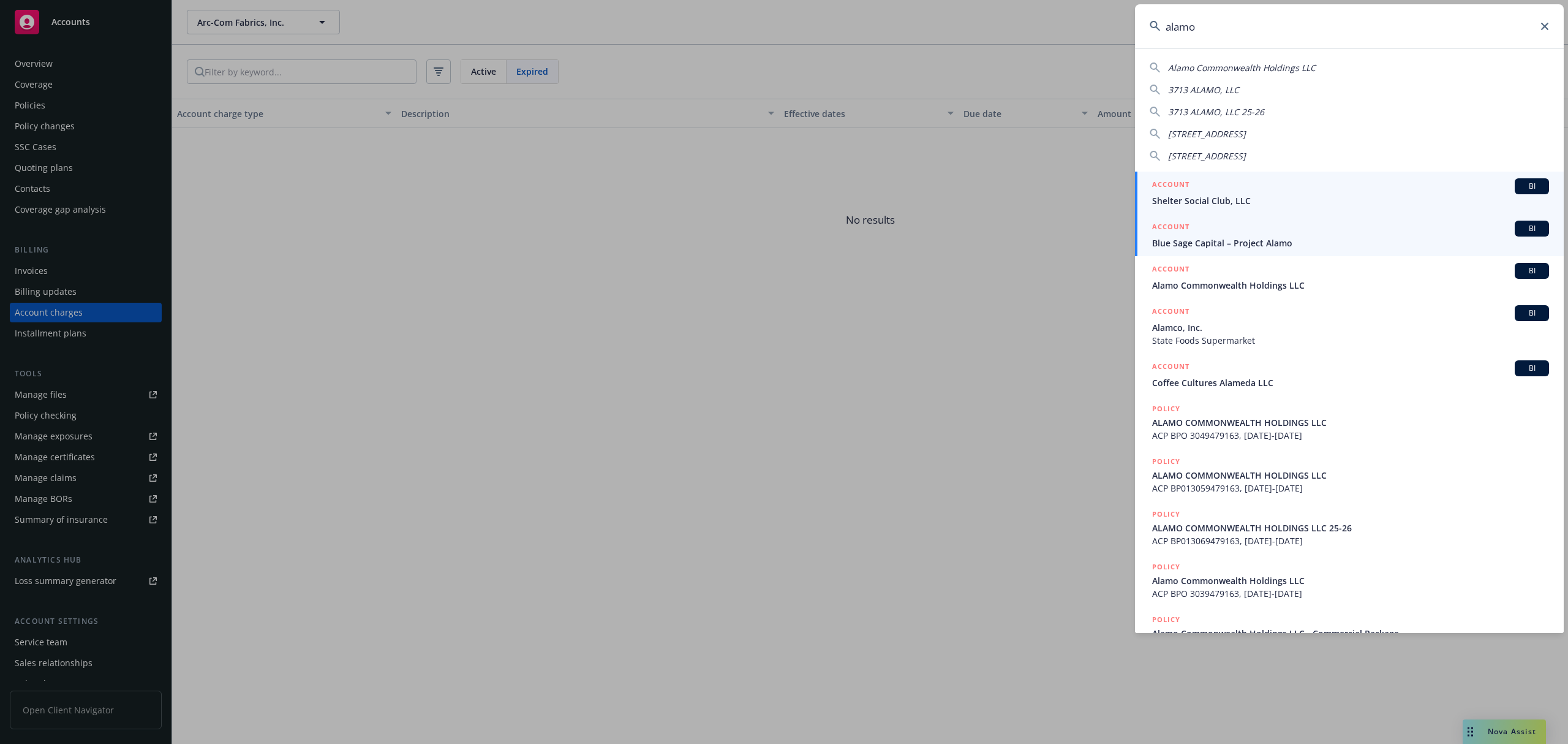
click at [1324, 244] on span "Blue Sage Capital – Project Alamo" at bounding box center [1351, 243] width 397 height 13
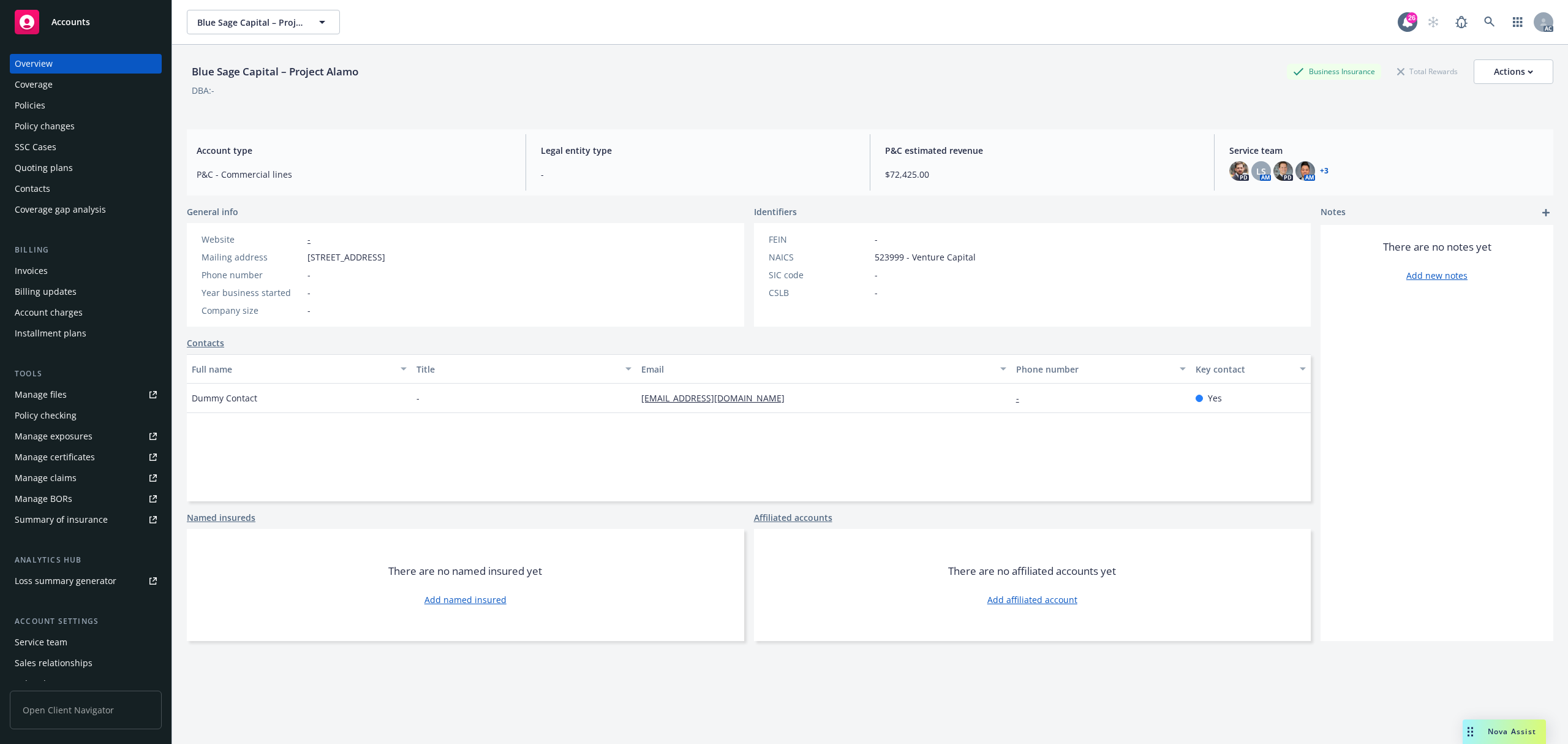
click at [82, 312] on div "Account charges" at bounding box center [85, 313] width 142 height 20
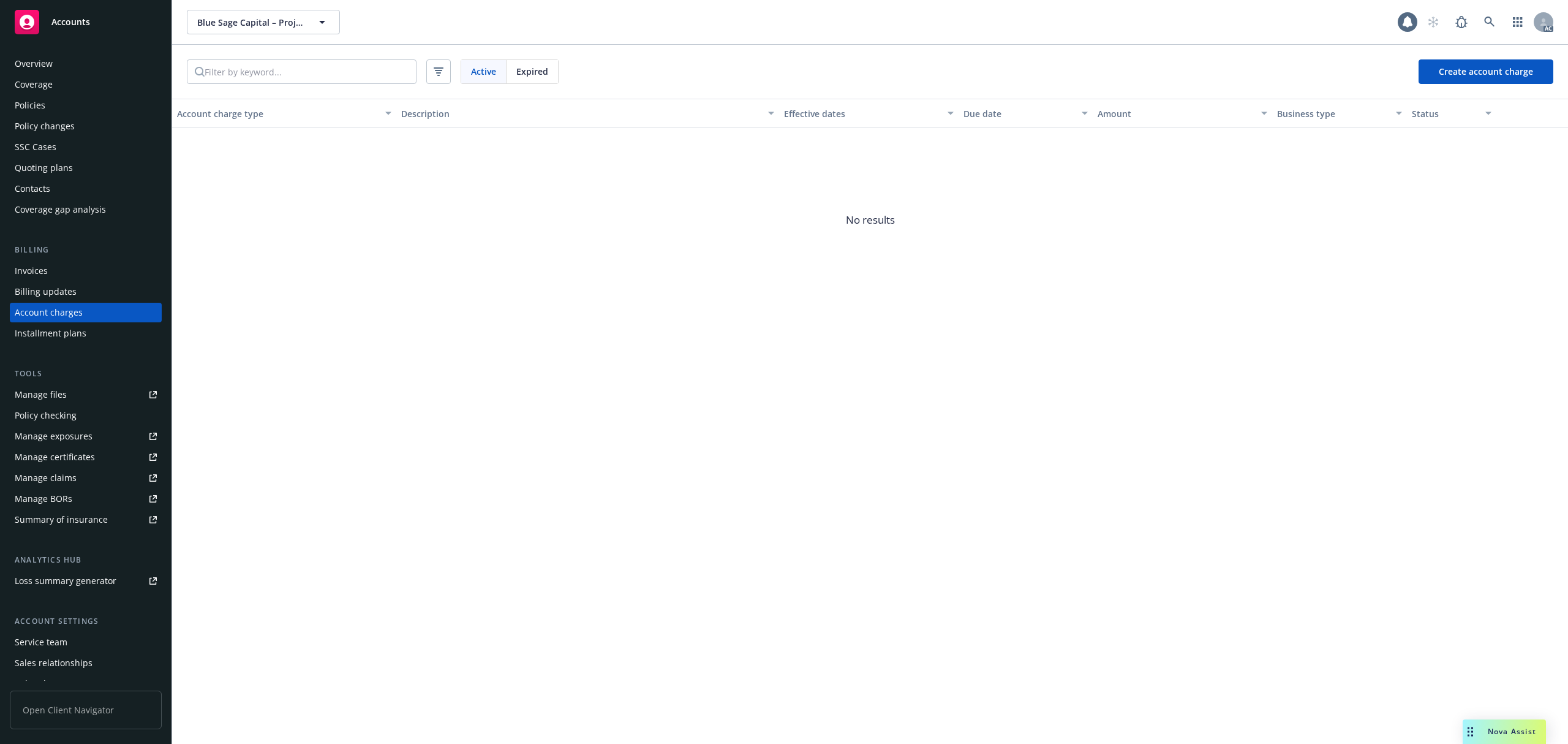
click at [535, 68] on span "Expired" at bounding box center [532, 72] width 32 height 13
click at [1483, 25] on link at bounding box center [1489, 22] width 24 height 24
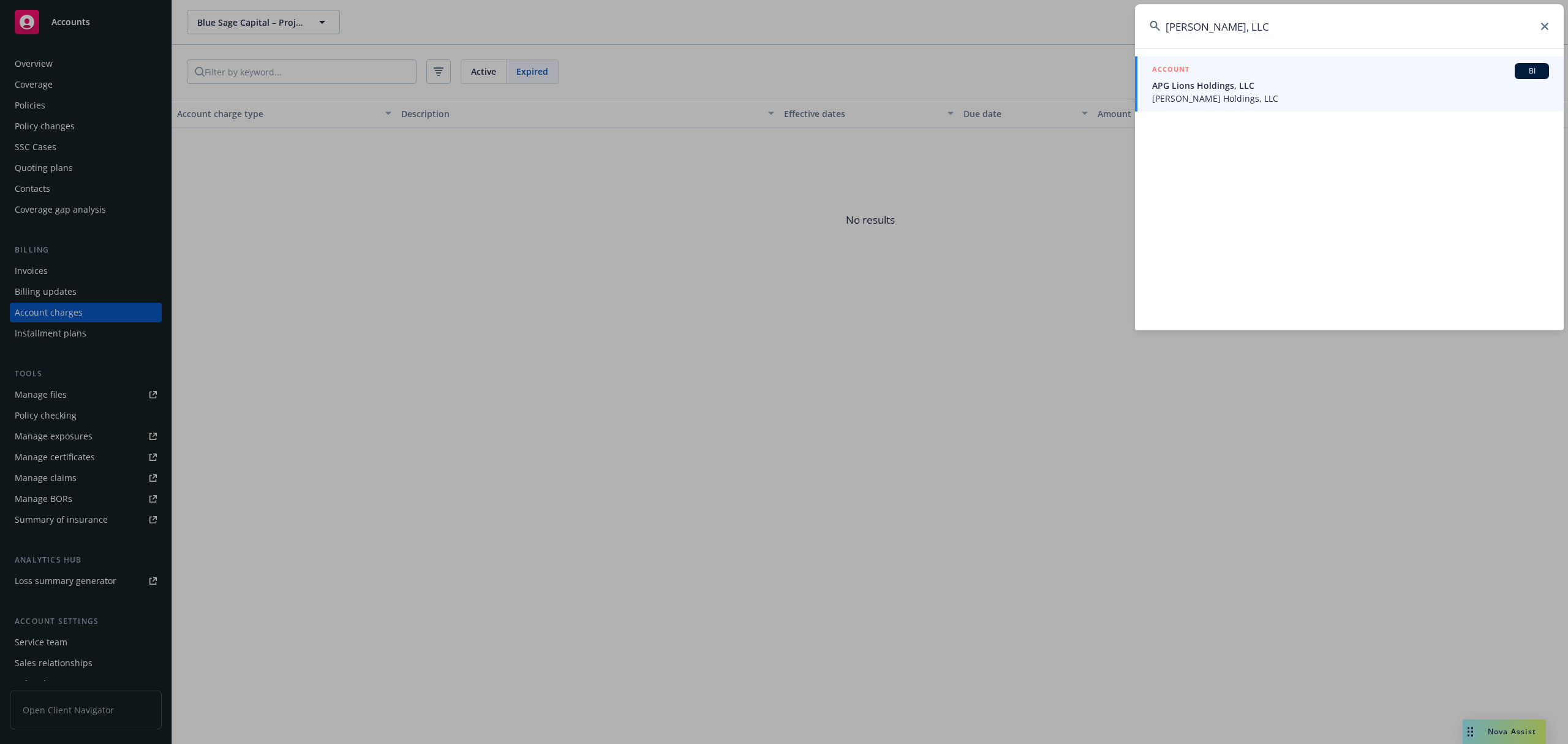
type input "[PERSON_NAME], LLC"
click at [1253, 87] on span "APG Lions Holdings, LLC" at bounding box center [1351, 85] width 397 height 13
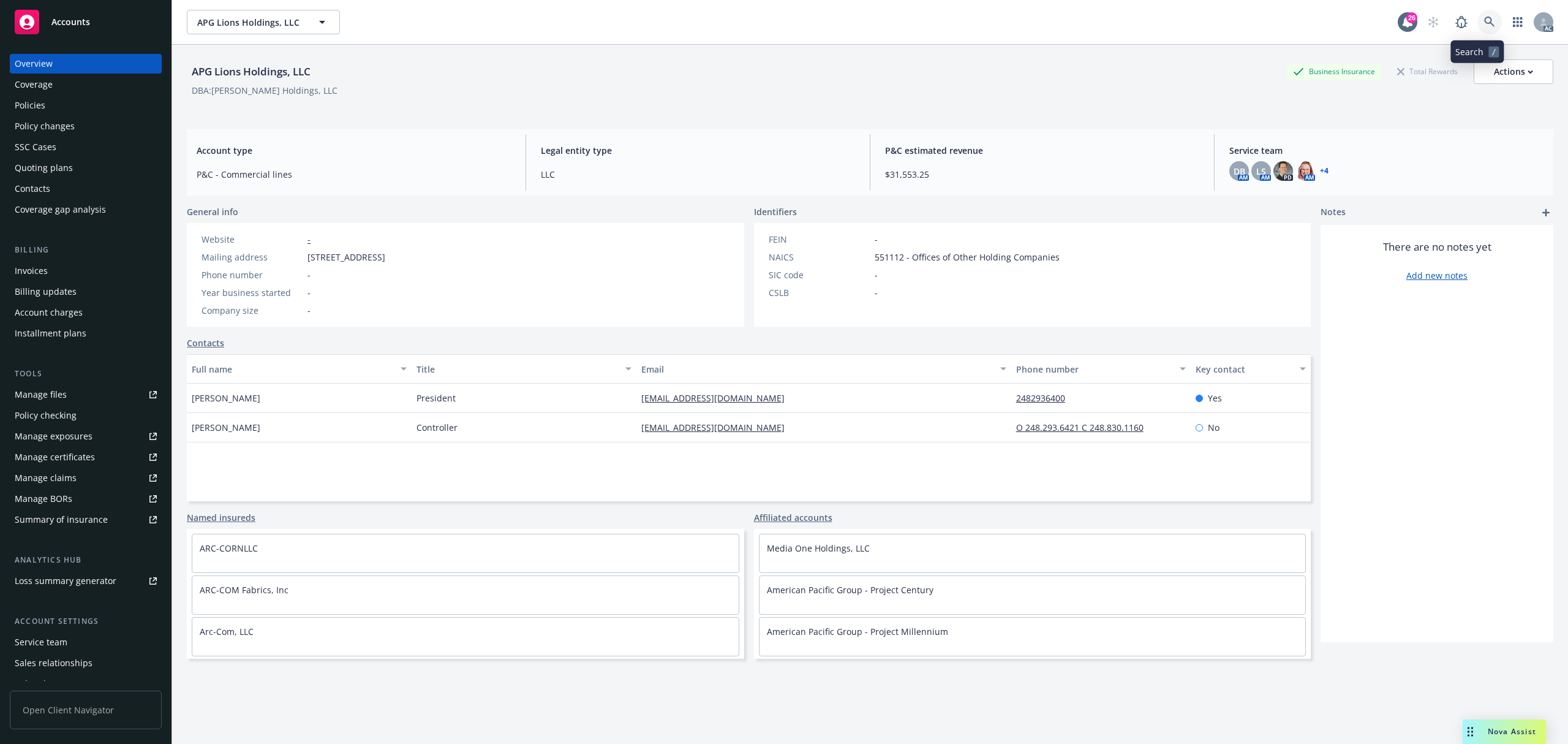
click at [1484, 23] on icon at bounding box center [1489, 22] width 11 height 11
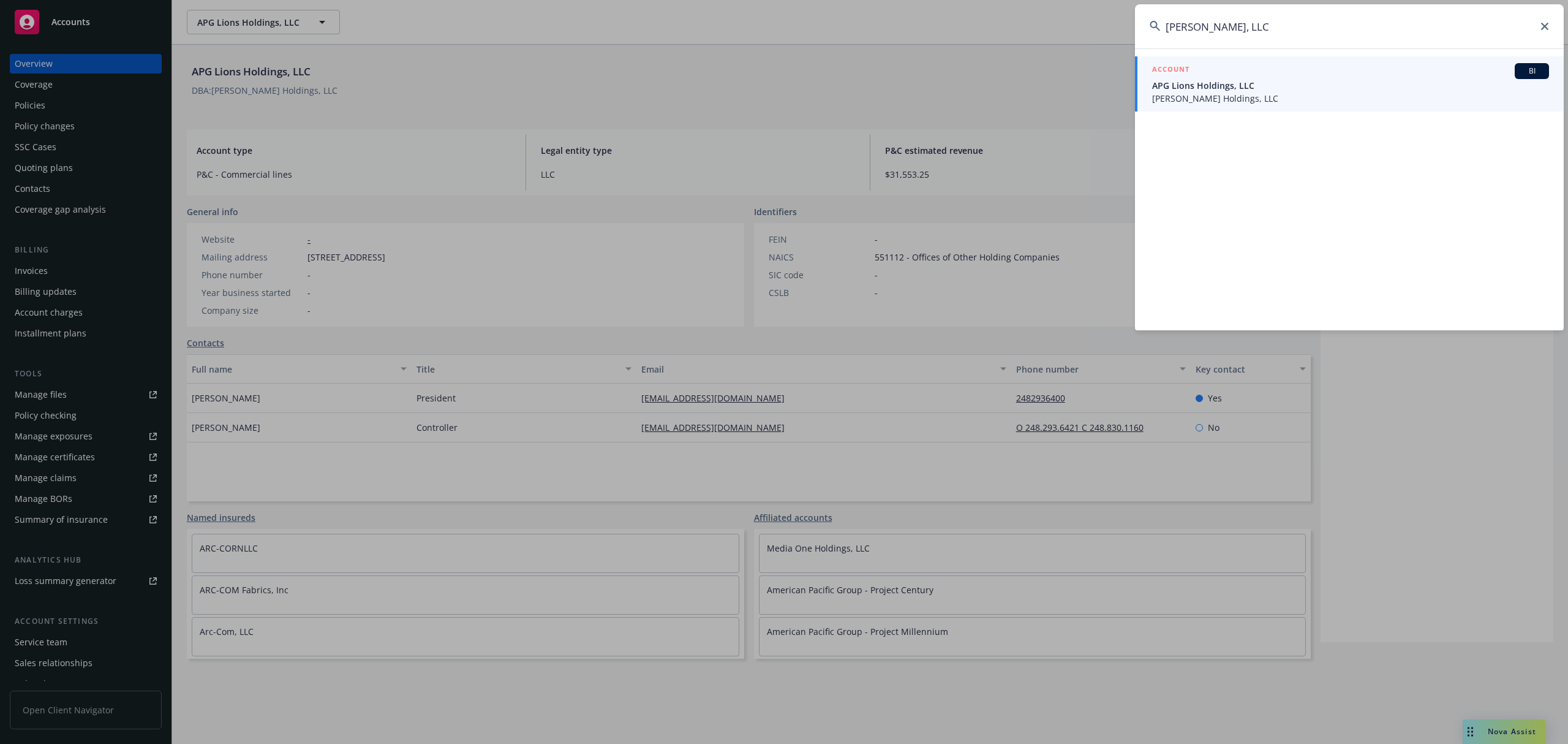
drag, startPoint x: 1361, startPoint y: 25, endPoint x: 957, endPoint y: 23, distance: 404.0
click at [957, 23] on div "[PERSON_NAME], LLC ACCOUNT BI APG Lions Holdings, LLC [PERSON_NAME] Holdings, L…" at bounding box center [784, 372] width 1568 height 744
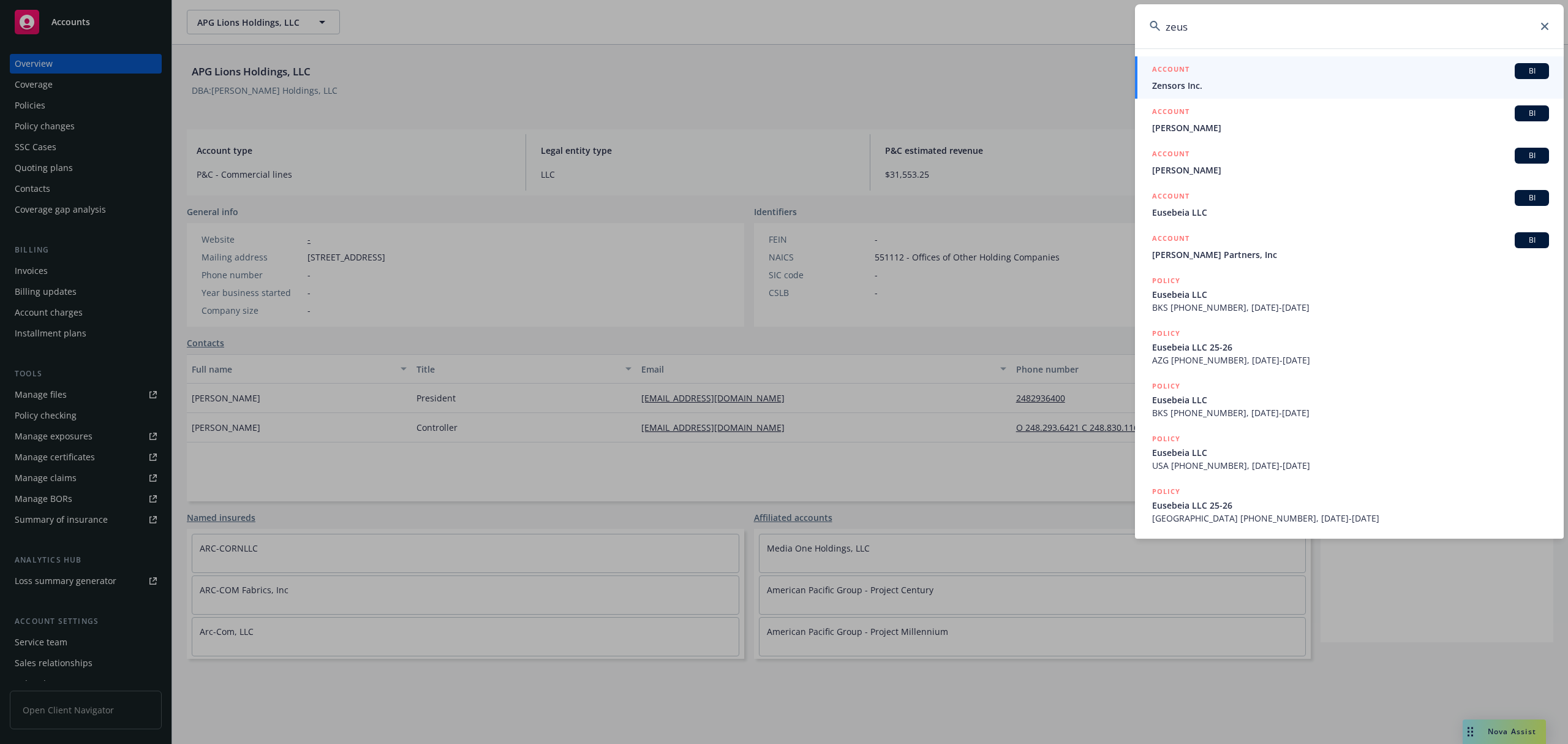
drag, startPoint x: 1165, startPoint y: 25, endPoint x: 1071, endPoint y: 23, distance: 94.0
click at [1071, 23] on div "[DEMOGRAPHIC_DATA] ACCOUNT BI Zensors Inc. ACCOUNT BI [PERSON_NAME] ACCOUNT BI …" at bounding box center [784, 372] width 1568 height 744
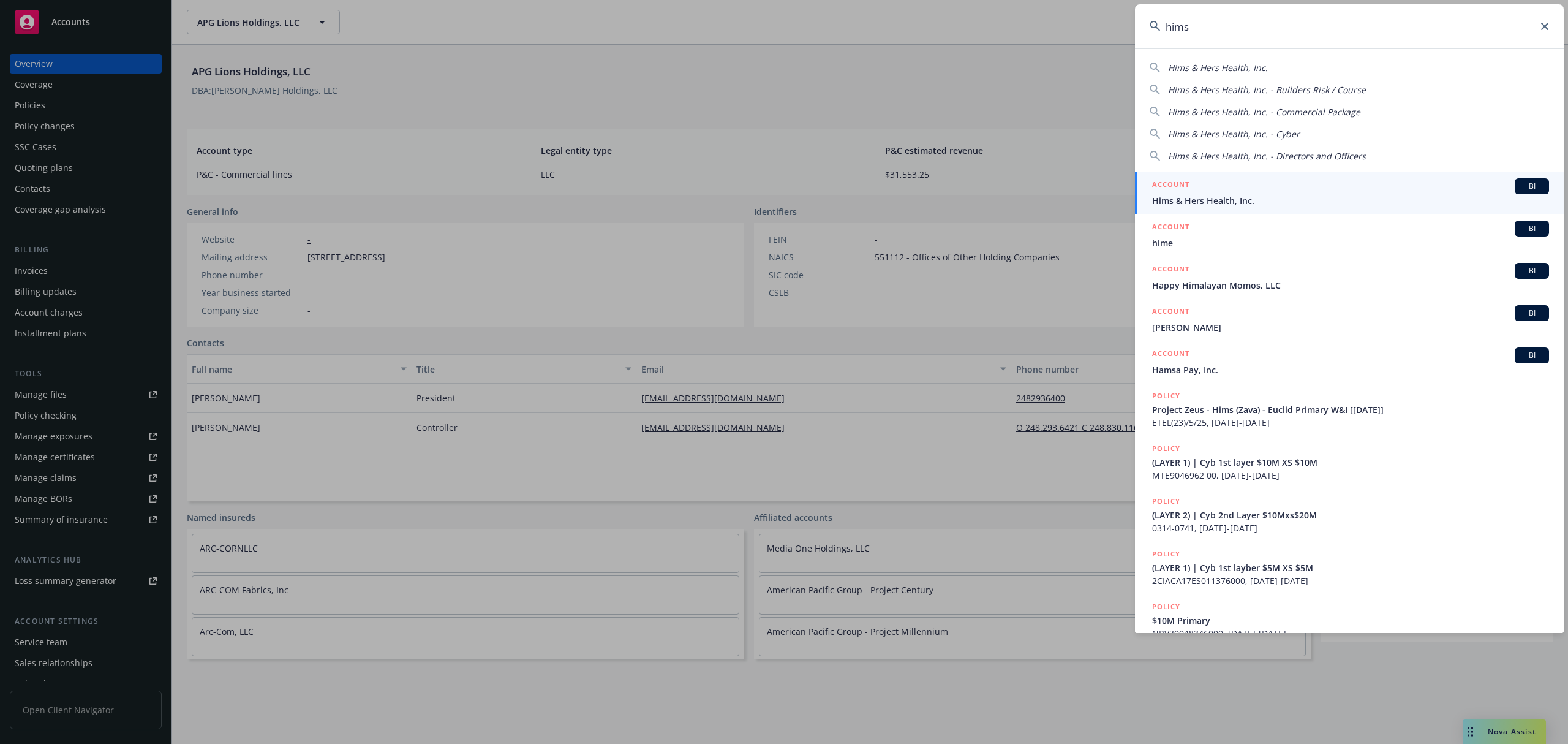
type input "hims"
click at [1278, 199] on span "Hims & Hers Health, Inc." at bounding box center [1351, 201] width 397 height 13
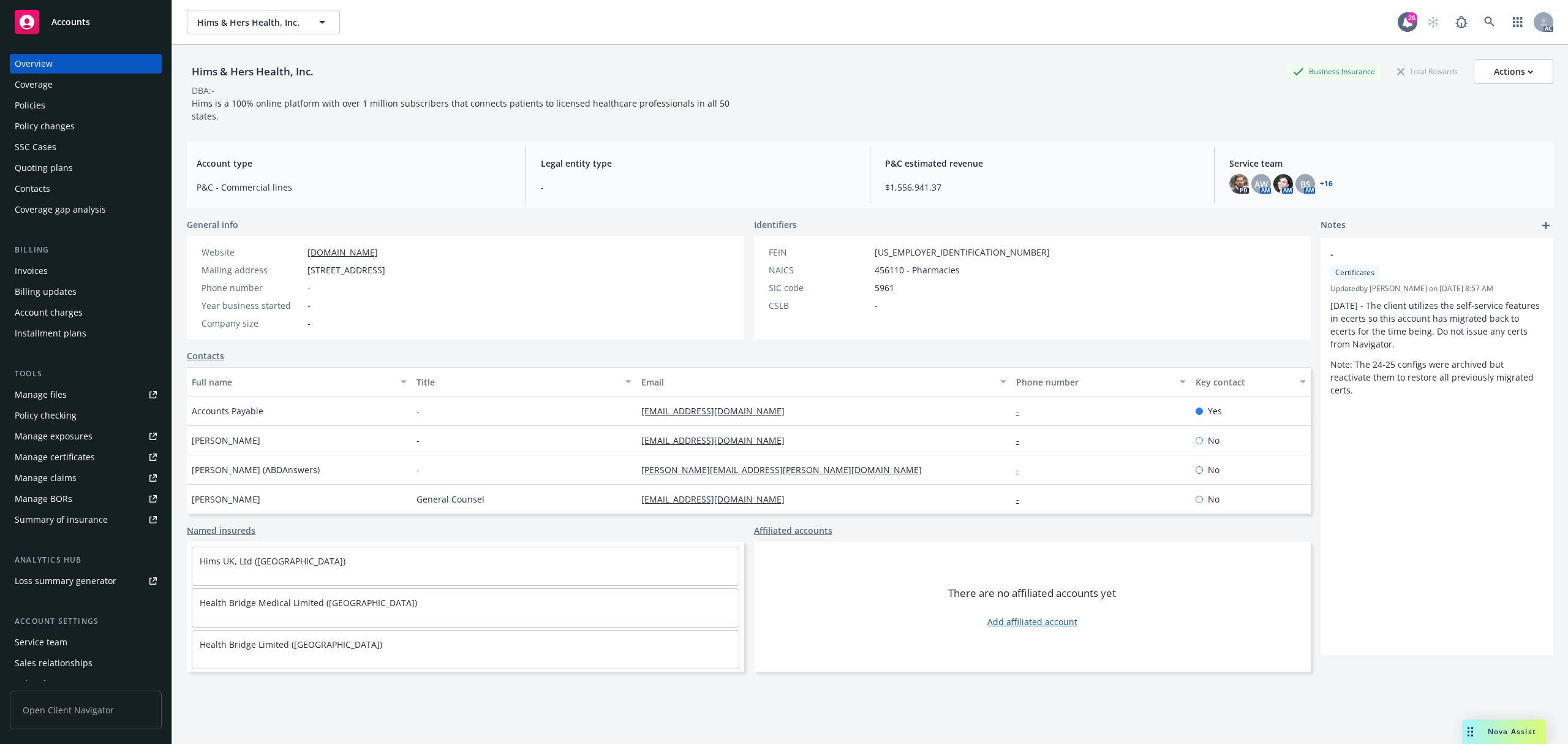
click at [74, 303] on div "Account charges" at bounding box center [49, 313] width 68 height 20
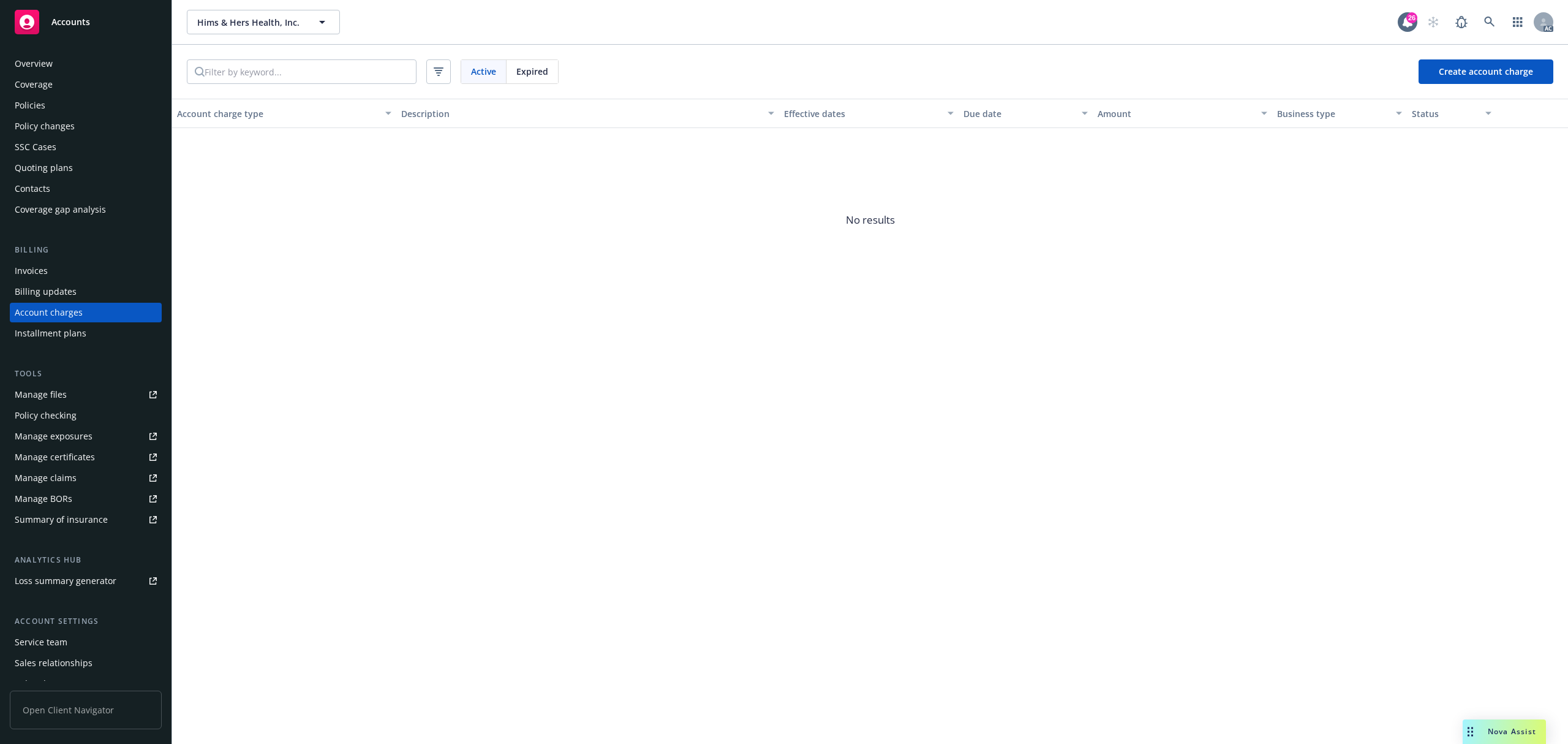
click at [540, 69] on span "Expired" at bounding box center [532, 72] width 32 height 13
click at [58, 102] on div "Policies" at bounding box center [85, 106] width 142 height 20
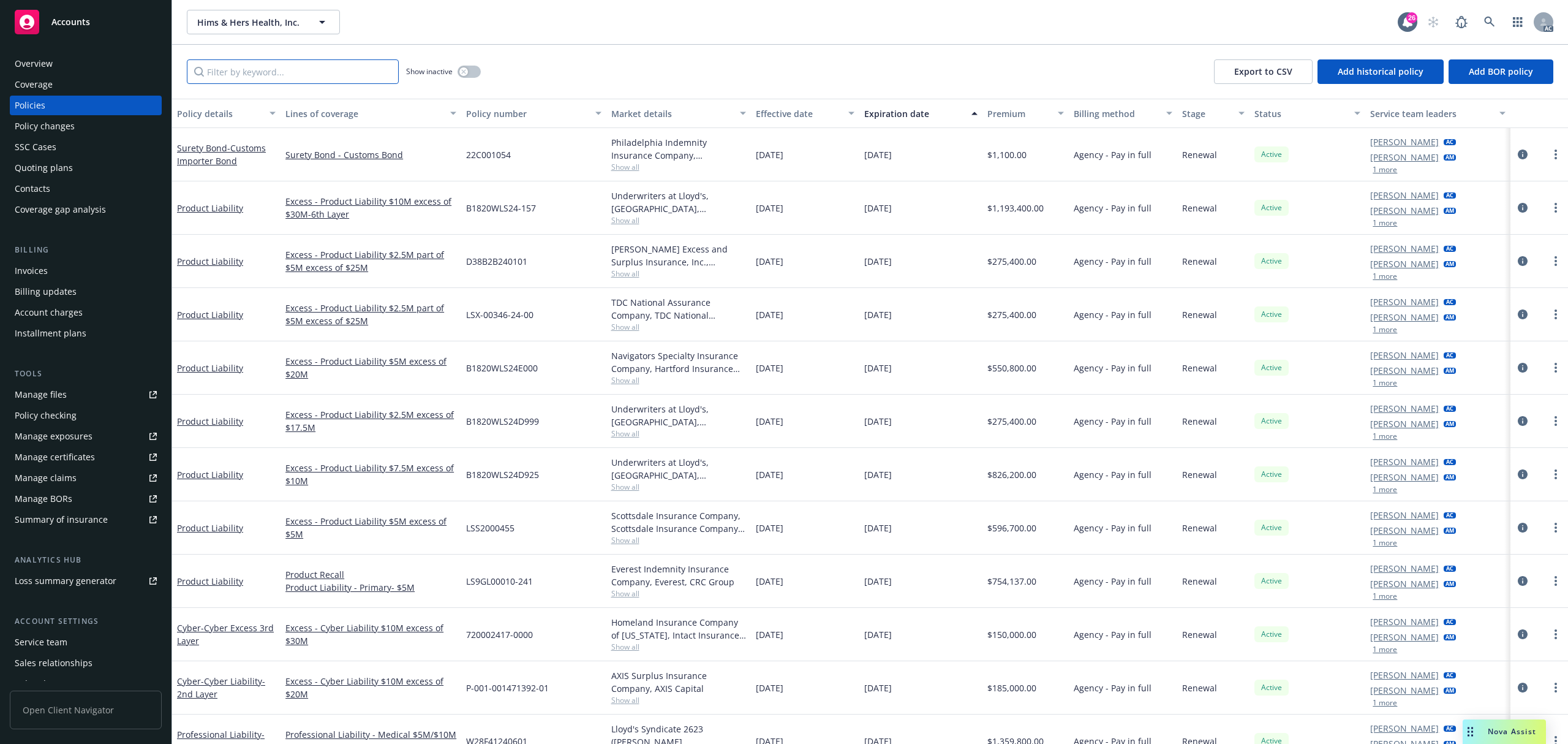
click at [267, 72] on input "Filter by keyword..." at bounding box center [293, 72] width 212 height 24
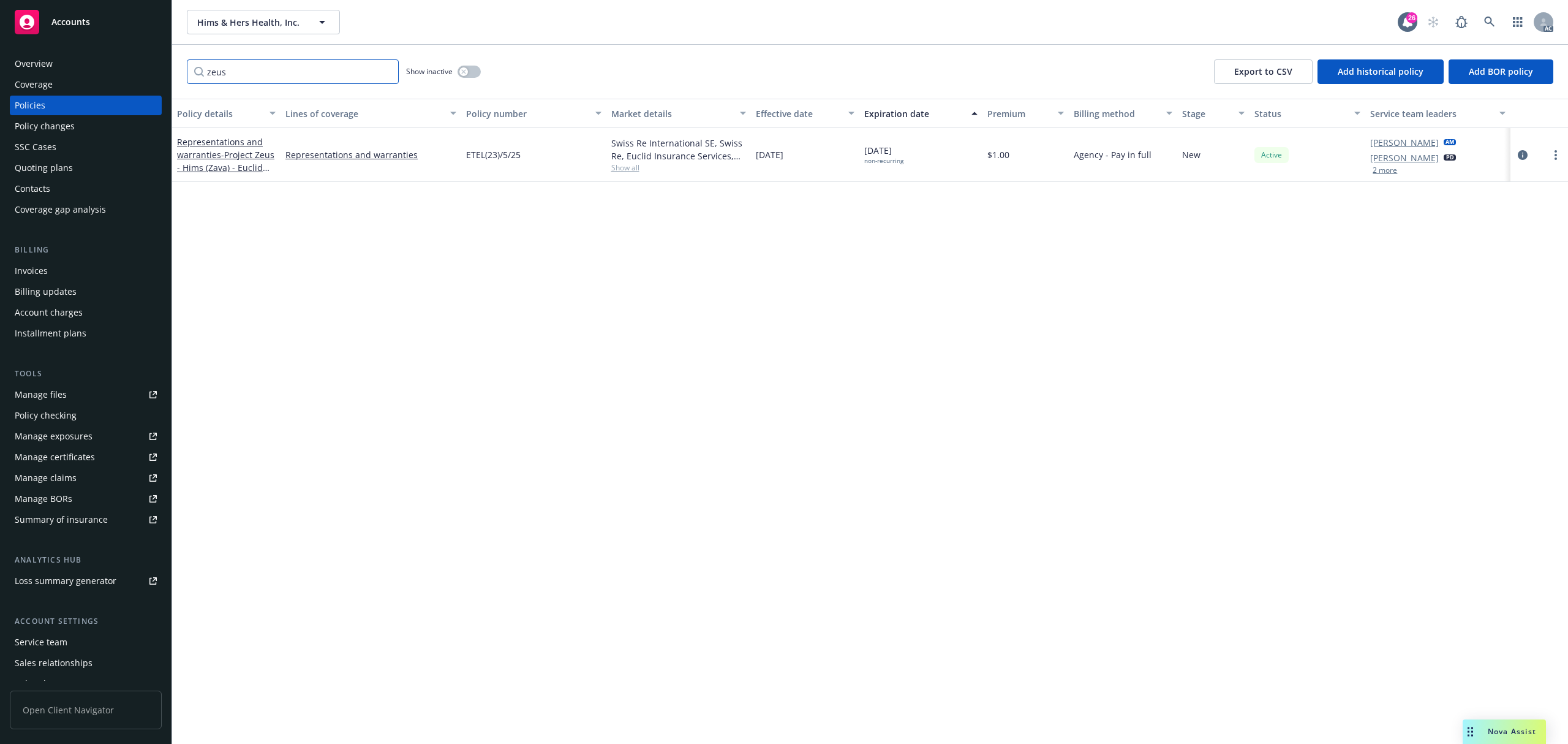
type input "zeus"
click at [1382, 174] on button "2 more" at bounding box center [1385, 170] width 24 height 7
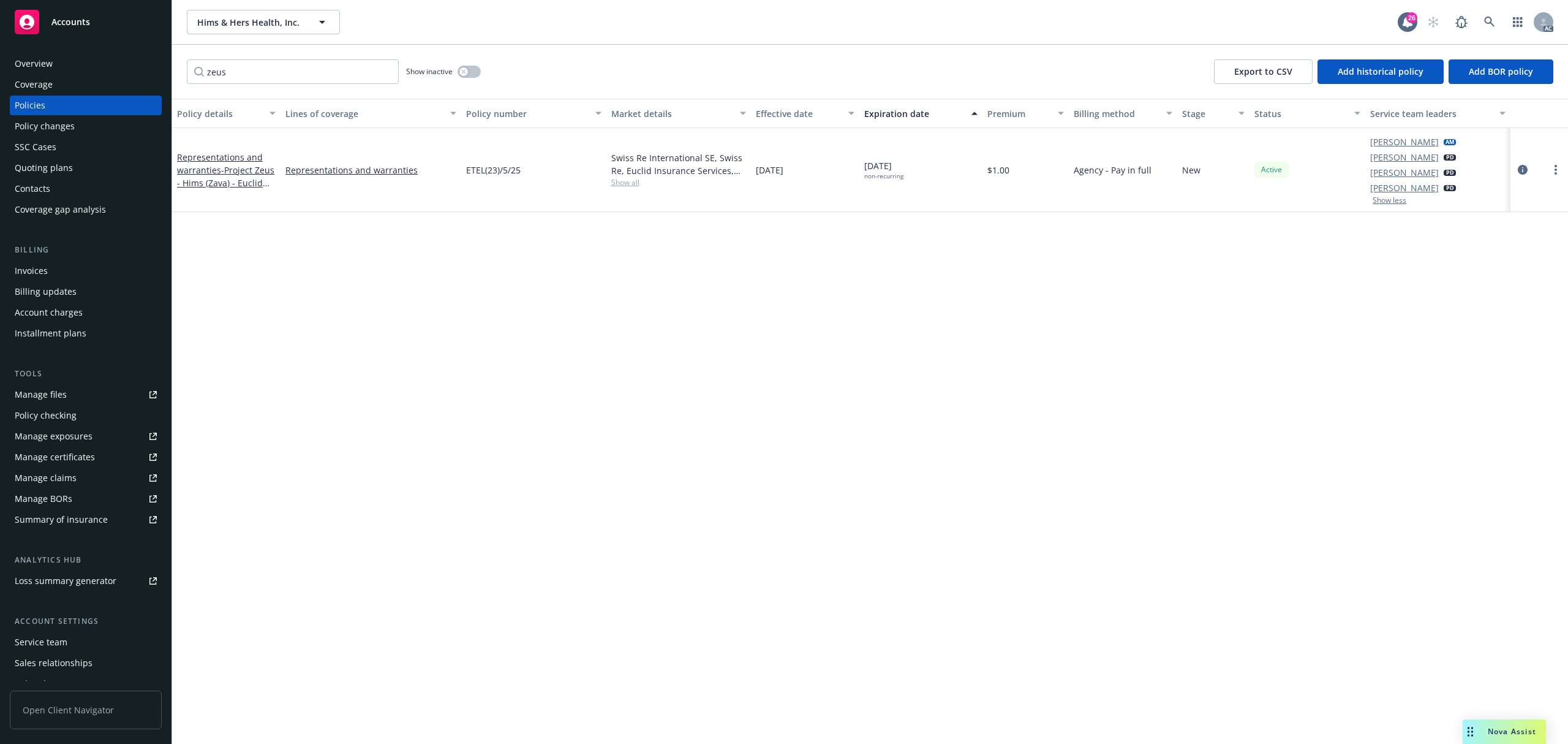
click at [625, 185] on span "Show all" at bounding box center [678, 183] width 135 height 11
click at [1525, 170] on icon "circleInformation" at bounding box center [1523, 169] width 10 height 10
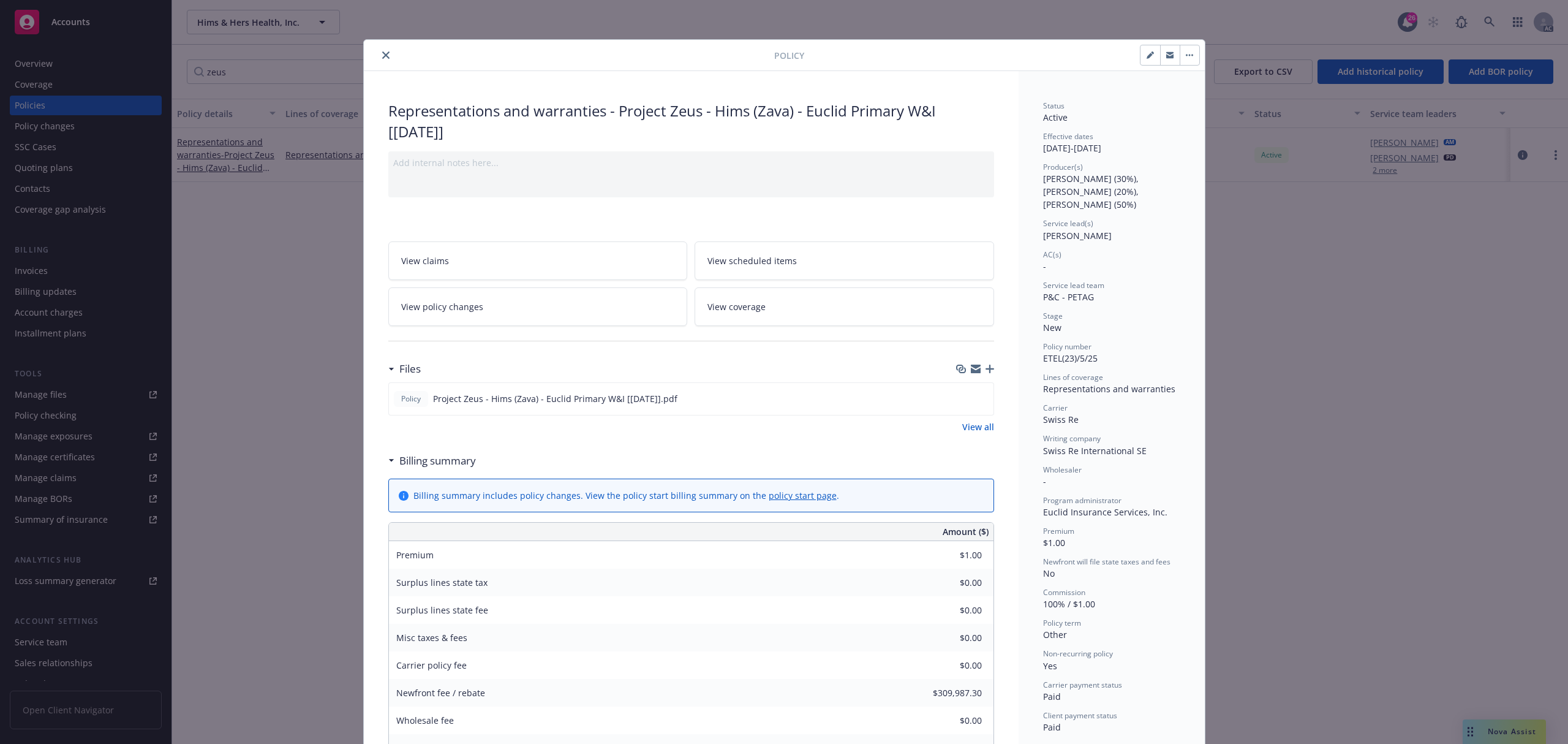
drag, startPoint x: 375, startPoint y: 54, endPoint x: 386, endPoint y: 47, distance: 13.0
click at [382, 54] on icon "close" at bounding box center [385, 55] width 7 height 7
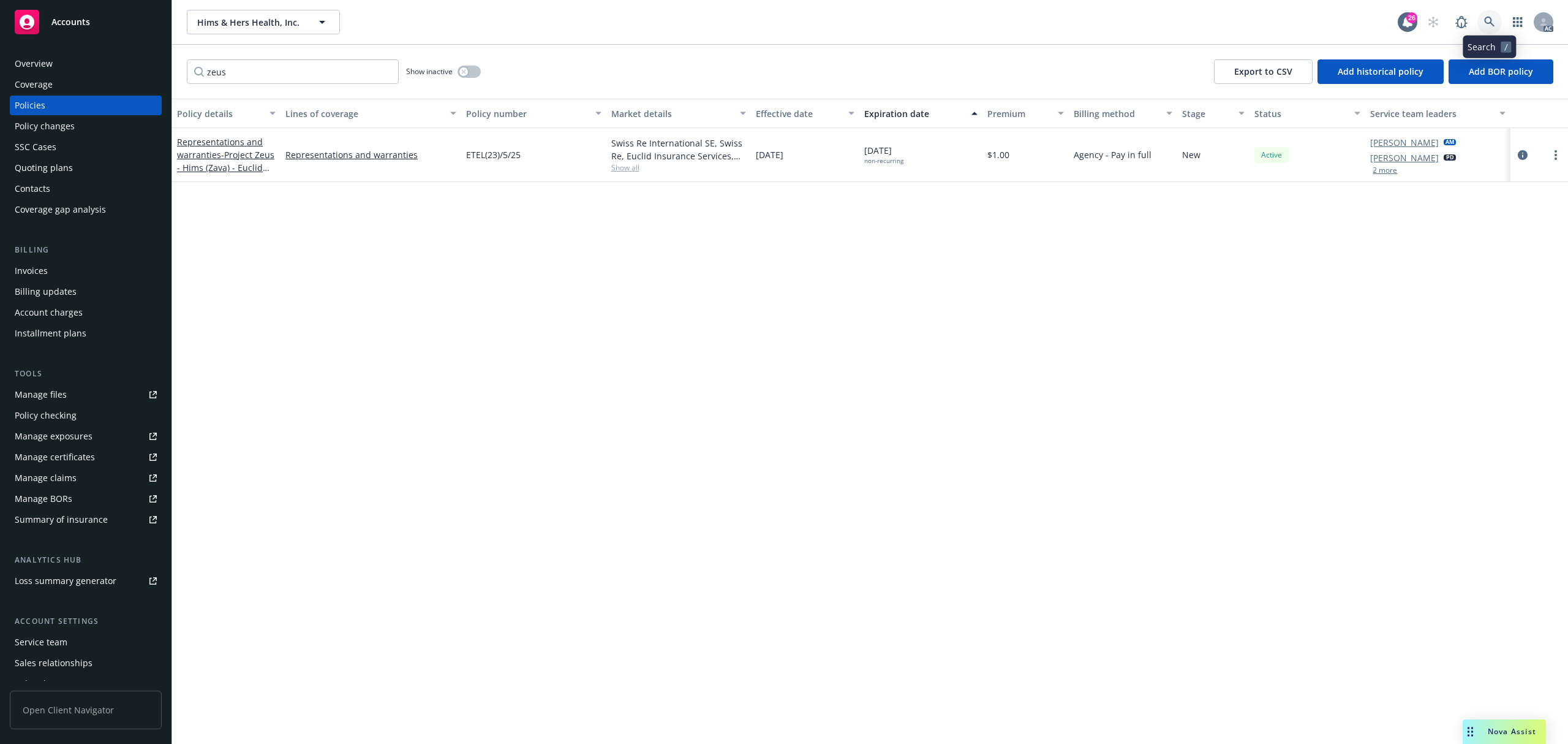
click at [1493, 23] on icon at bounding box center [1489, 22] width 11 height 11
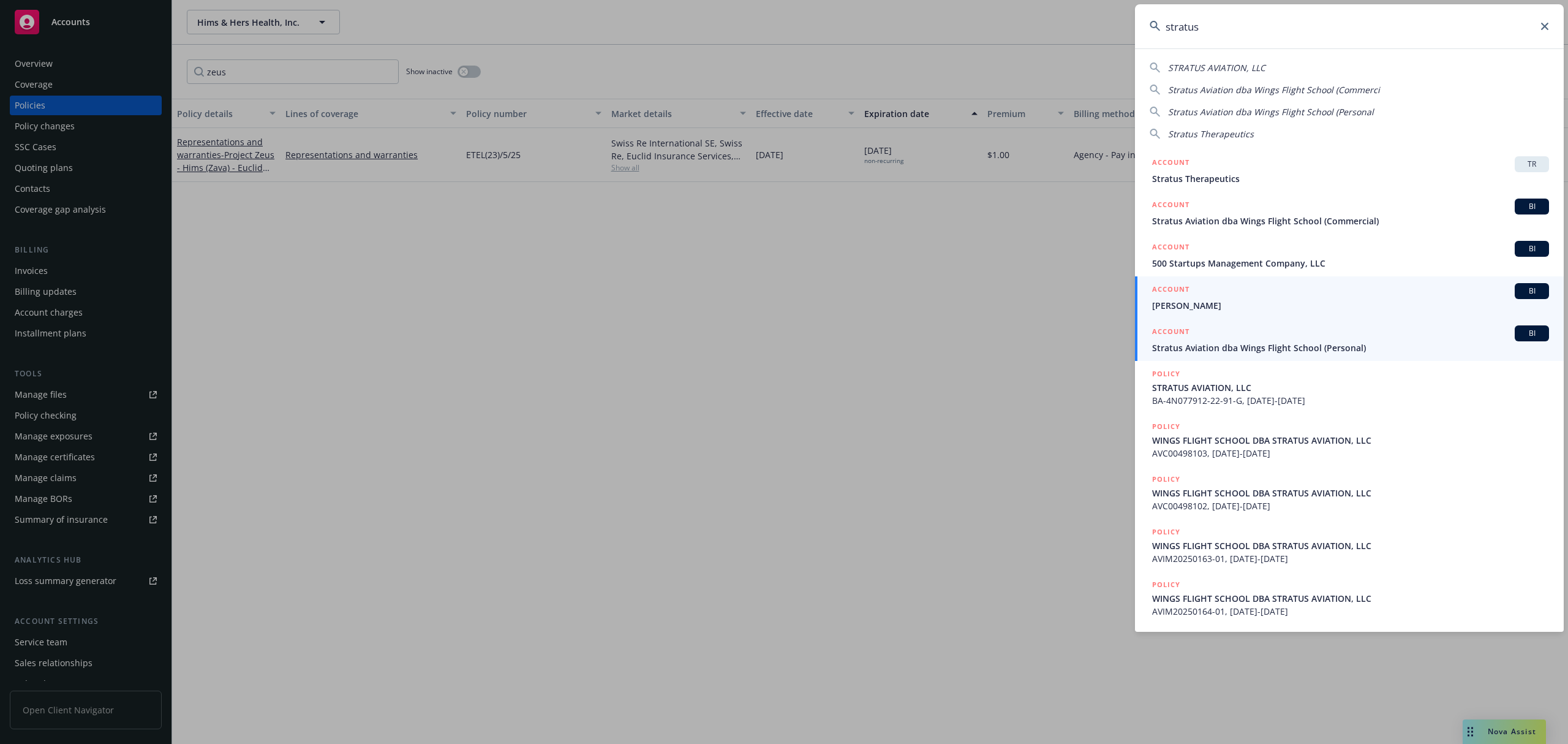
type input "stratus"
